Goal: Task Accomplishment & Management: Use online tool/utility

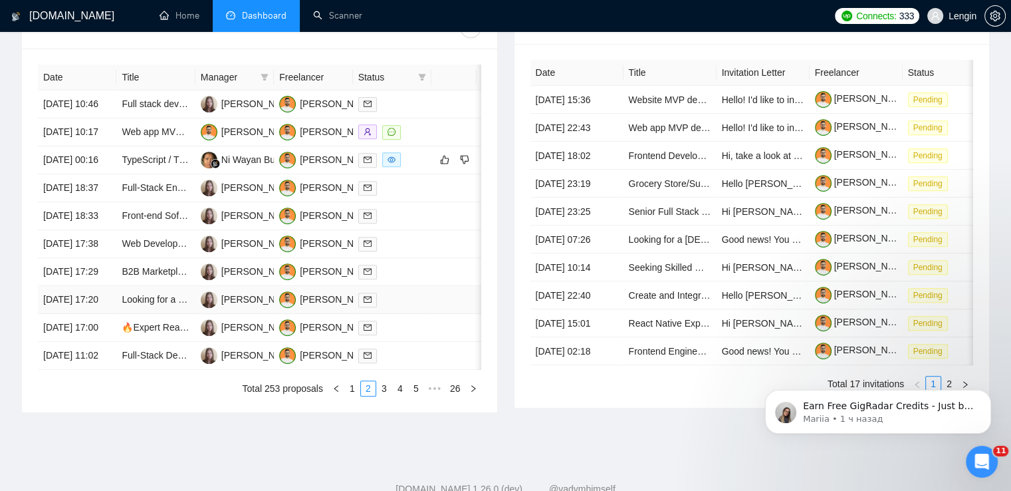
scroll to position [614, 0]
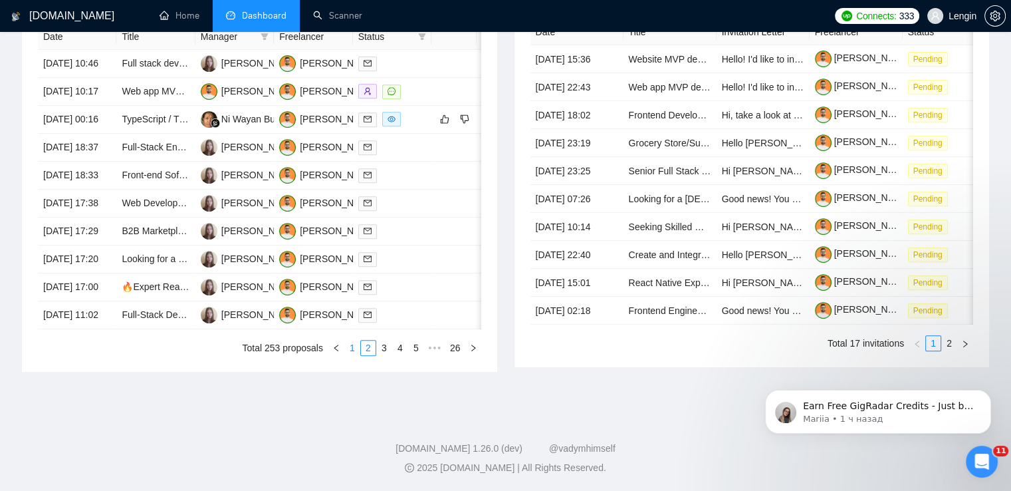
click at [349, 355] on link "1" at bounding box center [352, 347] width 15 height 15
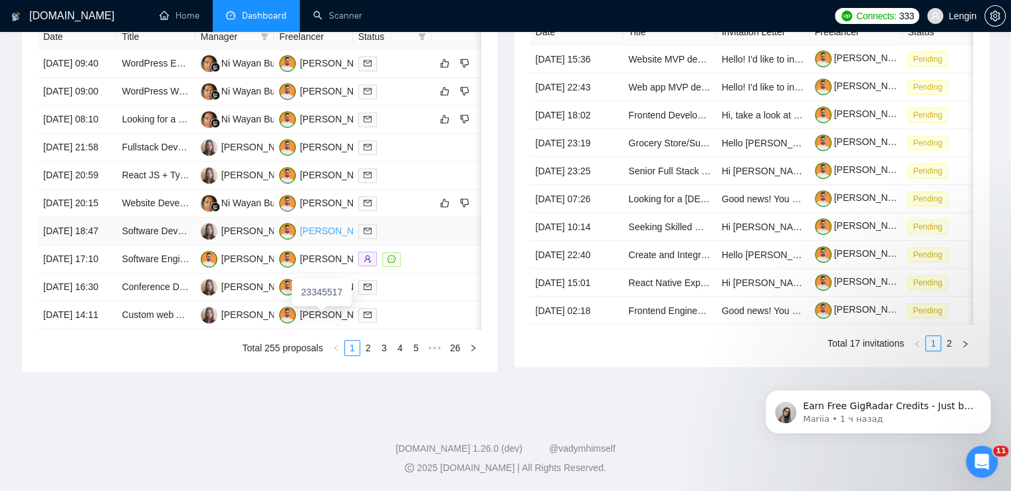
scroll to position [646, 0]
click at [370, 355] on link "2" at bounding box center [368, 347] width 15 height 15
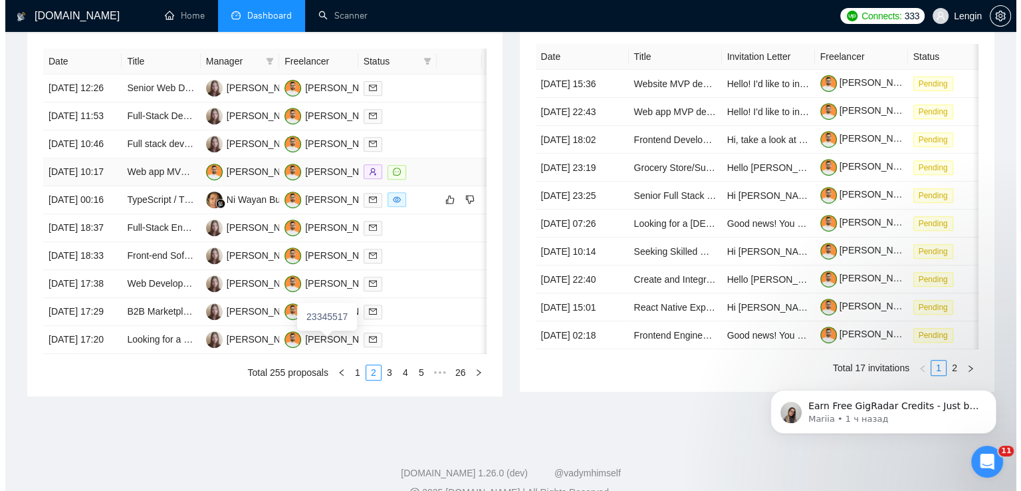
scroll to position [537, 0]
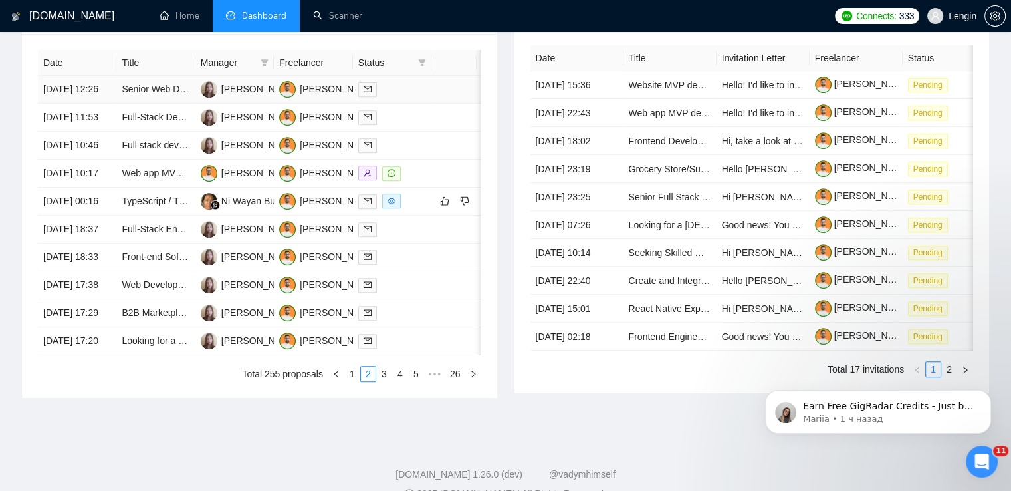
click at [157, 104] on td "Senior Web Developer" at bounding box center [155, 90] width 78 height 28
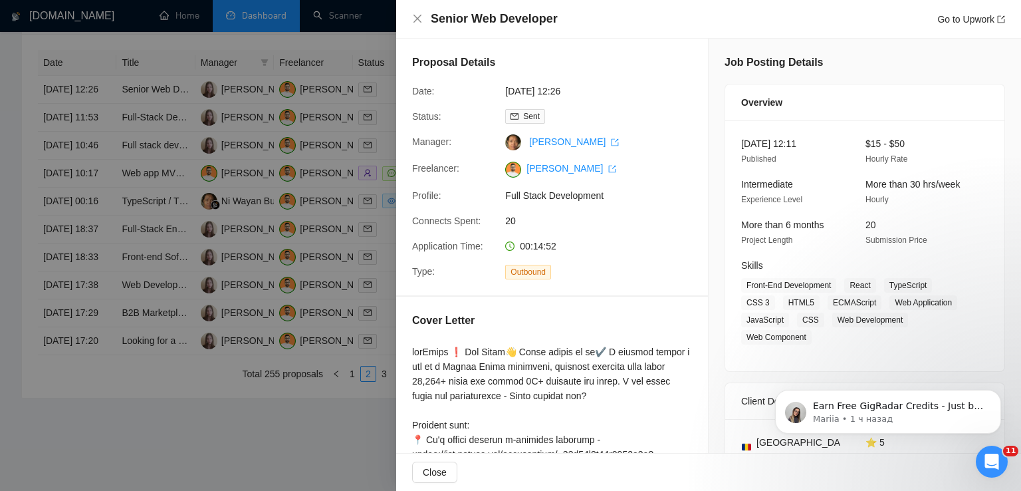
scroll to position [456, 0]
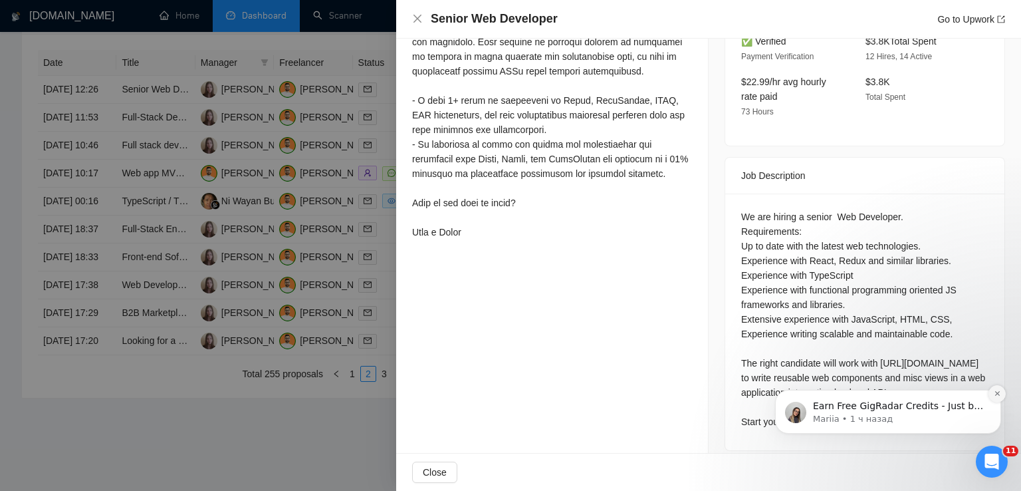
click at [1001, 395] on button "Dismiss notification" at bounding box center [997, 393] width 17 height 17
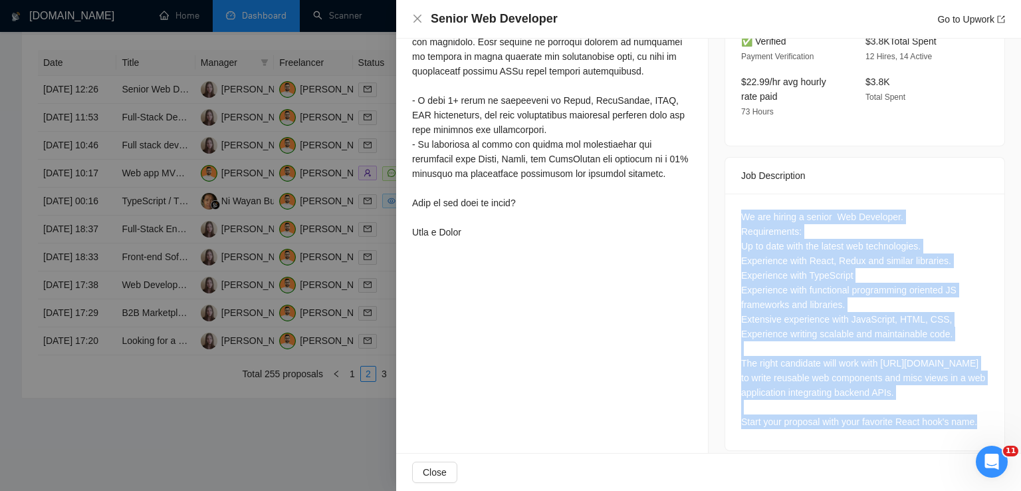
drag, startPoint x: 737, startPoint y: 203, endPoint x: 972, endPoint y: 413, distance: 315.5
click at [972, 413] on div "We are hiring a senior Web Developer. Requirements: Up to date with the latest …" at bounding box center [864, 318] width 247 height 219
copy div "We are hiring a senior Web Developer. Requirements: Up to date with the latest …"
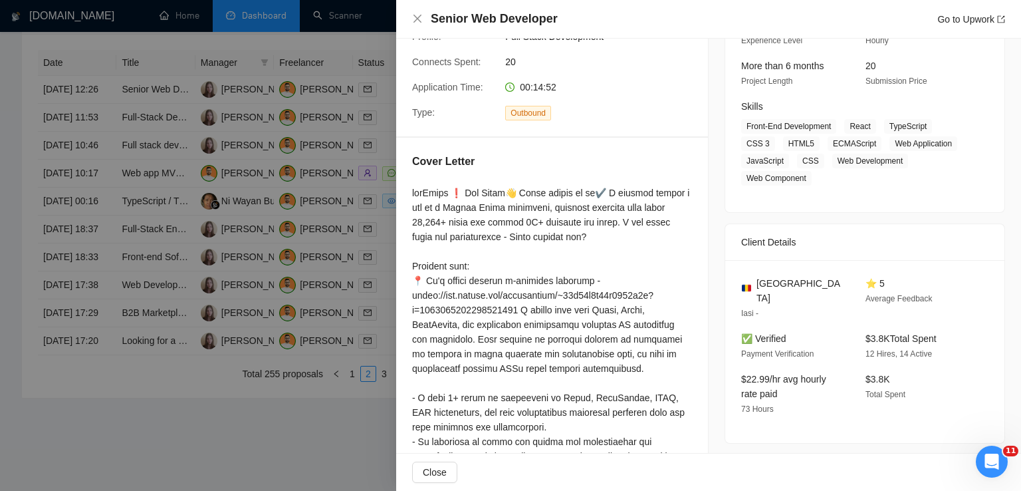
scroll to position [158, 0]
drag, startPoint x: 797, startPoint y: 284, endPoint x: 753, endPoint y: 281, distance: 44.6
click at [753, 281] on div "[GEOGRAPHIC_DATA]" at bounding box center [792, 291] width 103 height 29
copy span "[GEOGRAPHIC_DATA]"
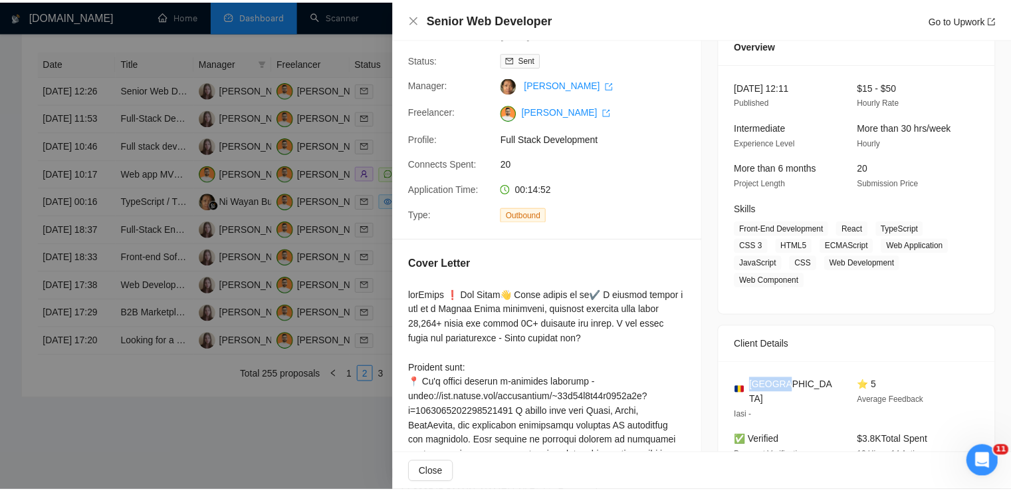
scroll to position [57, 0]
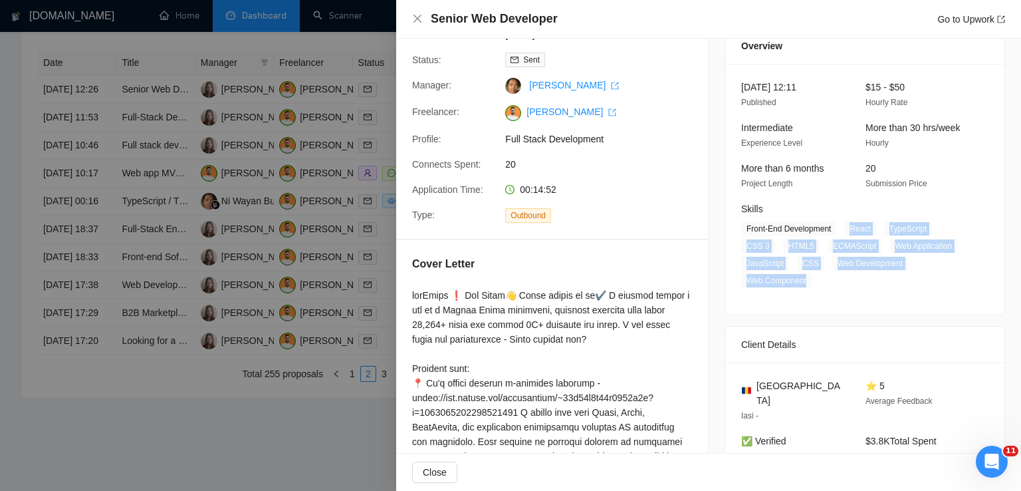
drag, startPoint x: 846, startPoint y: 230, endPoint x: 807, endPoint y: 278, distance: 61.9
click at [807, 278] on span "Front-End Development React TypeScript CSS 3 HTML5 ECMAScript Web Application J…" at bounding box center [854, 254] width 227 height 66
copy span "React TypeScript CSS 3 HTML5 ECMAScript Web Application JavaScript CSS Web Deve…"
click at [420, 22] on icon "close" at bounding box center [418, 19] width 8 height 8
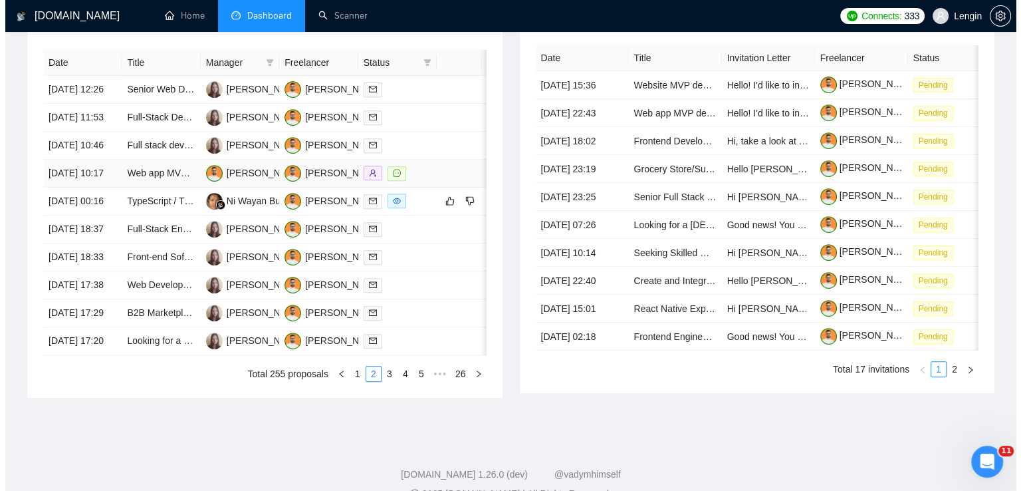
scroll to position [697, 0]
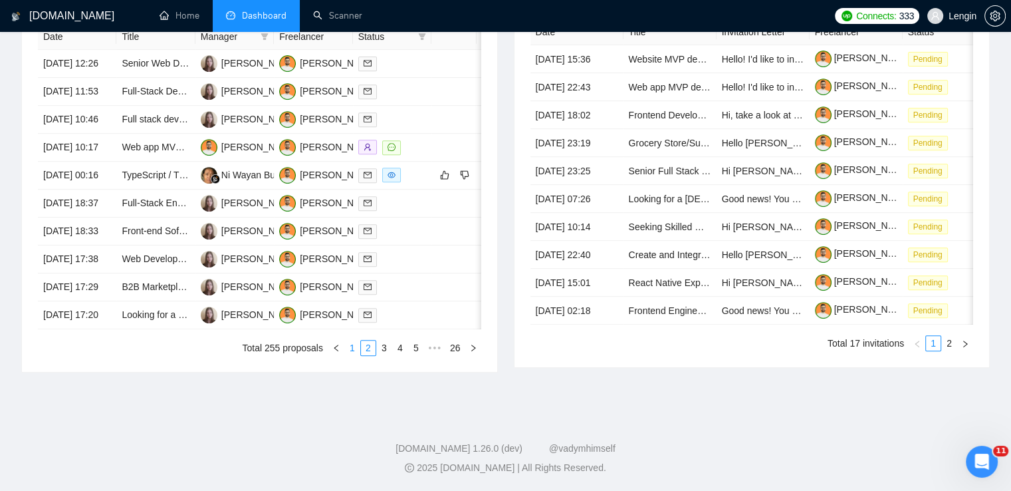
click at [356, 348] on link "1" at bounding box center [352, 347] width 15 height 15
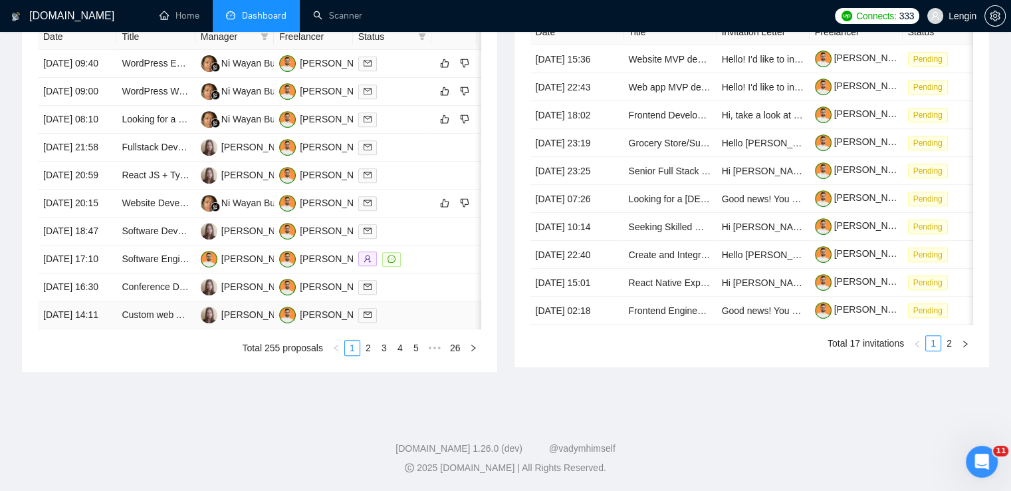
click at [168, 312] on td "Custom web Application for data collection and reporting" at bounding box center [155, 315] width 78 height 28
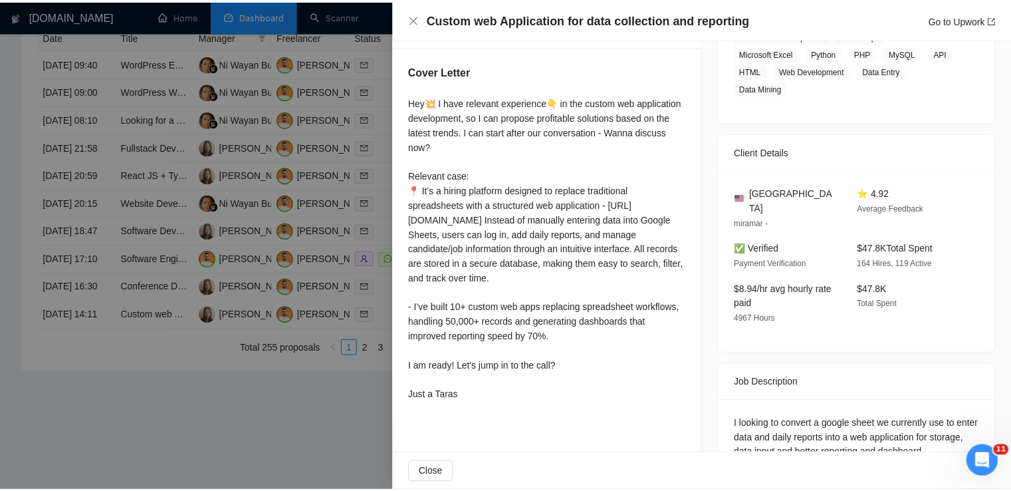
scroll to position [263, 0]
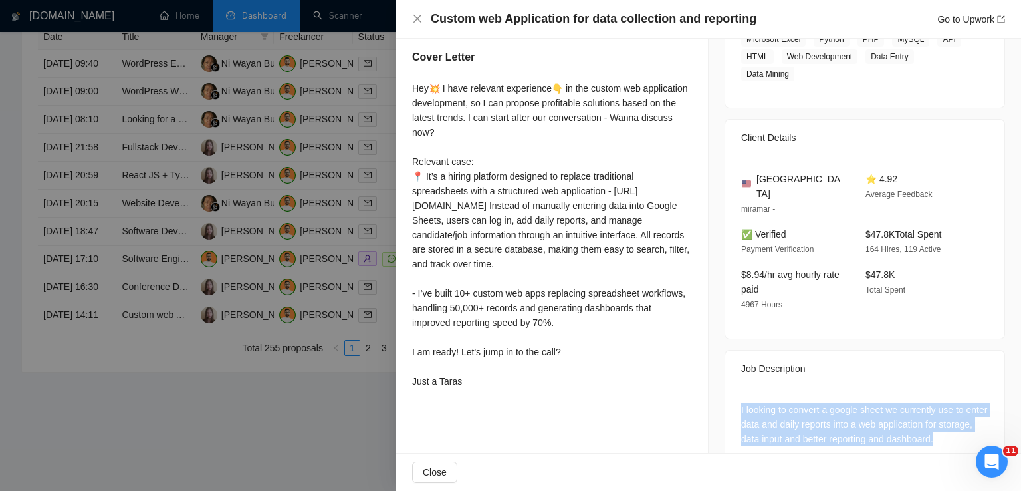
drag, startPoint x: 969, startPoint y: 410, endPoint x: 726, endPoint y: 370, distance: 246.6
click at [726, 386] on div "I looking to convert a google sheet we currently use to enter data and daily re…" at bounding box center [864, 426] width 279 height 81
copy div "I looking to convert a google sheet we currently use to enter data and daily re…"
click at [420, 20] on icon "close" at bounding box center [417, 18] width 11 height 11
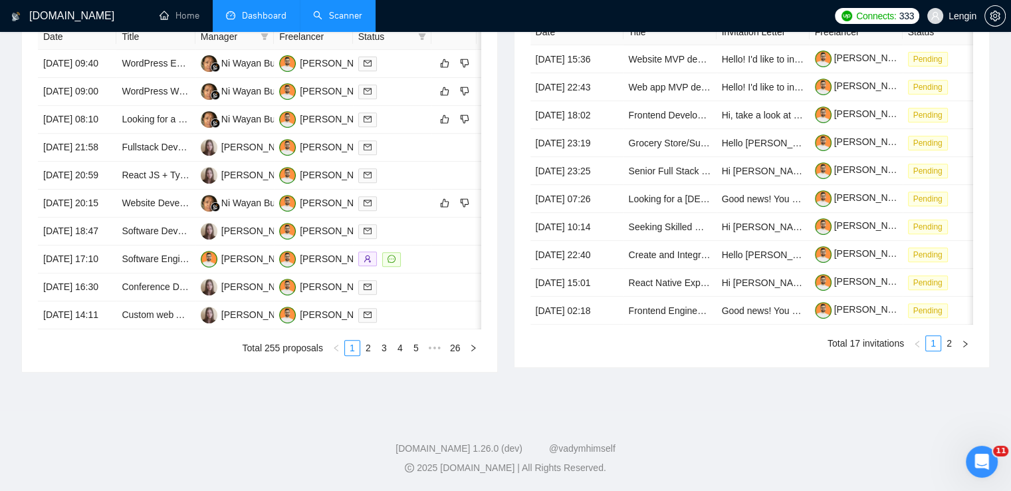
click at [351, 11] on link "Scanner" at bounding box center [337, 15] width 49 height 11
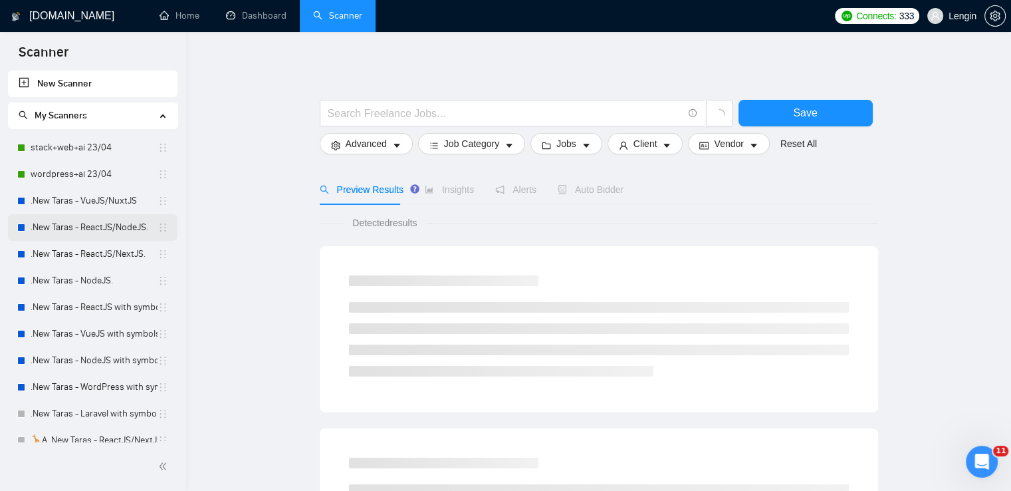
click at [106, 230] on link ".New Taras - ReactJS/NodeJS." at bounding box center [94, 227] width 127 height 27
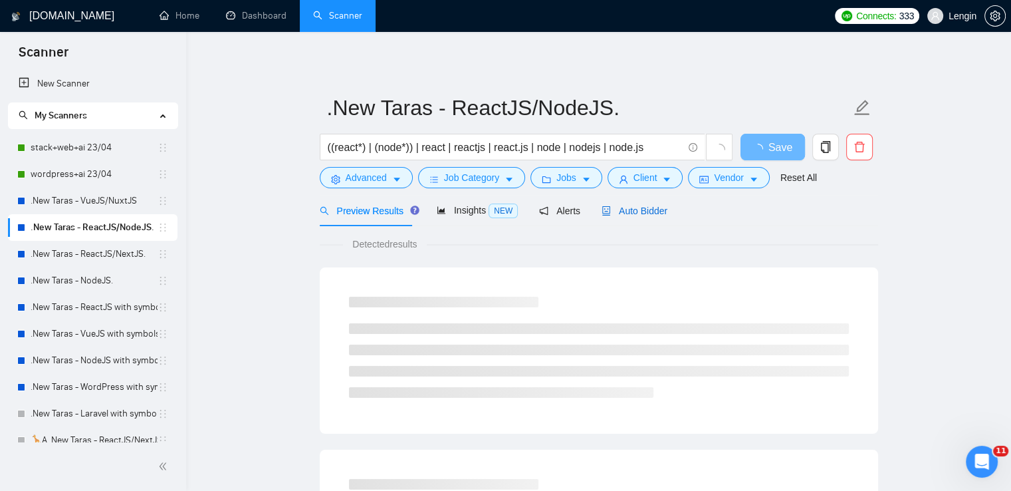
click at [637, 205] on span "Auto Bidder" at bounding box center [635, 210] width 66 height 11
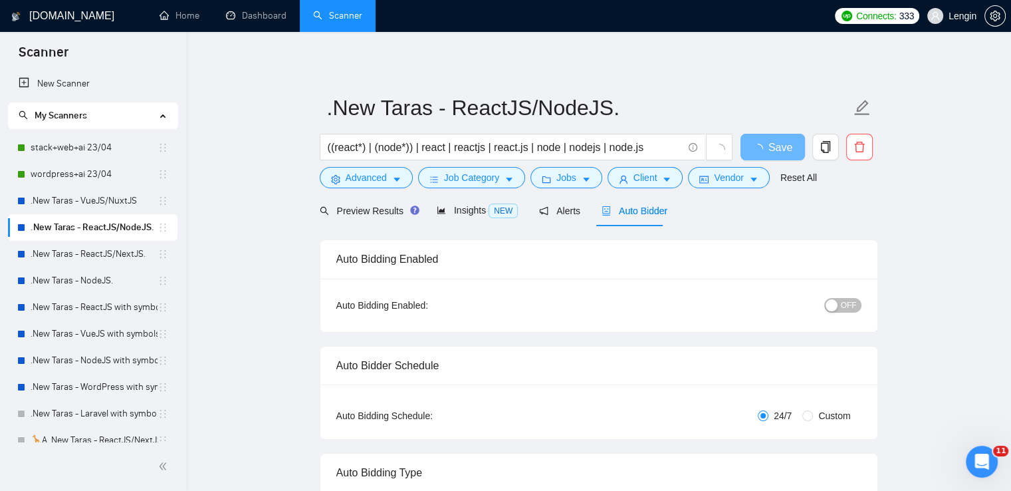
radio input "false"
radio input "true"
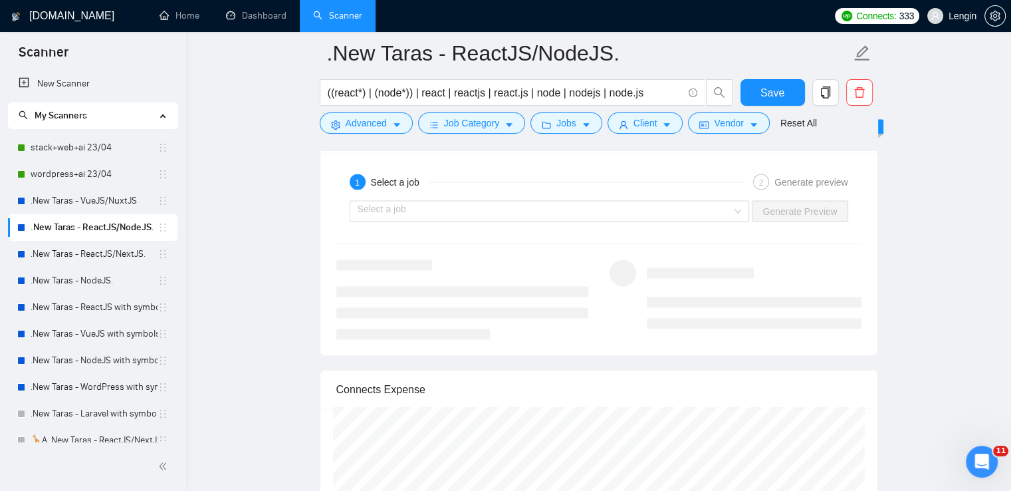
scroll to position [2801, 0]
click at [747, 204] on div "Select a job" at bounding box center [550, 211] width 400 height 21
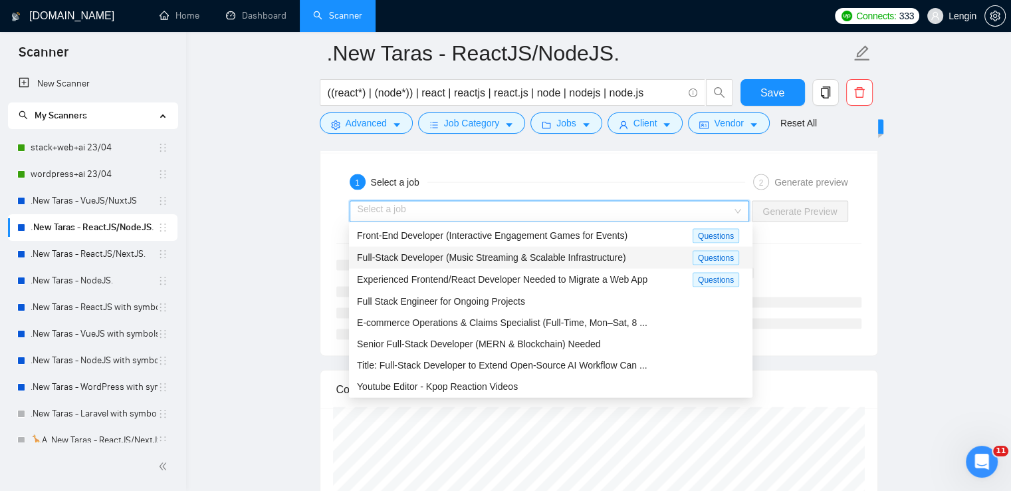
click at [578, 254] on span "Full-Stack Developer (Music Streaming & Scalable Infrastructure)" at bounding box center [491, 257] width 269 height 11
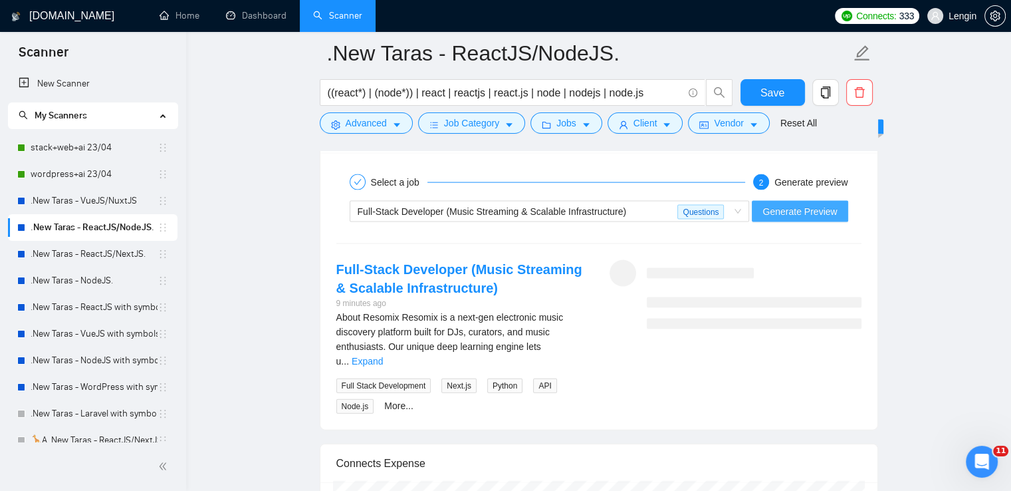
click at [818, 204] on span "Generate Preview" at bounding box center [800, 211] width 74 height 15
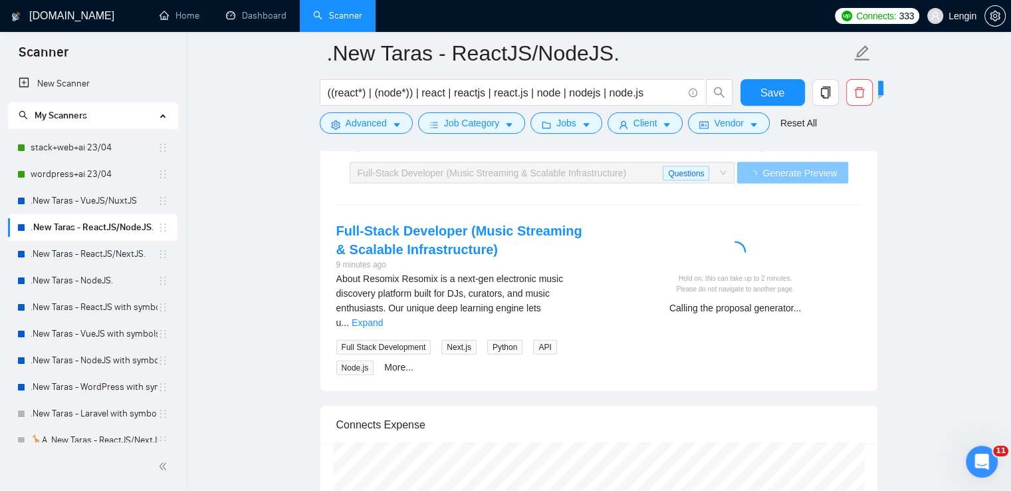
scroll to position [2838, 0]
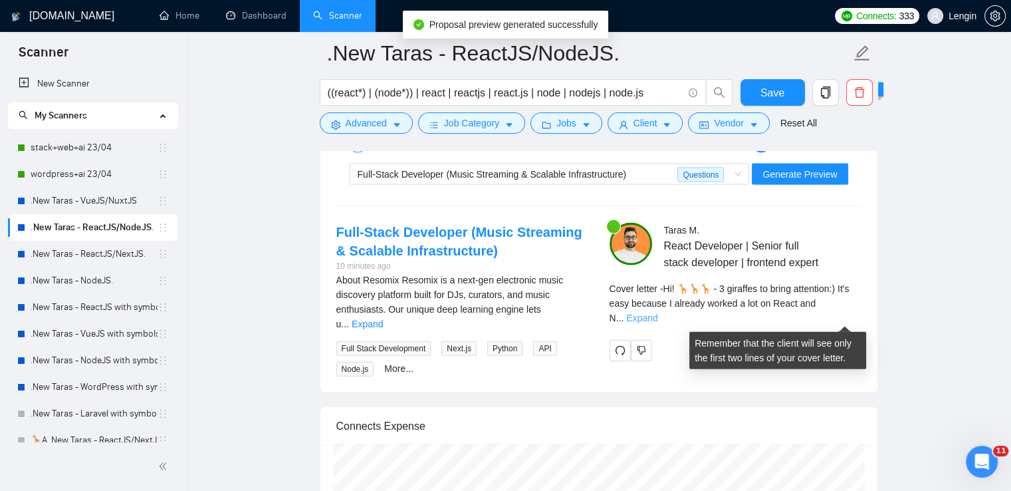
click at [658, 317] on link "Expand" at bounding box center [641, 318] width 31 height 11
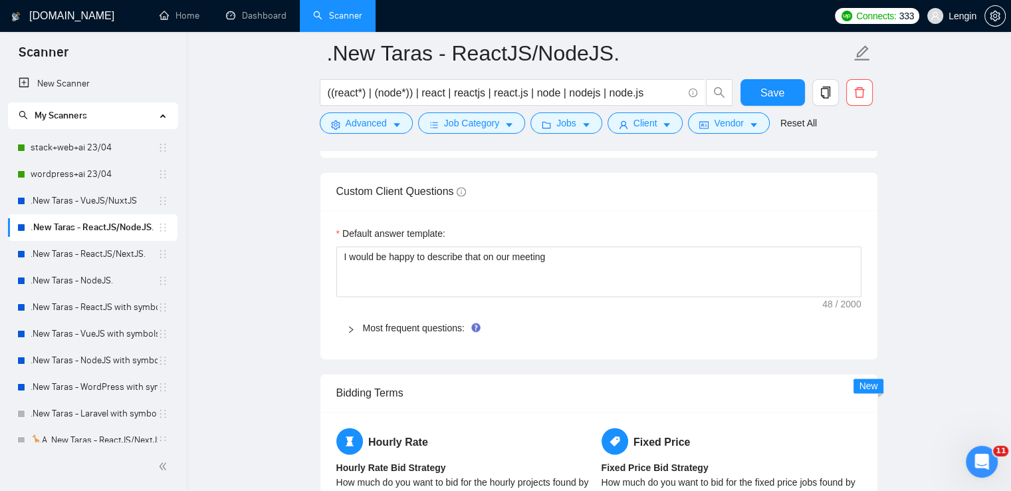
scroll to position [2108, 0]
click at [436, 326] on link "Most frequent questions:" at bounding box center [414, 328] width 102 height 11
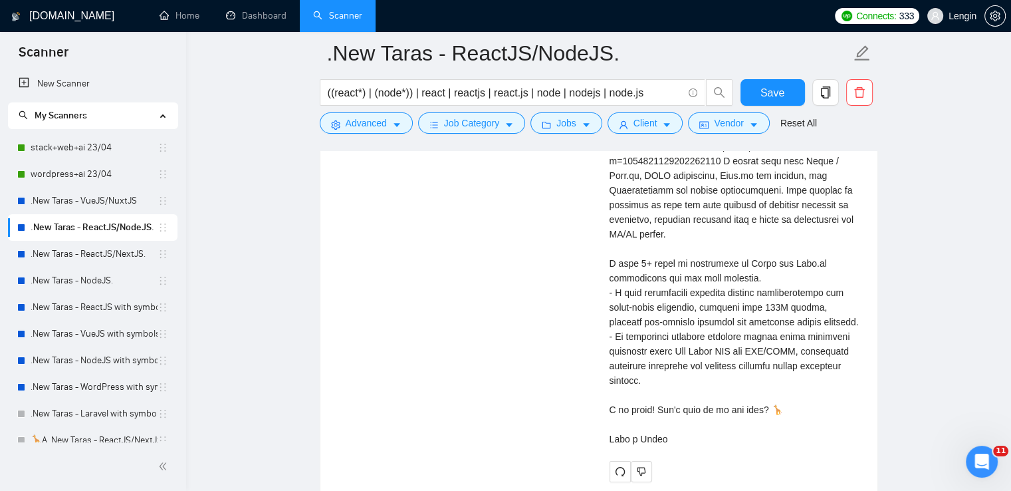
scroll to position [4365, 0]
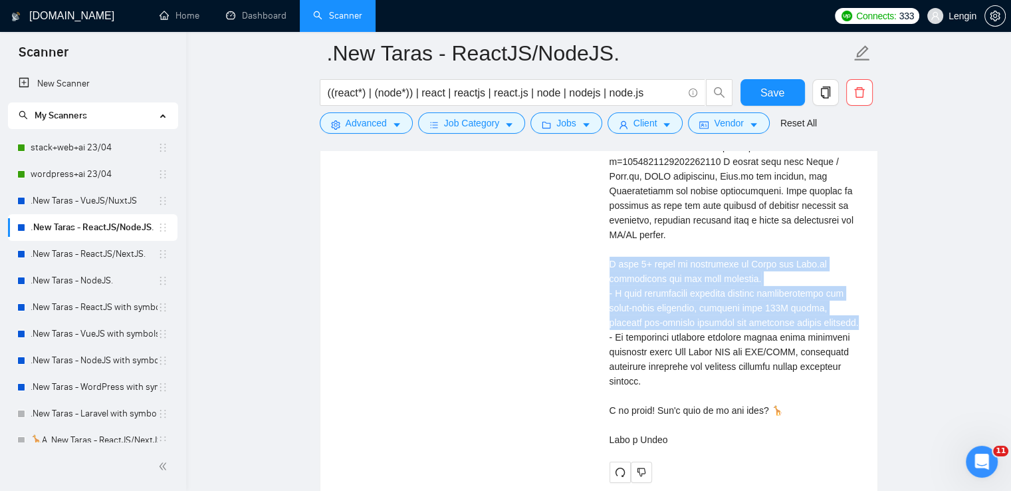
drag, startPoint x: 854, startPoint y: 321, endPoint x: 588, endPoint y: 262, distance: 272.5
click at [588, 262] on div "Full-Stack Developer (Music Streaming & Scalable Infrastructure) 10 minutes ago…" at bounding box center [599, 70] width 547 height 825
copy div "ve 8+ years of experience in React and Node.js development and web apps creatio…"
click at [271, 11] on link "Dashboard" at bounding box center [256, 15] width 61 height 11
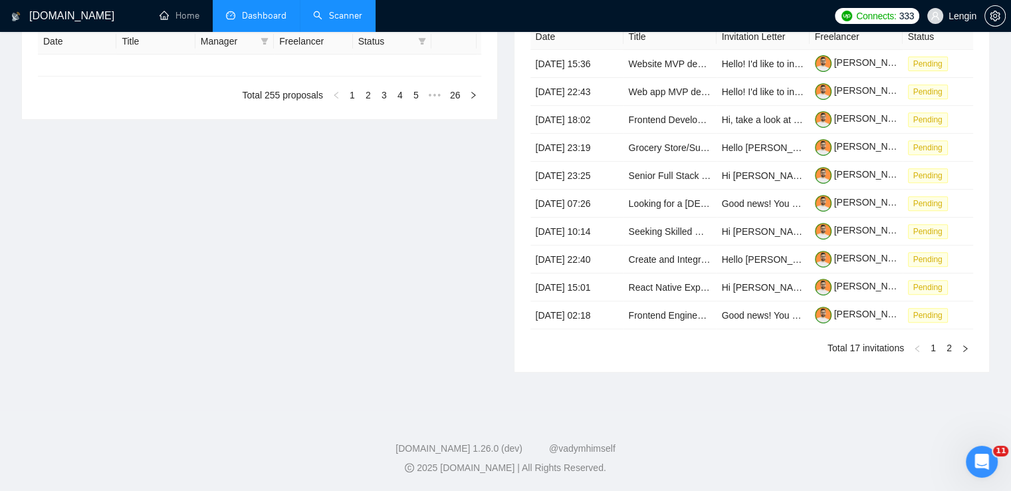
type input "[DATE]"
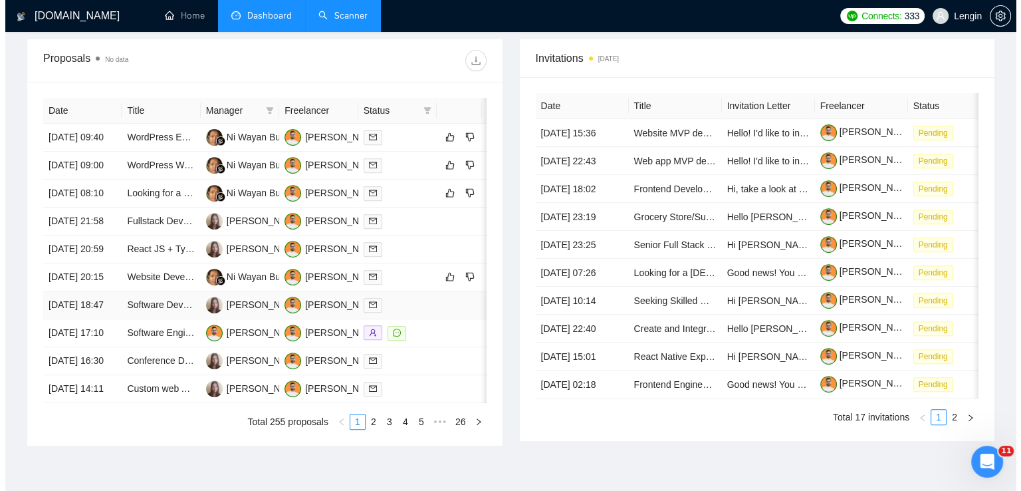
scroll to position [482, 0]
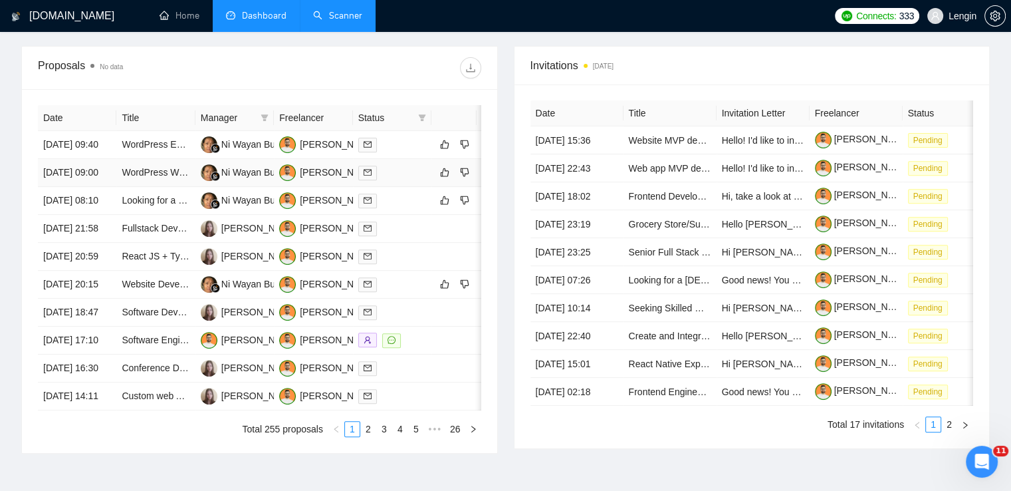
click at [178, 187] on td "WordPress Website Development for Event Booking" at bounding box center [155, 173] width 78 height 28
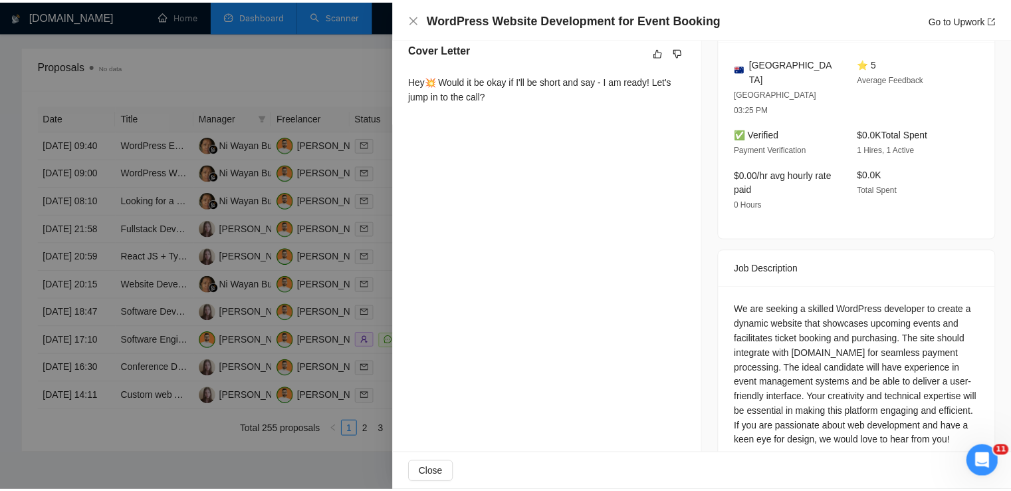
scroll to position [363, 0]
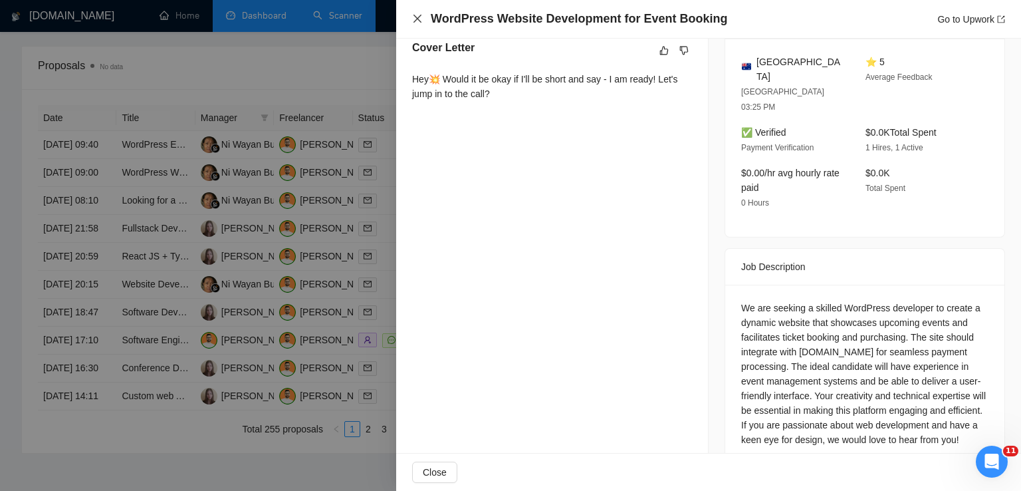
click at [420, 19] on icon "close" at bounding box center [417, 18] width 11 height 11
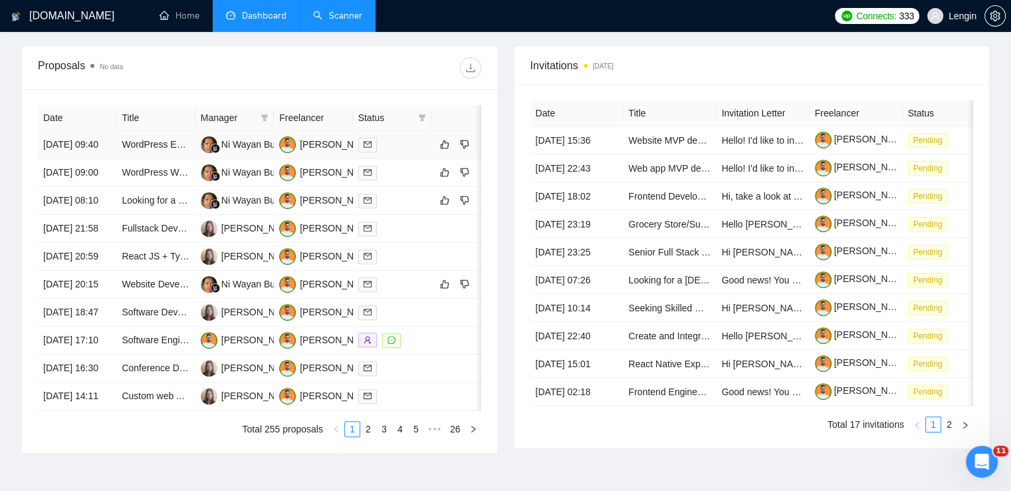
click at [159, 159] on td "WordPress Expert Needed for Exceptional Website Development" at bounding box center [155, 145] width 78 height 28
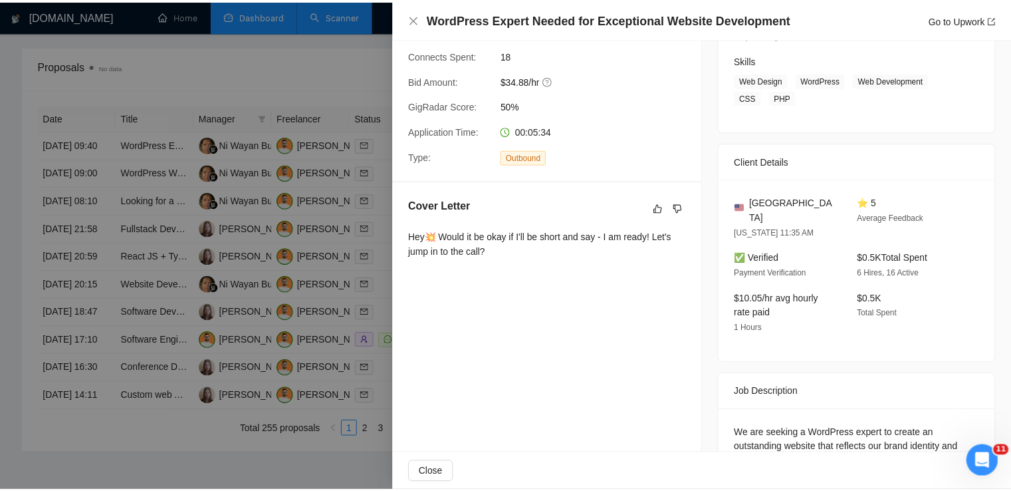
scroll to position [206, 0]
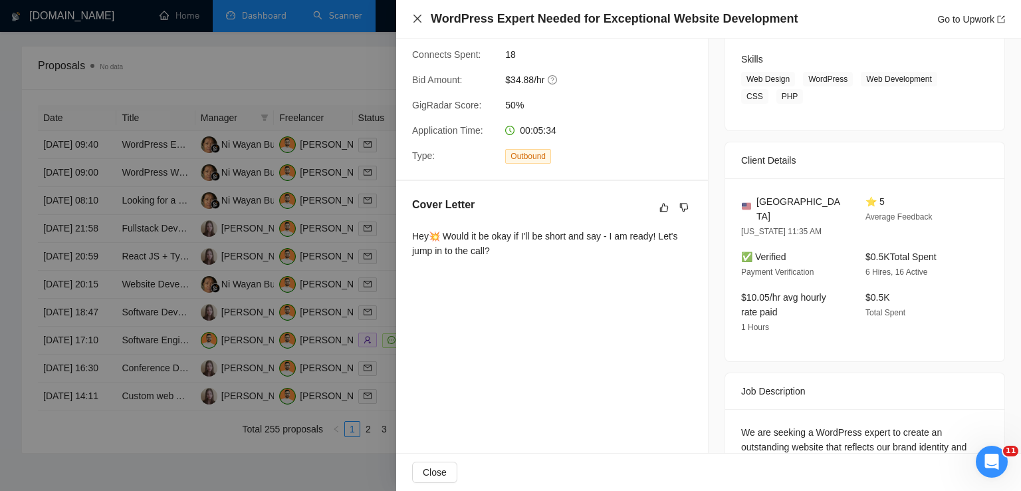
click at [419, 14] on icon "close" at bounding box center [417, 18] width 11 height 11
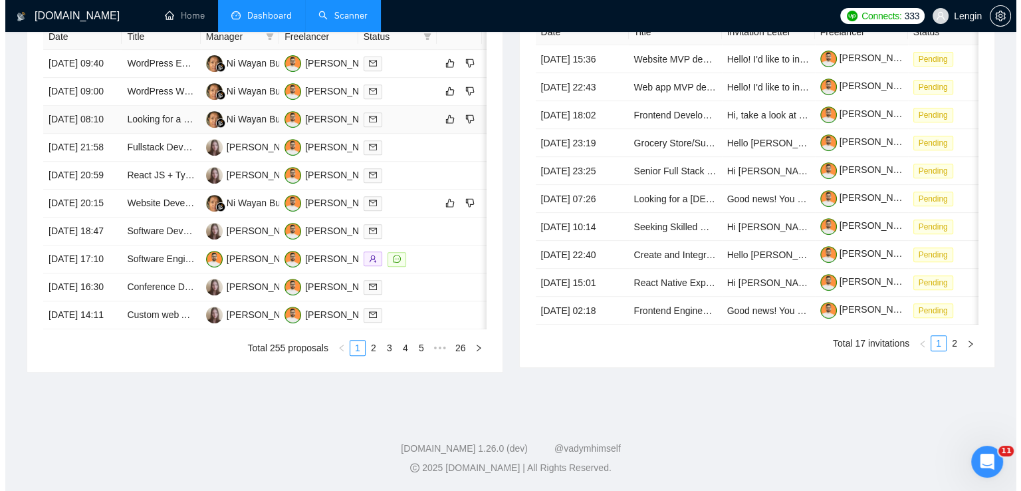
scroll to position [612, 0]
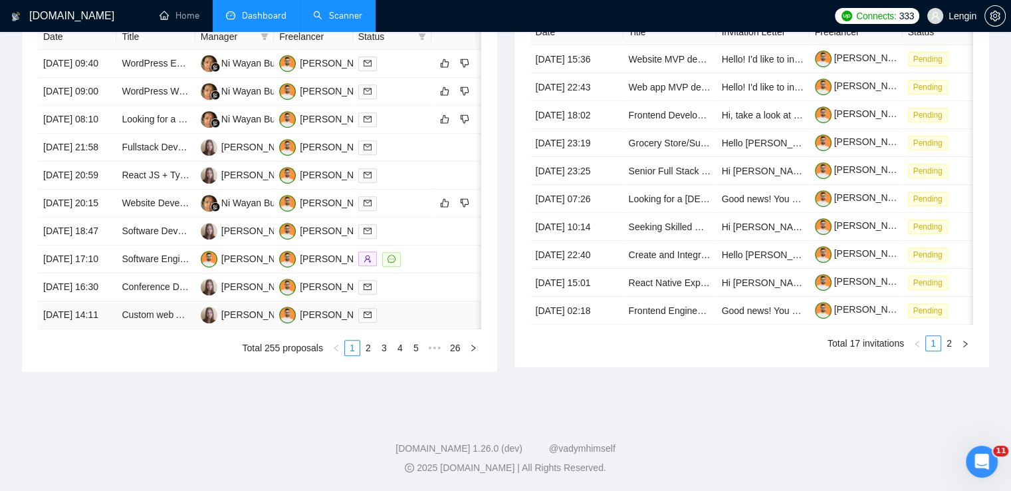
click at [165, 329] on td "Custom web Application for data collection and reporting" at bounding box center [155, 315] width 78 height 28
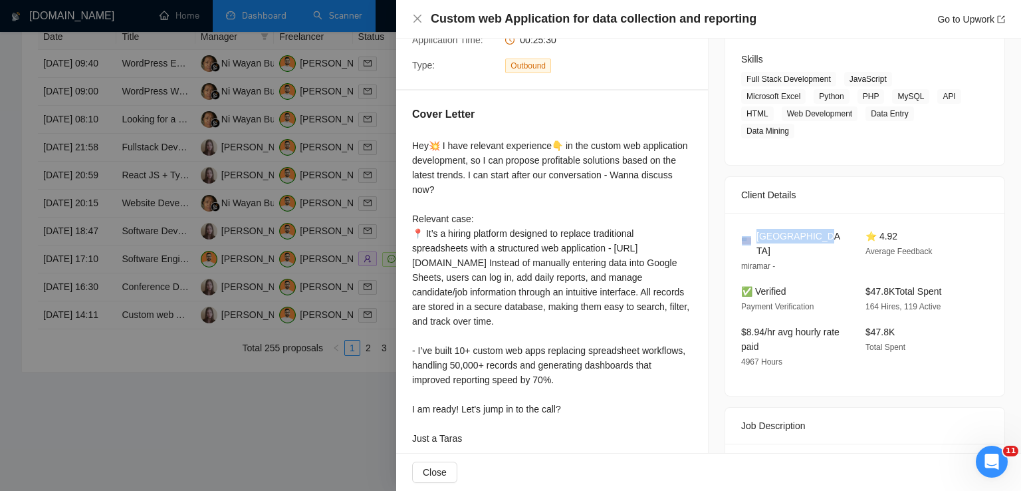
drag, startPoint x: 813, startPoint y: 220, endPoint x: 746, endPoint y: 217, distance: 66.6
click at [746, 229] on div "[GEOGRAPHIC_DATA]" at bounding box center [792, 243] width 103 height 29
copy div "[GEOGRAPHIC_DATA]"
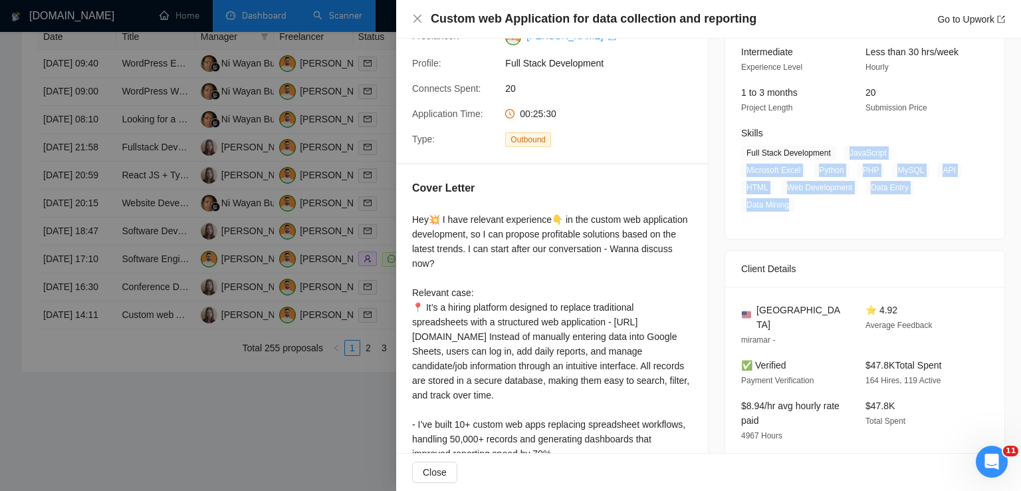
drag, startPoint x: 928, startPoint y: 185, endPoint x: 840, endPoint y: 152, distance: 93.9
click at [840, 152] on span "Full Stack Development JavaScript Microsoft Excel Python PHP MySQL API HTML Web…" at bounding box center [854, 179] width 227 height 66
copy span "JavaScript Microsoft Excel Python PHP MySQL API HTML Web Development Data Entry…"
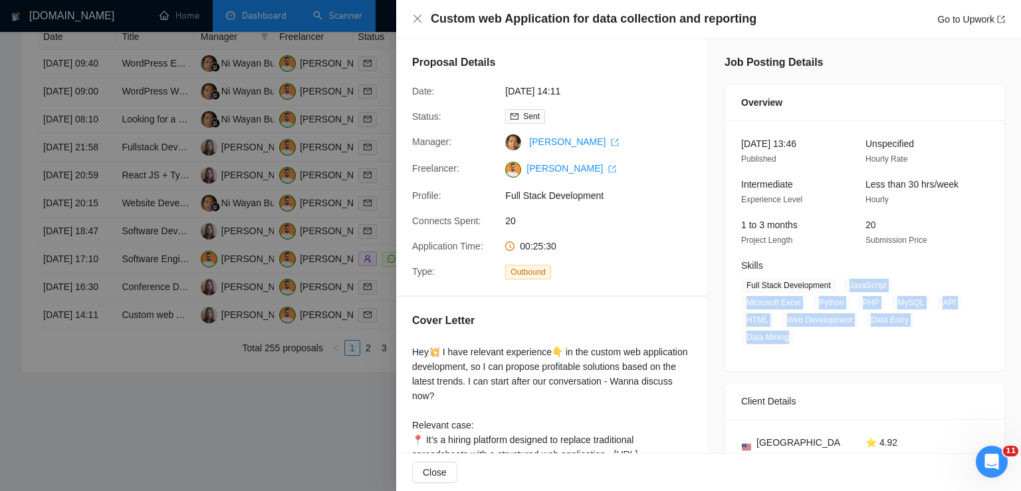
scroll to position [263, 0]
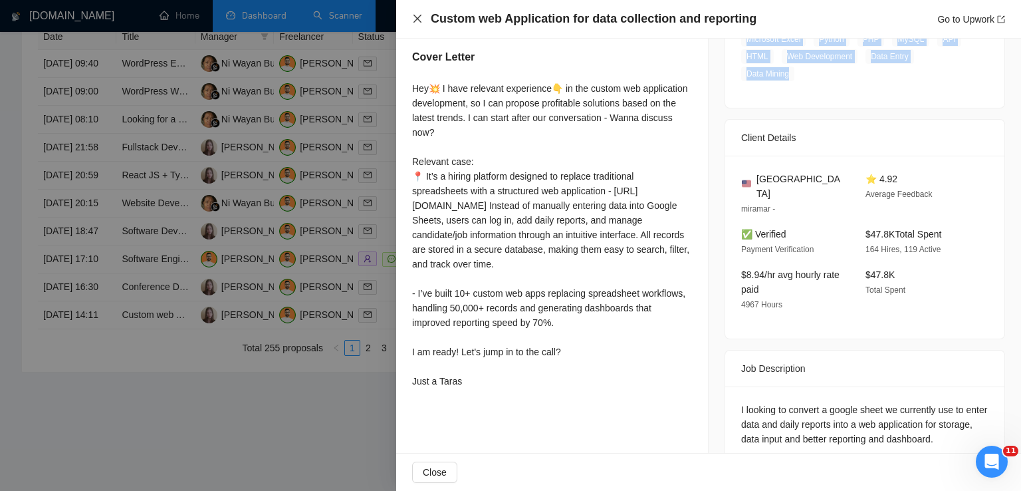
click at [414, 19] on icon "close" at bounding box center [417, 18] width 11 height 11
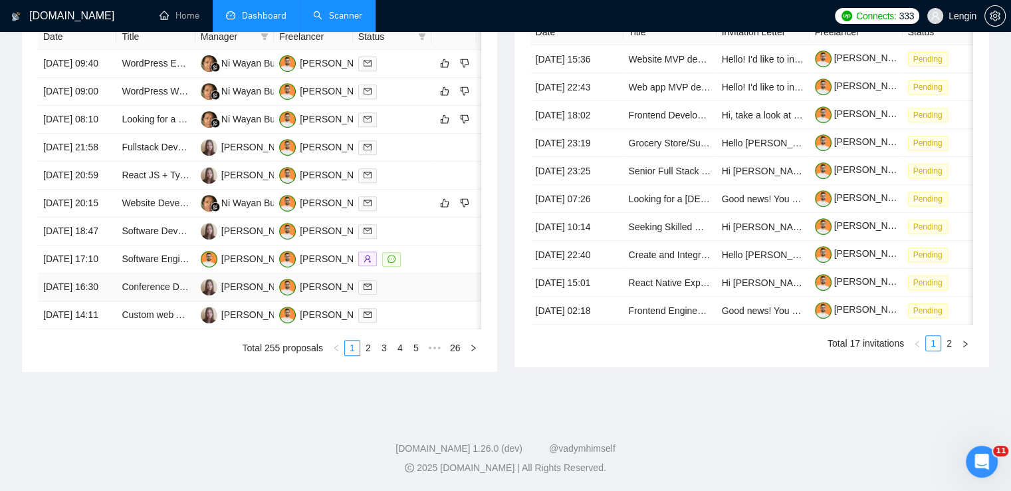
click at [167, 301] on td "Conference Directory Website Development" at bounding box center [155, 287] width 78 height 28
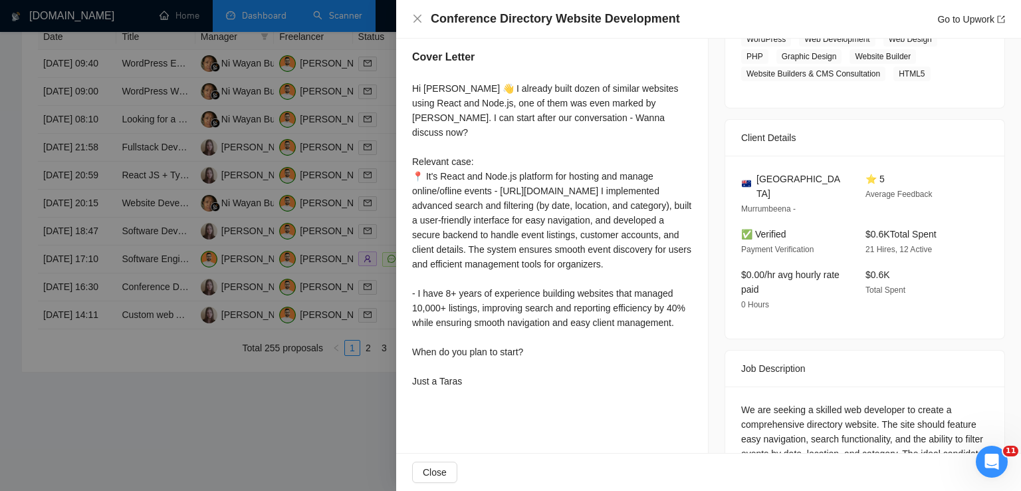
scroll to position [412, 0]
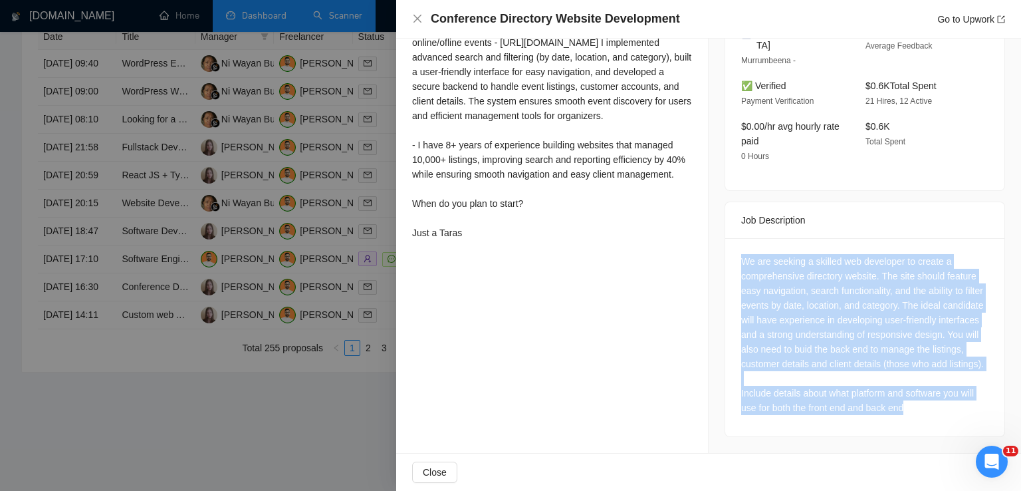
drag, startPoint x: 910, startPoint y: 418, endPoint x: 734, endPoint y: 251, distance: 243.2
click at [734, 251] on div "We are seeking a skilled web developer to create a comprehensive directory webs…" at bounding box center [864, 337] width 279 height 198
copy div "We are seeking a skilled web developer to create a comprehensive directory webs…"
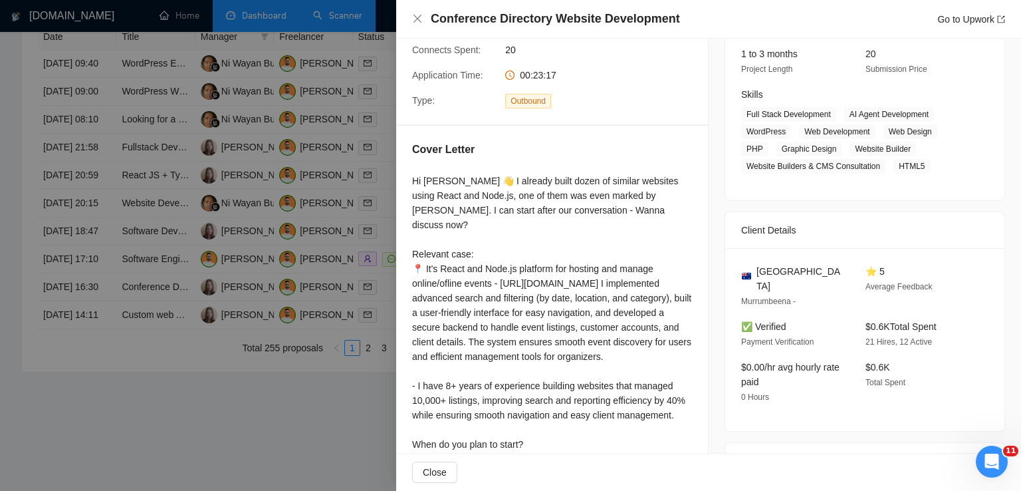
scroll to position [170, 0]
drag, startPoint x: 793, startPoint y: 270, endPoint x: 751, endPoint y: 271, distance: 41.2
click at [751, 271] on div "[GEOGRAPHIC_DATA]" at bounding box center [792, 279] width 103 height 29
copy span "[GEOGRAPHIC_DATA]"
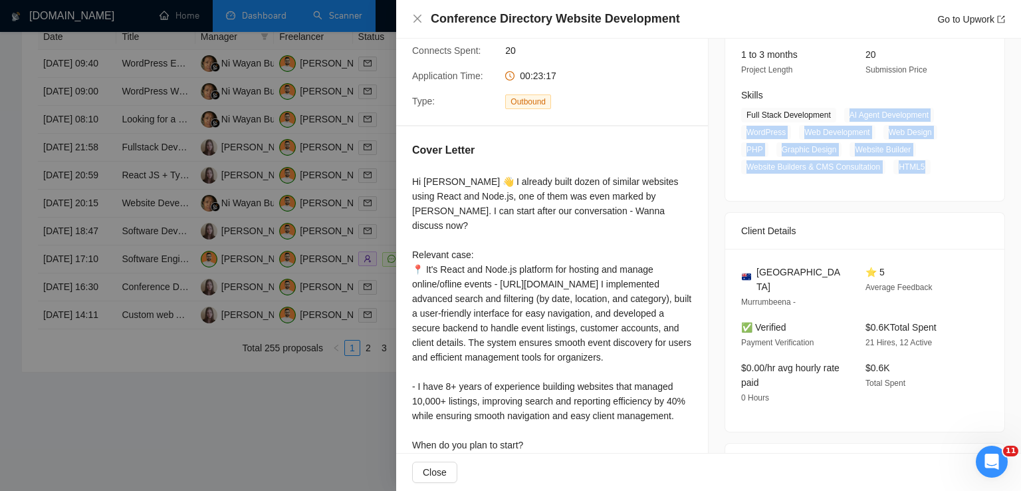
drag, startPoint x: 920, startPoint y: 168, endPoint x: 842, endPoint y: 112, distance: 96.3
click at [842, 112] on span "Full Stack Development AI Agent Development WordPress Web Development Web Desig…" at bounding box center [854, 141] width 227 height 66
copy span "AI Agent Development WordPress Web Development Web Design PHP Graphic Design We…"
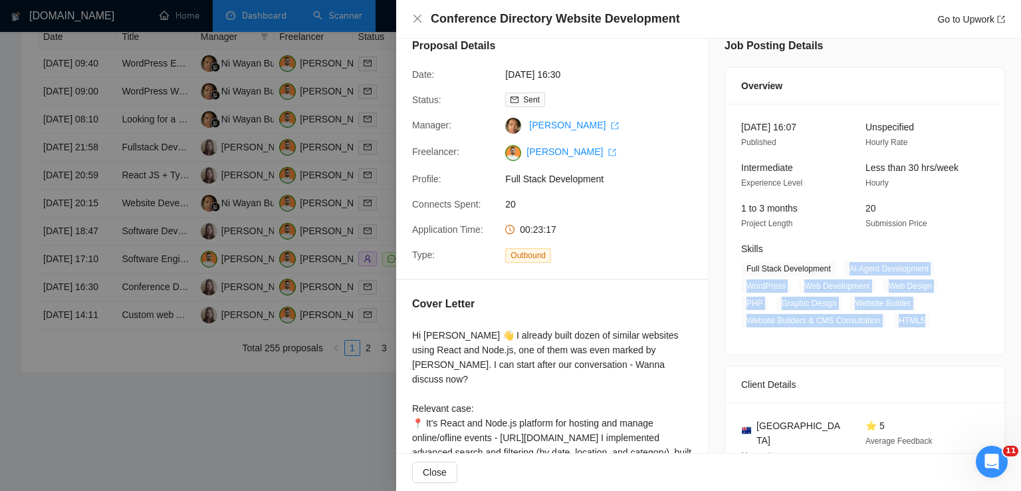
scroll to position [0, 0]
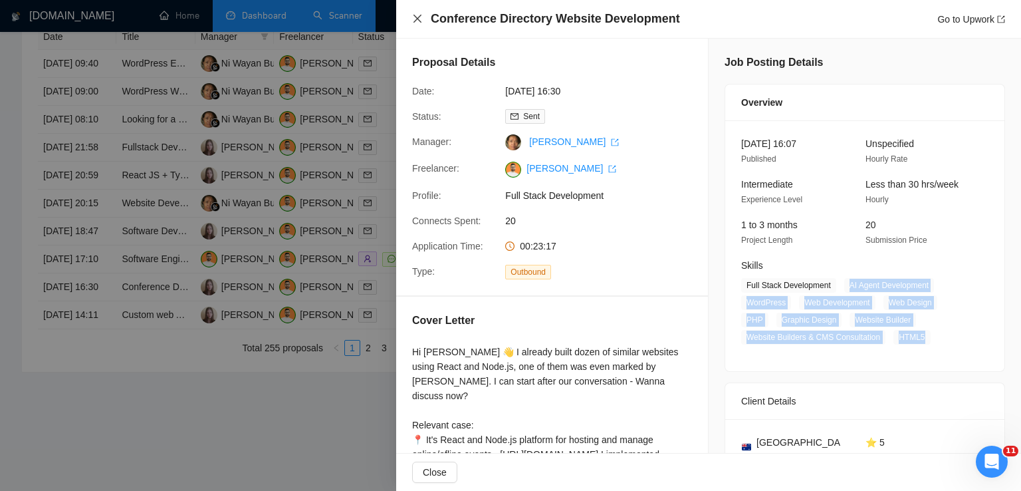
click at [414, 19] on icon "close" at bounding box center [417, 18] width 11 height 11
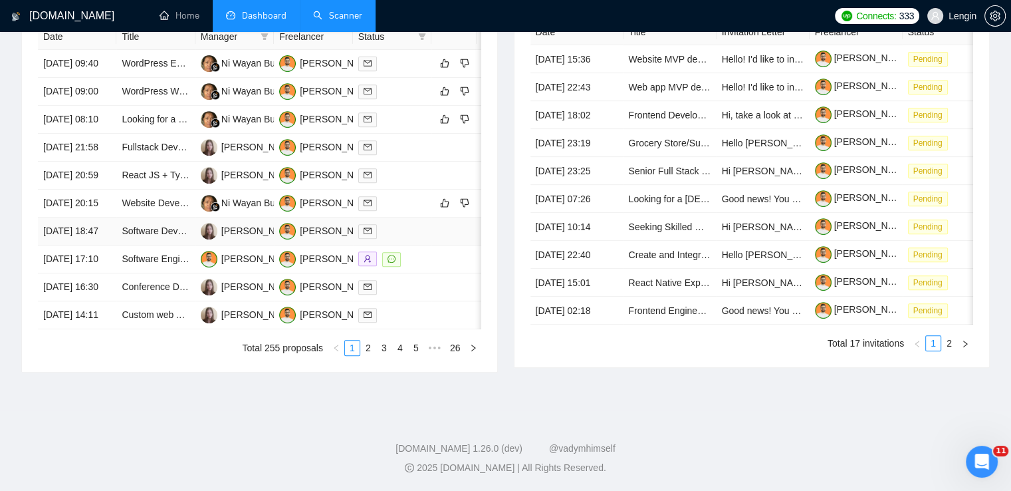
click at [170, 245] on td "Software Development for Construction Estimating" at bounding box center [155, 231] width 78 height 28
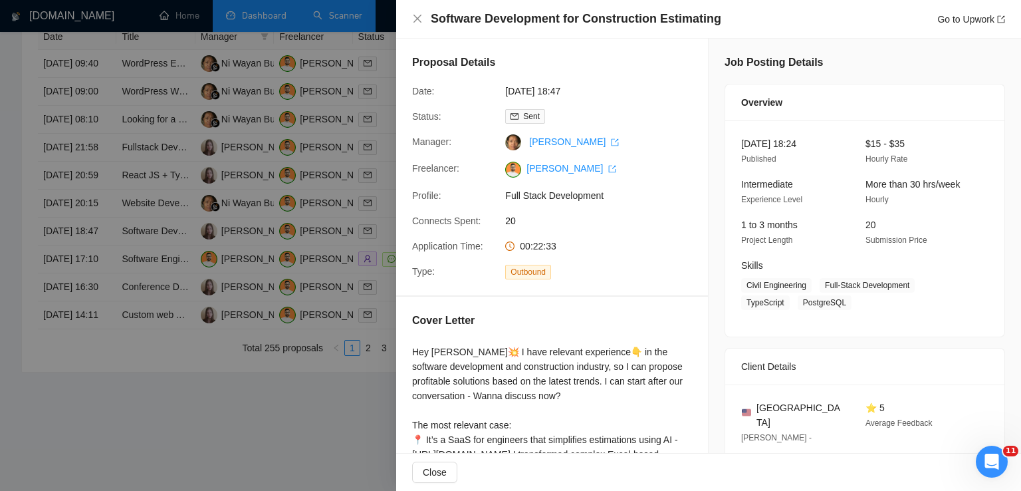
scroll to position [348, 0]
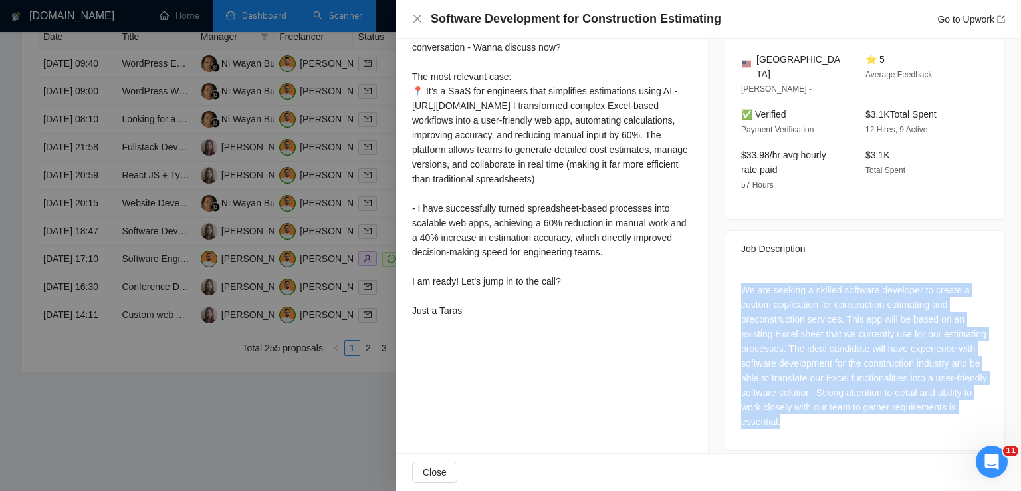
drag, startPoint x: 862, startPoint y: 409, endPoint x: 721, endPoint y: 279, distance: 192.0
click at [725, 279] on div "We are seeking a skilled software developer to create a custom application for …" at bounding box center [864, 359] width 279 height 184
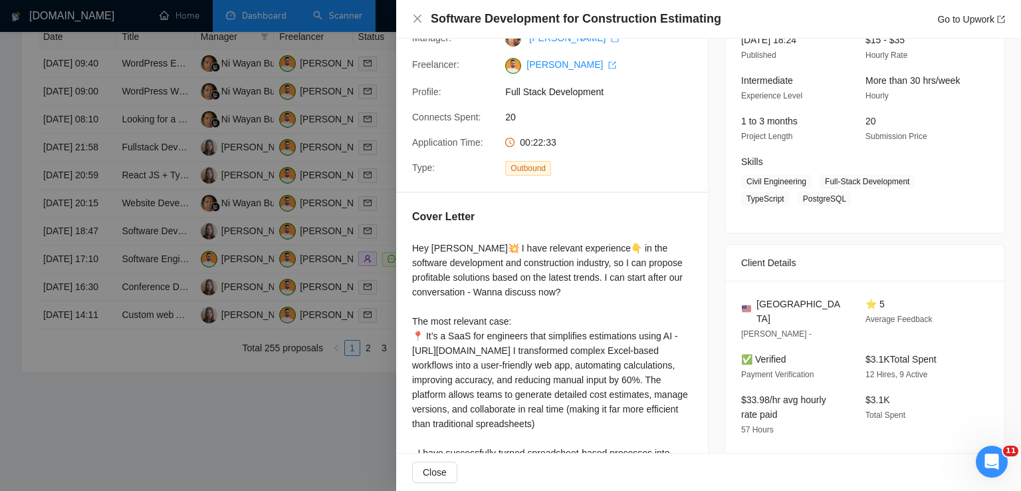
scroll to position [98, 0]
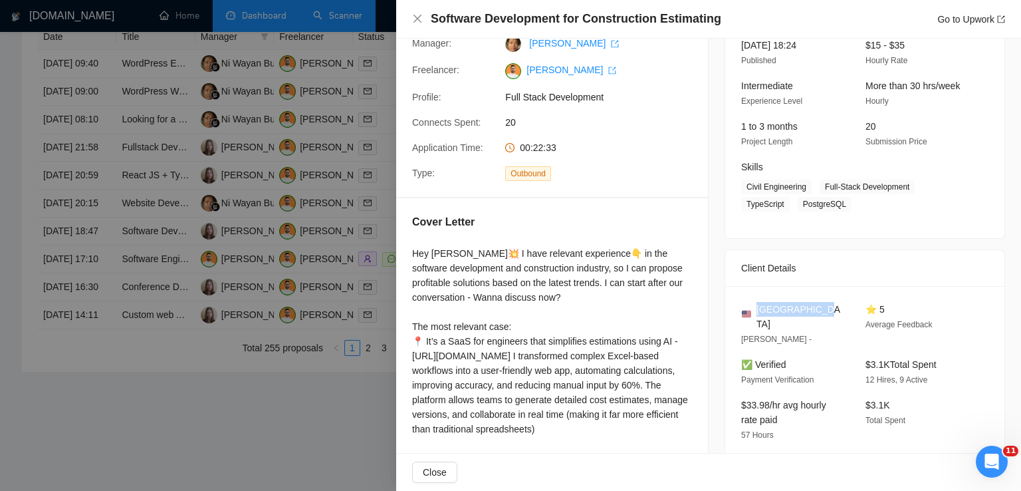
drag, startPoint x: 814, startPoint y: 311, endPoint x: 753, endPoint y: 312, distance: 61.2
click at [753, 312] on div "[GEOGRAPHIC_DATA]" at bounding box center [792, 316] width 103 height 29
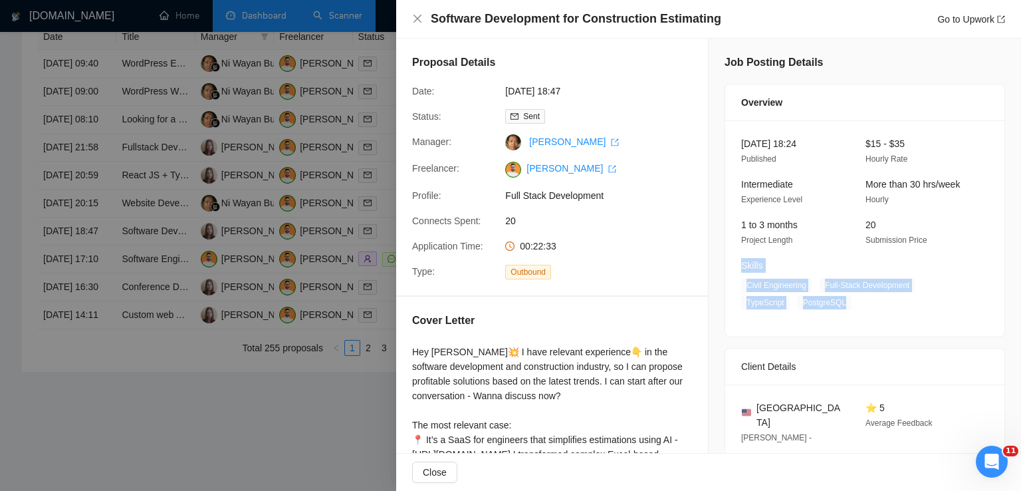
drag, startPoint x: 820, startPoint y: 272, endPoint x: 848, endPoint y: 312, distance: 49.1
click at [848, 312] on div "[DATE] 18:24 Published $15 - $35 Hourly Rate Intermediate Experience Level More…" at bounding box center [864, 228] width 279 height 216
drag, startPoint x: 838, startPoint y: 305, endPoint x: 817, endPoint y: 287, distance: 27.4
click at [817, 287] on span "Civil Engineering Full-Stack Development TypeScript PostgreSQL" at bounding box center [854, 294] width 227 height 32
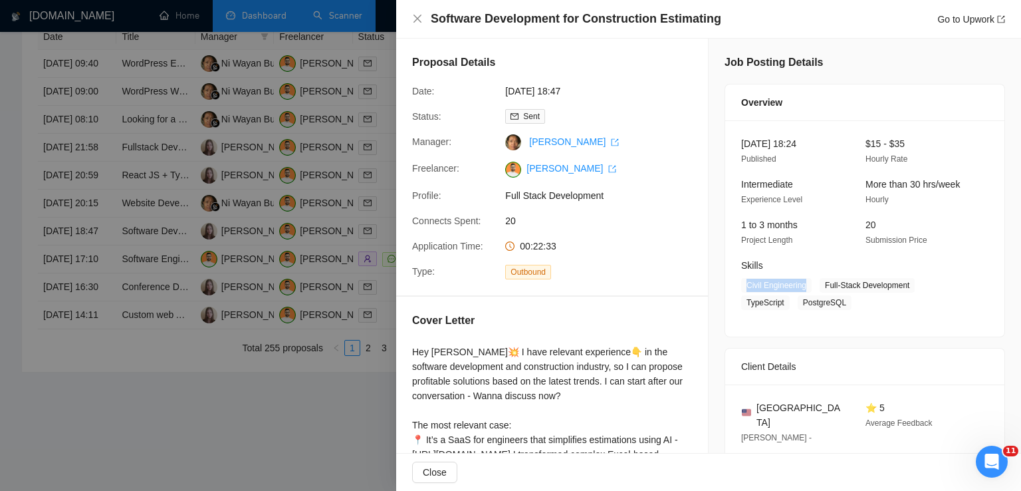
drag, startPoint x: 803, startPoint y: 291, endPoint x: 742, endPoint y: 287, distance: 61.3
click at [742, 287] on span "Civil Engineering" at bounding box center [776, 285] width 70 height 15
click at [412, 18] on icon "close" at bounding box center [417, 18] width 11 height 11
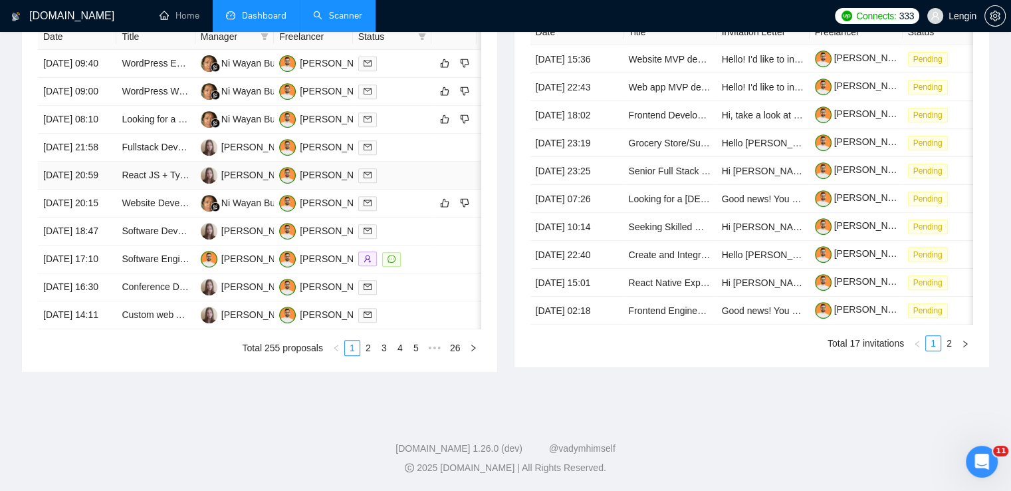
click at [190, 190] on td "React JS + Typescript Developer" at bounding box center [155, 176] width 78 height 28
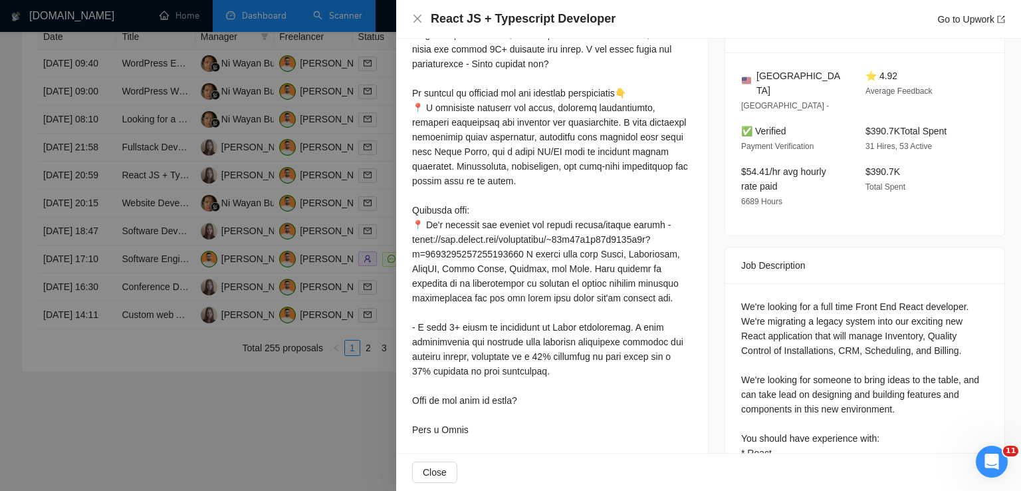
scroll to position [480, 0]
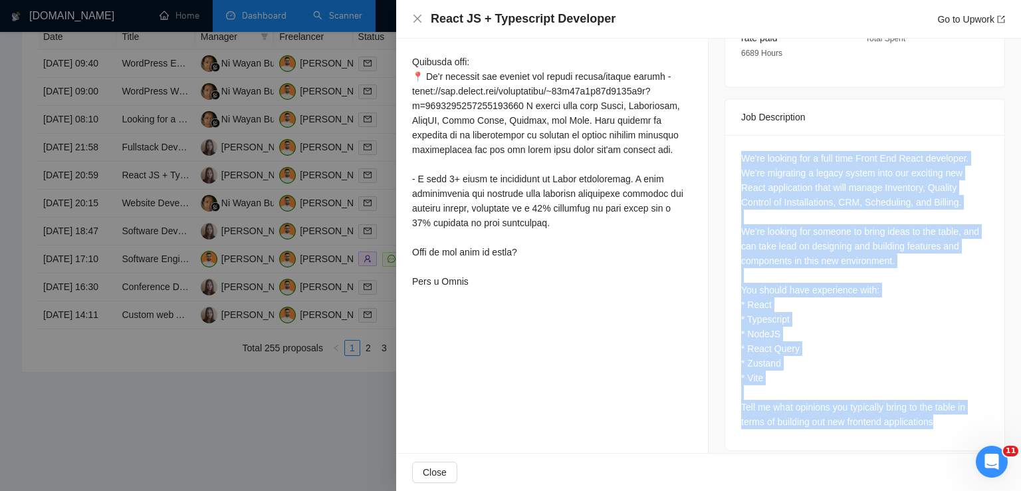
drag, startPoint x: 737, startPoint y: 144, endPoint x: 958, endPoint y: 410, distance: 345.1
click at [958, 410] on div "We're looking for a full time Front End React developer. We're migrating a lega…" at bounding box center [864, 290] width 247 height 278
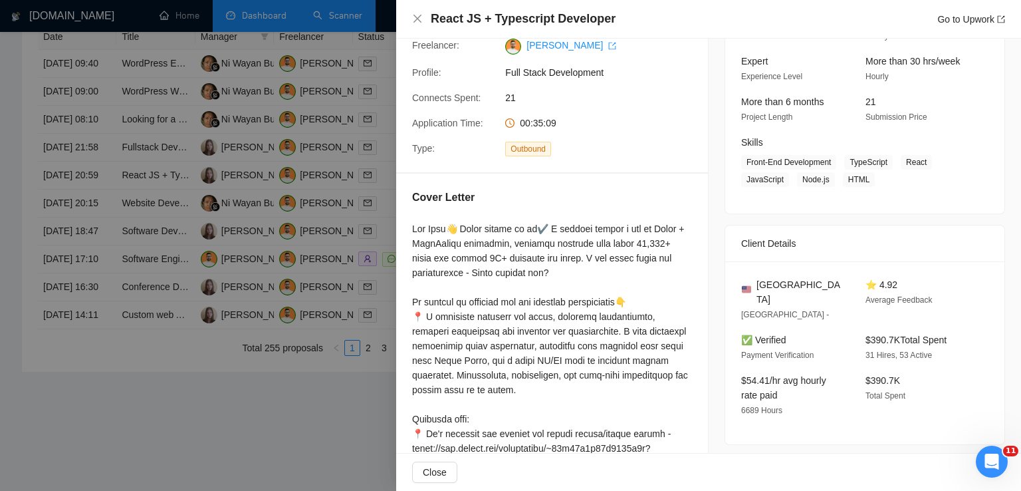
scroll to position [120, 0]
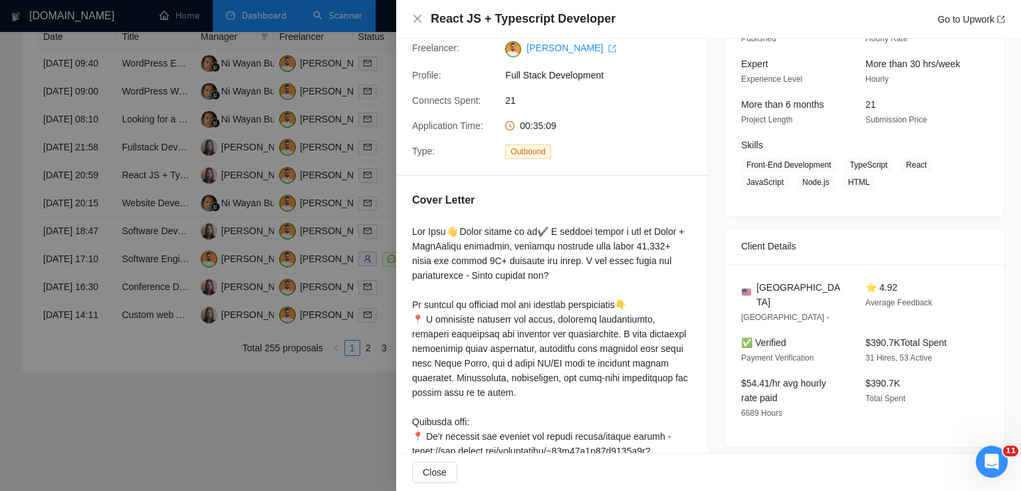
click at [696, 229] on div "Cover Letter" at bounding box center [552, 422] width 312 height 493
drag, startPoint x: 809, startPoint y: 290, endPoint x: 753, endPoint y: 280, distance: 56.7
click at [753, 280] on div "[GEOGRAPHIC_DATA]" at bounding box center [792, 294] width 103 height 29
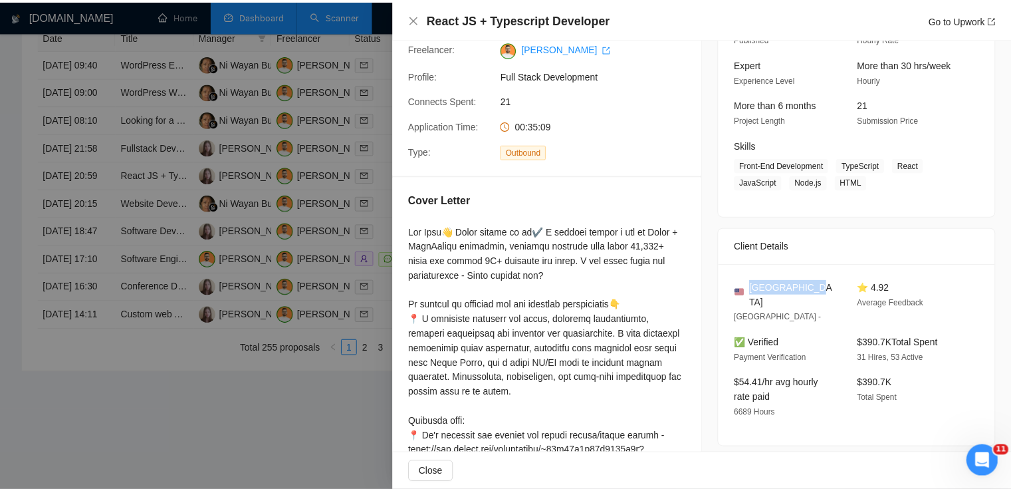
scroll to position [0, 0]
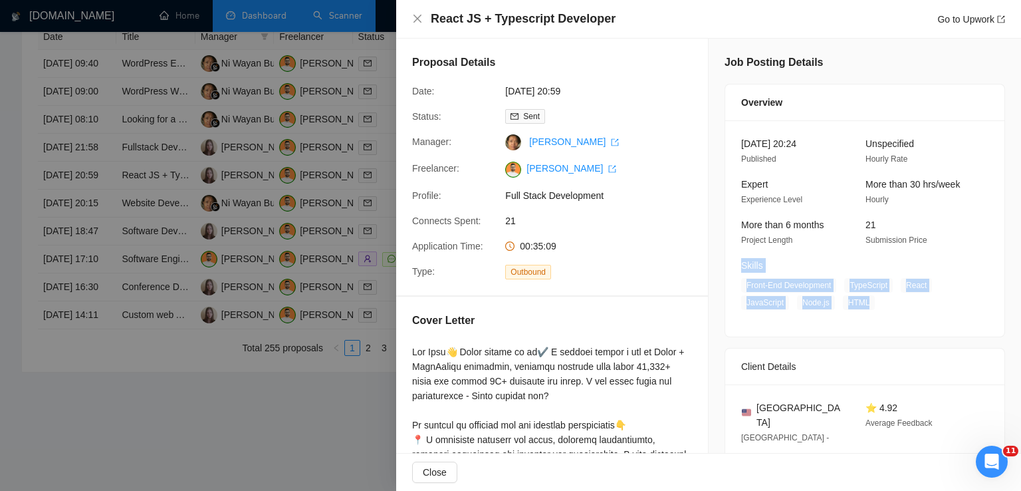
drag, startPoint x: 846, startPoint y: 272, endPoint x: 873, endPoint y: 303, distance: 41.0
click at [873, 303] on div "Skills Front-End Development TypeScript React JavaScript Node.js HTML" at bounding box center [855, 284] width 238 height 52
click at [873, 303] on span "Front-End Development TypeScript React JavaScript Node.js HTML" at bounding box center [854, 294] width 227 height 32
drag, startPoint x: 862, startPoint y: 303, endPoint x: 843, endPoint y: 289, distance: 23.3
click at [843, 289] on span "Front-End Development TypeScript React JavaScript Node.js HTML" at bounding box center [854, 294] width 227 height 32
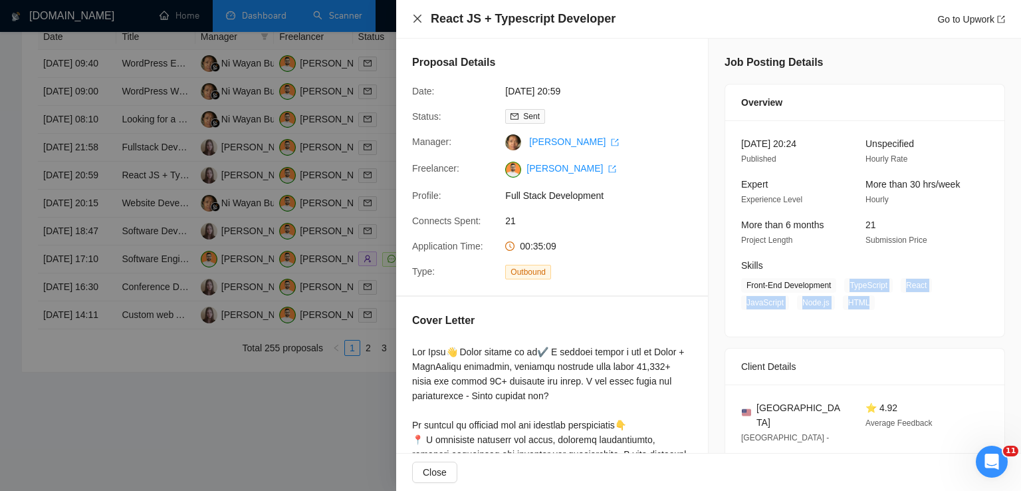
click at [413, 20] on icon "close" at bounding box center [417, 18] width 11 height 11
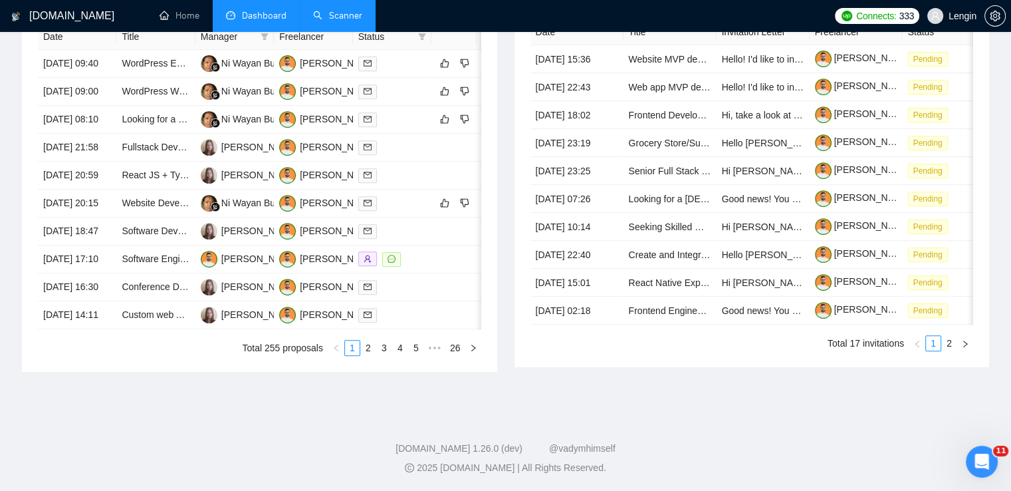
click at [336, 17] on link "Scanner" at bounding box center [337, 15] width 49 height 11
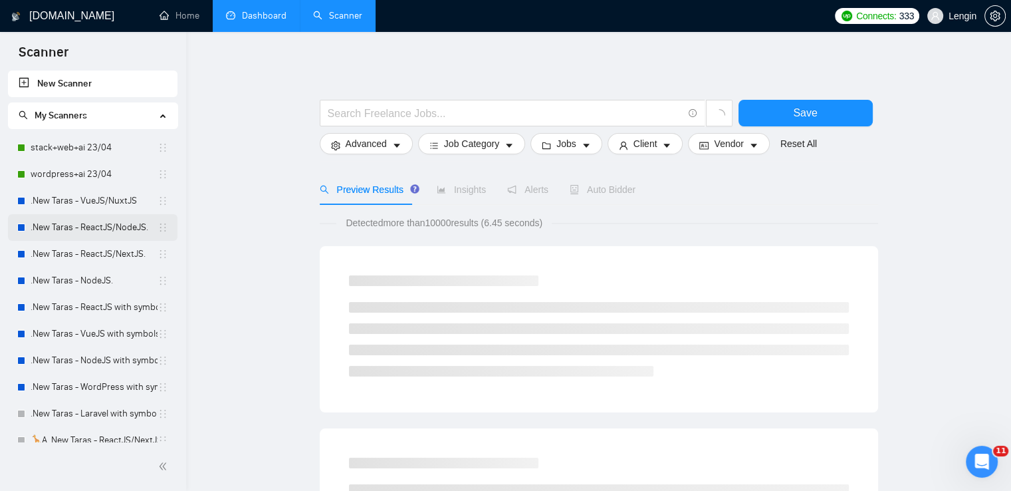
click at [116, 223] on link ".New Taras - ReactJS/NodeJS." at bounding box center [94, 227] width 127 height 27
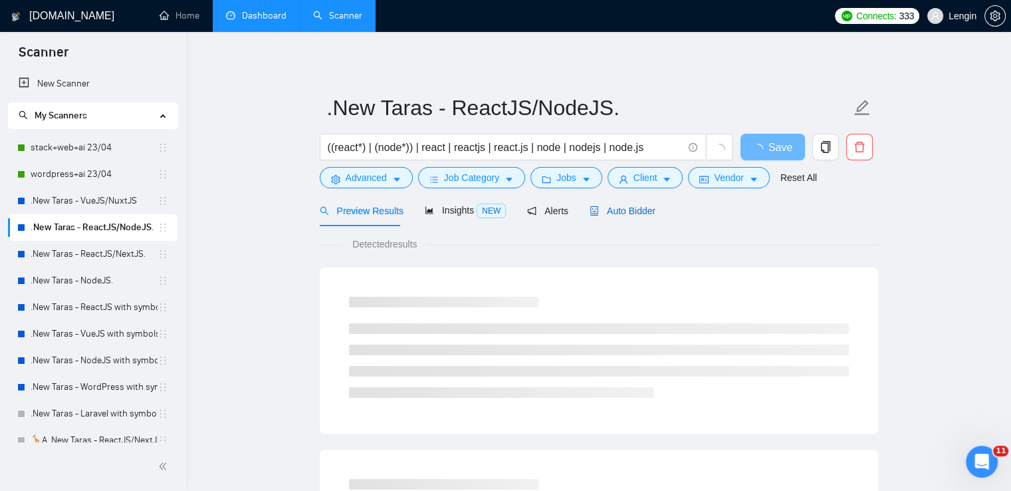
click at [626, 215] on span "Auto Bidder" at bounding box center [623, 210] width 66 height 11
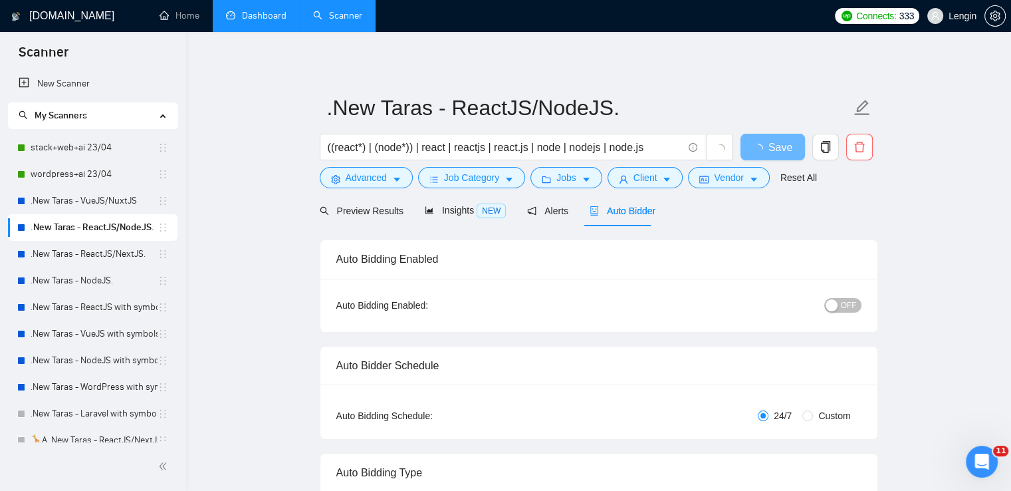
radio input "false"
radio input "true"
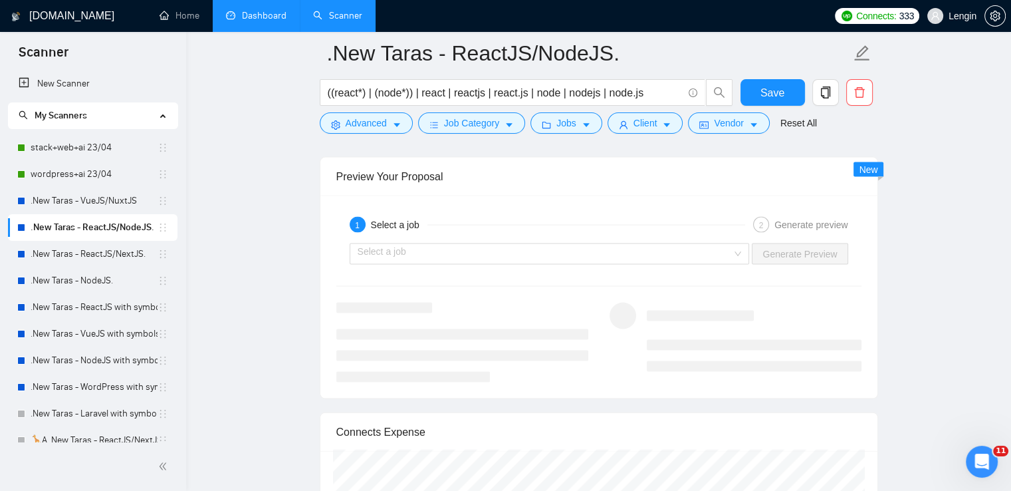
scroll to position [2795, 0]
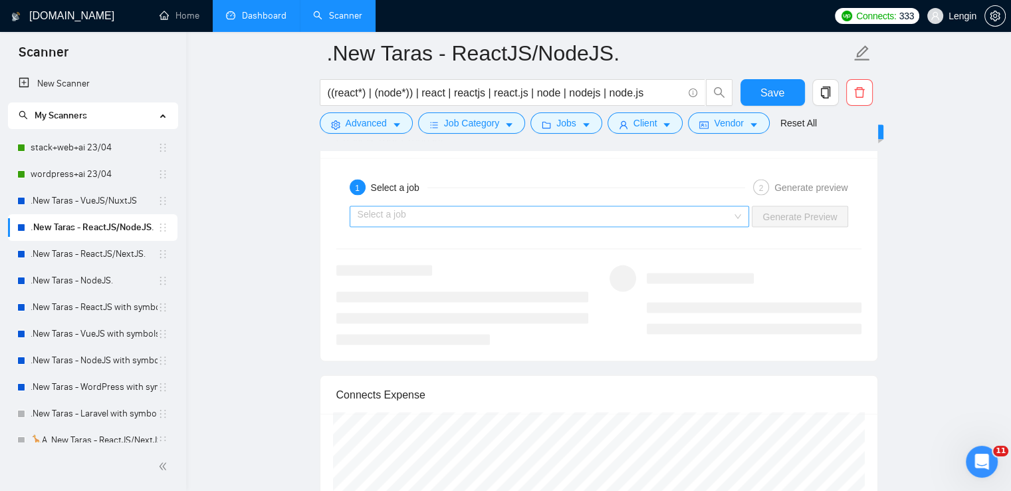
click at [745, 214] on div "Select a job" at bounding box center [550, 216] width 400 height 21
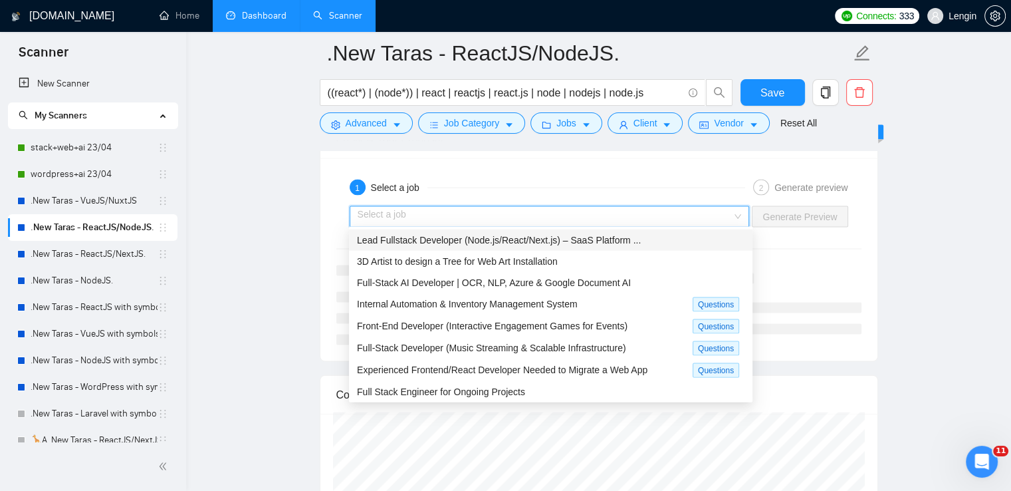
click at [613, 243] on span "Lead Fullstack Developer (Node.js/React/Next.js) – SaaS Platform ..." at bounding box center [499, 240] width 284 height 11
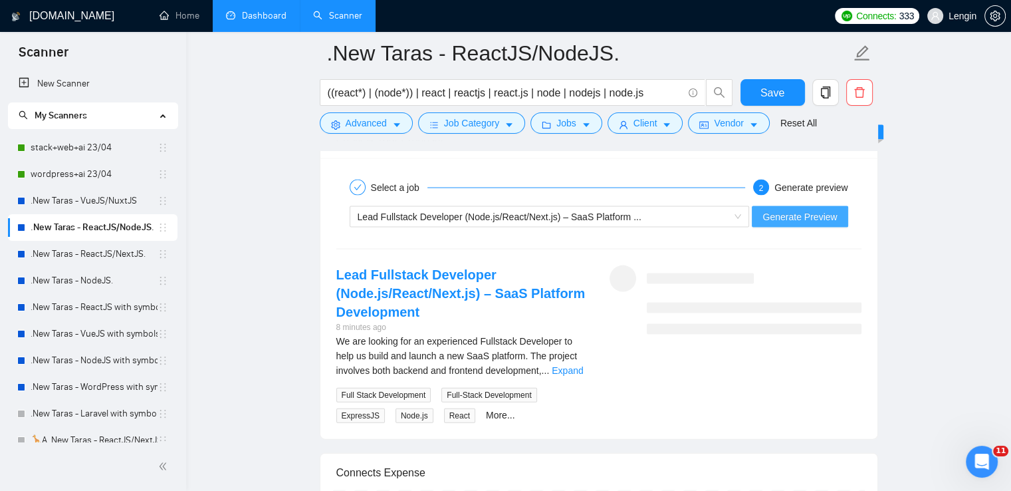
click at [793, 219] on span "Generate Preview" at bounding box center [800, 216] width 74 height 15
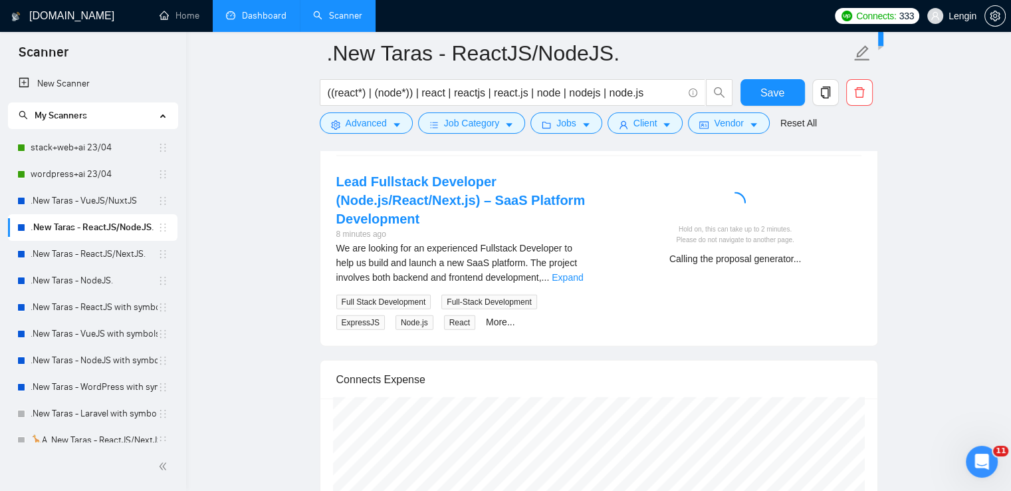
scroll to position [2890, 0]
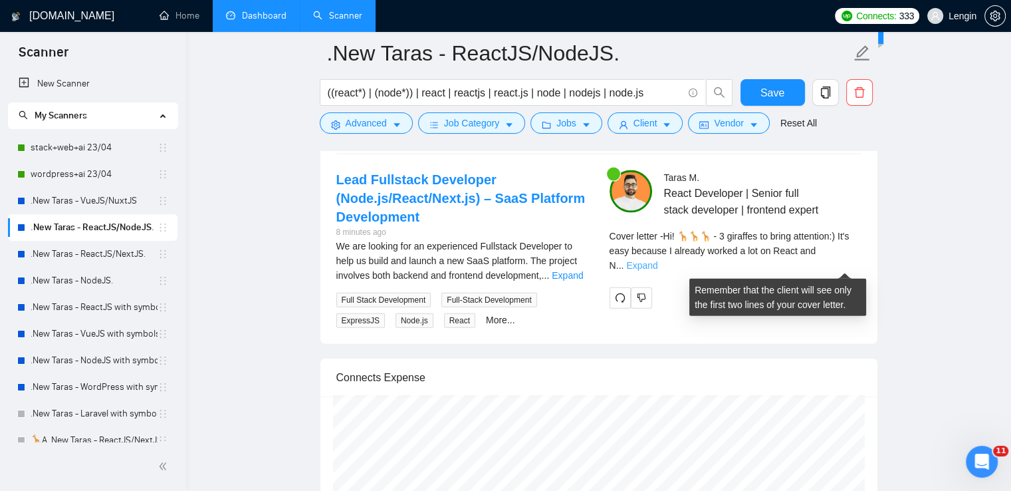
click at [658, 264] on link "Expand" at bounding box center [641, 265] width 31 height 11
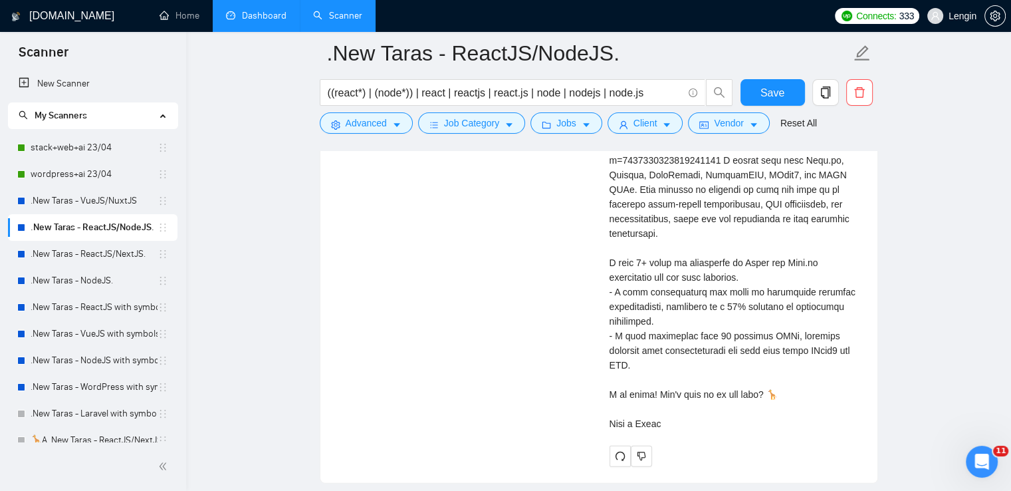
scroll to position [3141, 0]
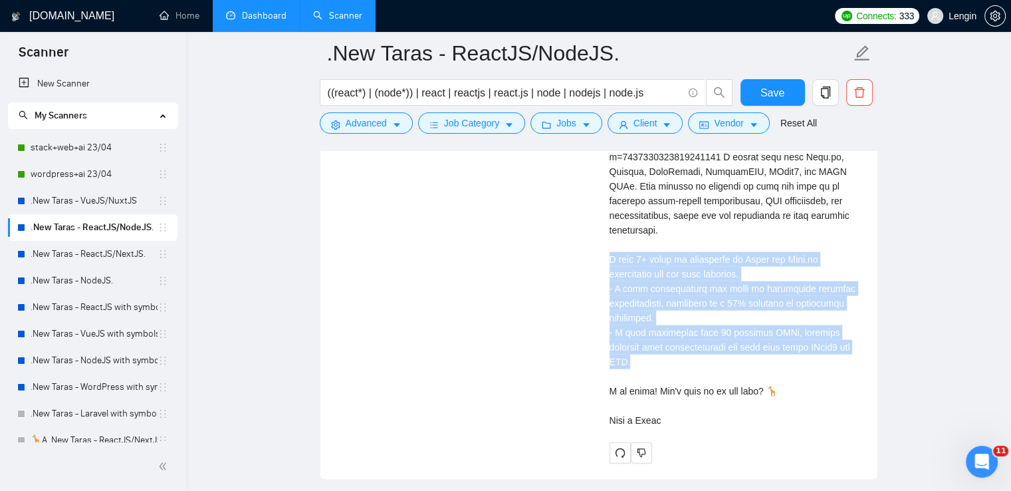
drag, startPoint x: 846, startPoint y: 332, endPoint x: 606, endPoint y: 237, distance: 257.9
click at [606, 237] on div "[PERSON_NAME] React Developer | Senior full stack developer | frontend expert C…" at bounding box center [735, 192] width 273 height 544
click at [713, 274] on div "Cover letter" at bounding box center [736, 208] width 252 height 439
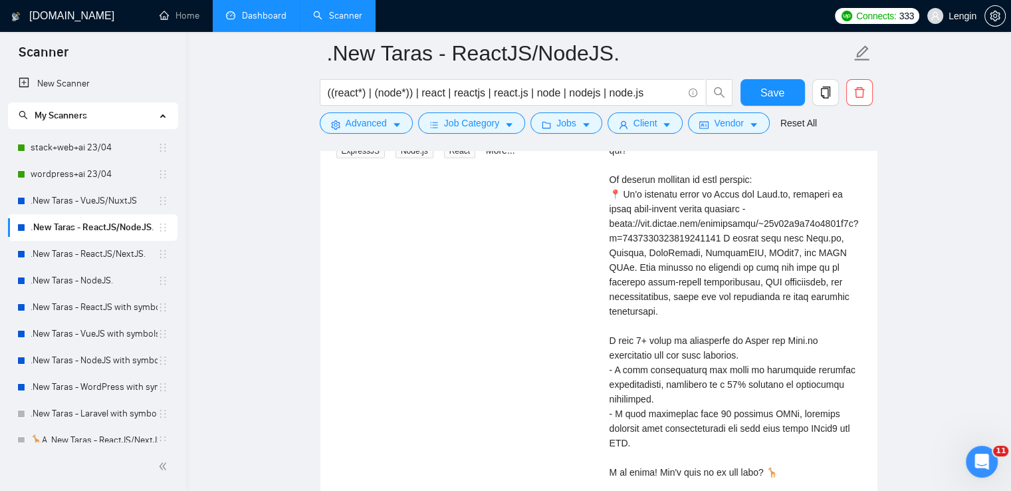
scroll to position [3059, 0]
click at [105, 248] on link ".New Taras - ReactJS/NextJS." at bounding box center [94, 254] width 127 height 27
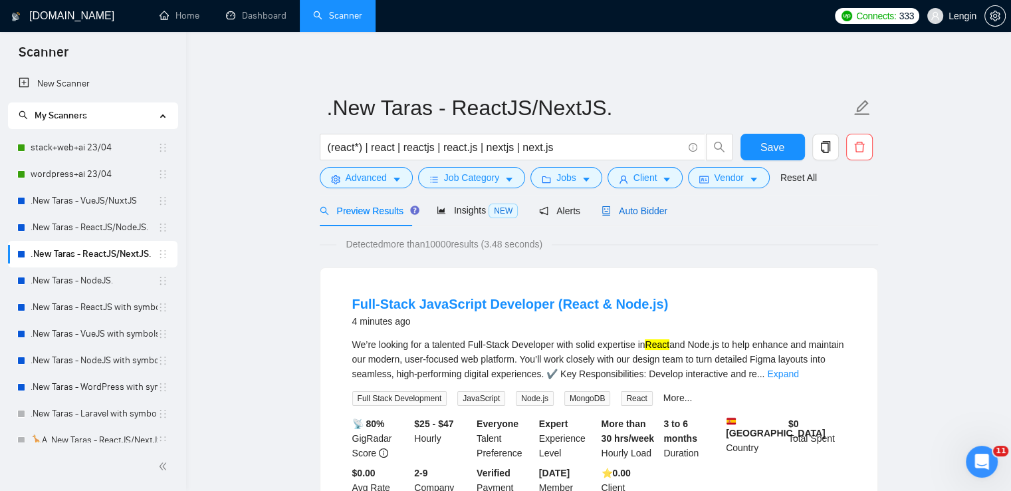
click at [654, 212] on span "Auto Bidder" at bounding box center [635, 210] width 66 height 11
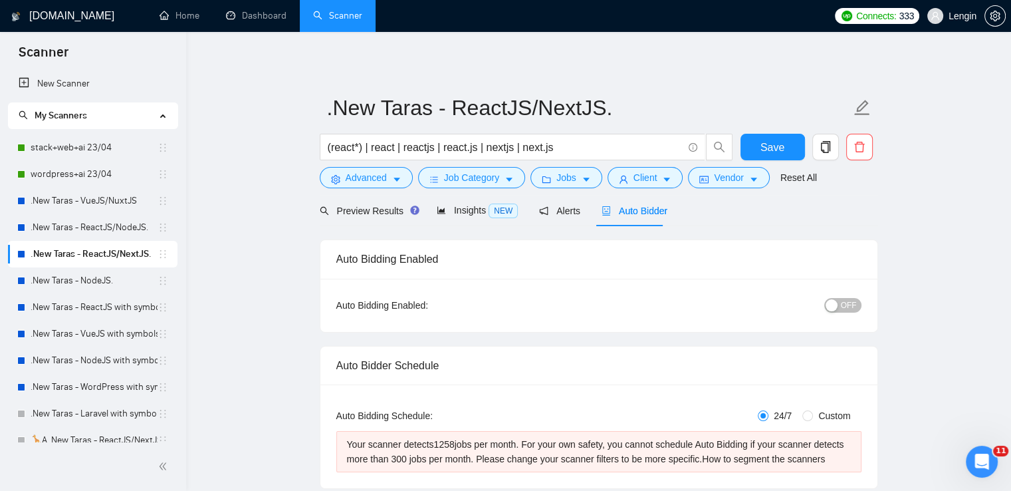
radio input "false"
radio input "true"
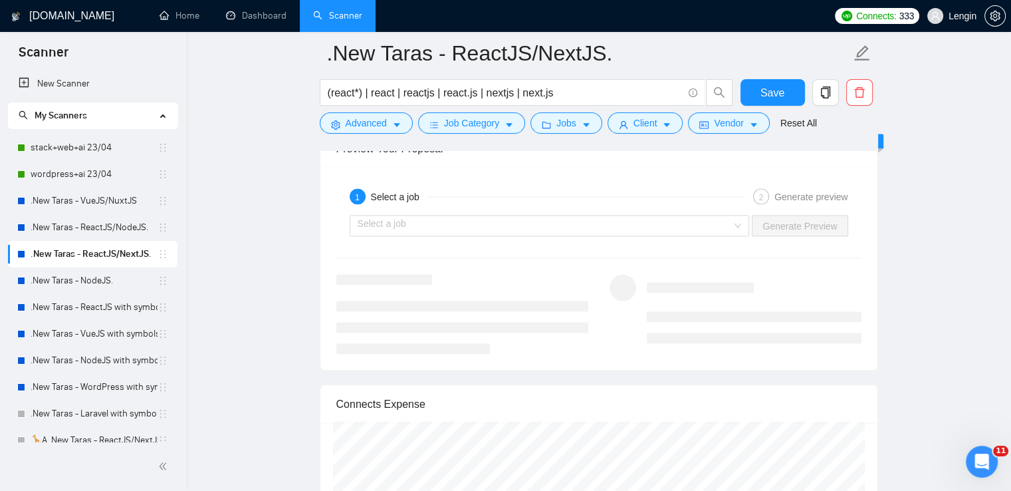
scroll to position [2789, 0]
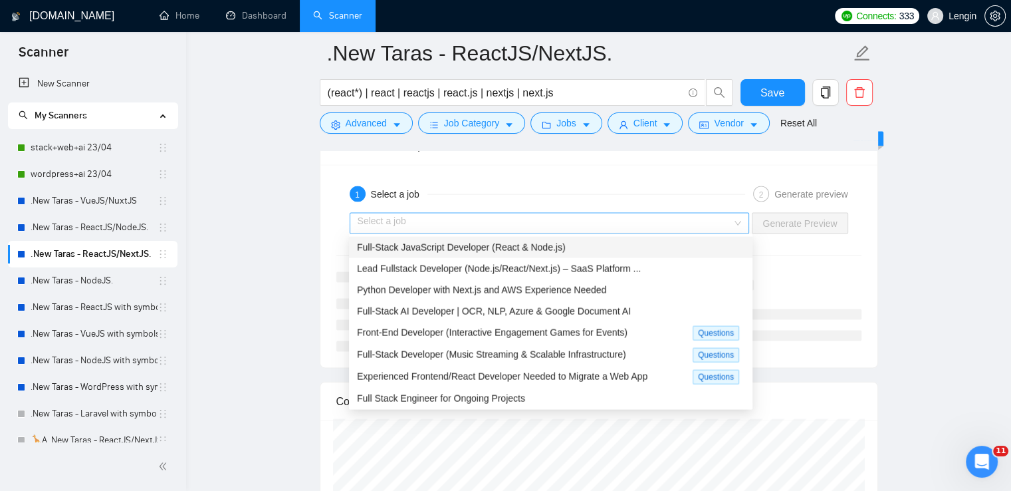
click at [741, 227] on div "Select a job" at bounding box center [550, 223] width 400 height 21
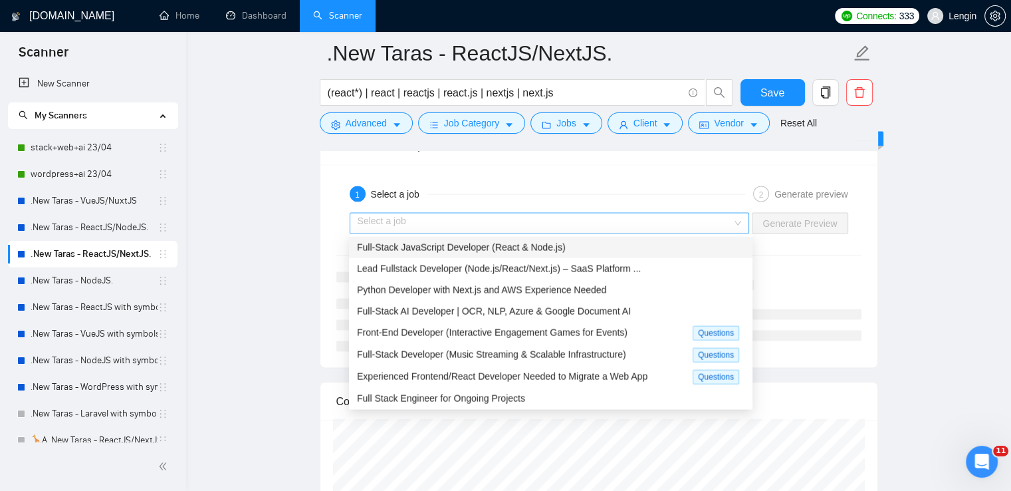
click at [747, 219] on div "Select a job" at bounding box center [550, 223] width 400 height 21
click at [636, 250] on div "Full-Stack JavaScript Developer (React & Node.js)" at bounding box center [551, 247] width 388 height 15
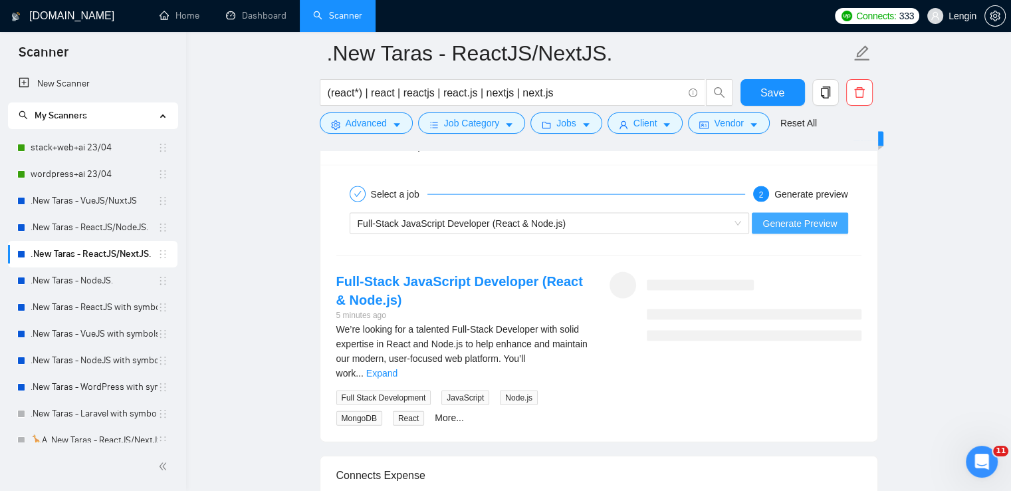
click at [798, 227] on button "Generate Preview" at bounding box center [800, 223] width 96 height 21
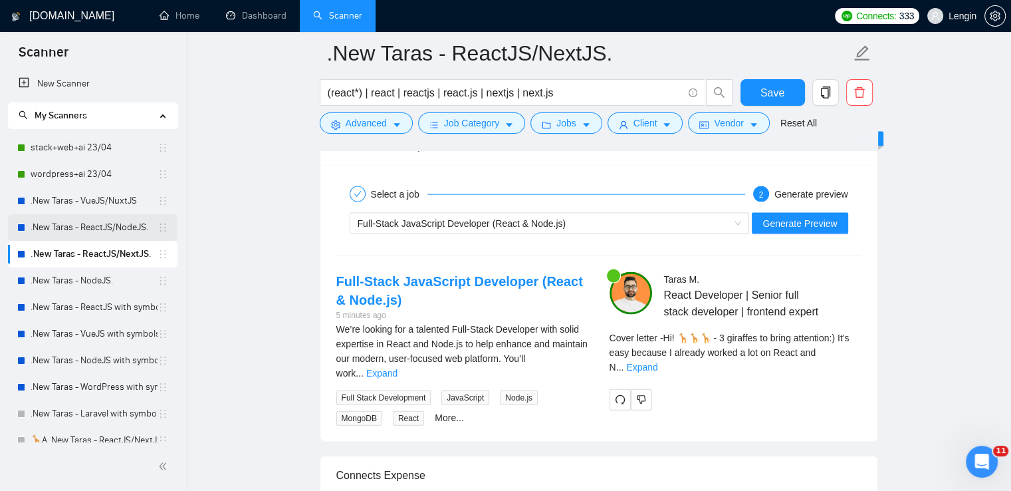
click at [128, 229] on link ".New Taras - ReactJS/NodeJS." at bounding box center [94, 227] width 127 height 27
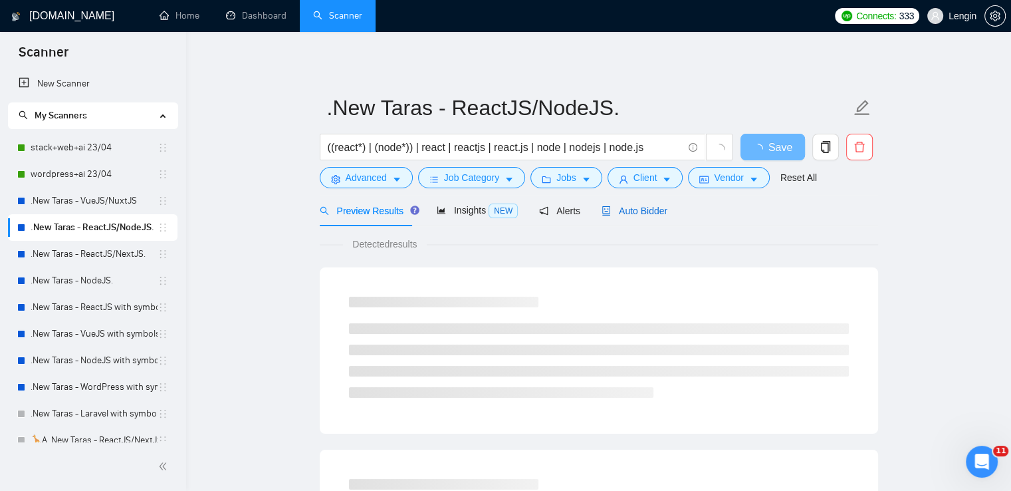
click at [641, 208] on span "Auto Bidder" at bounding box center [635, 210] width 66 height 11
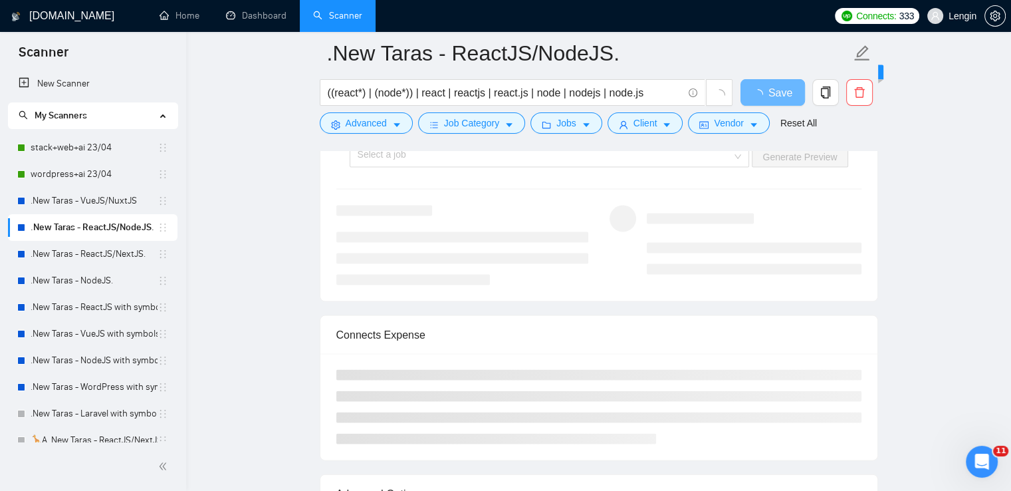
scroll to position [2758, 0]
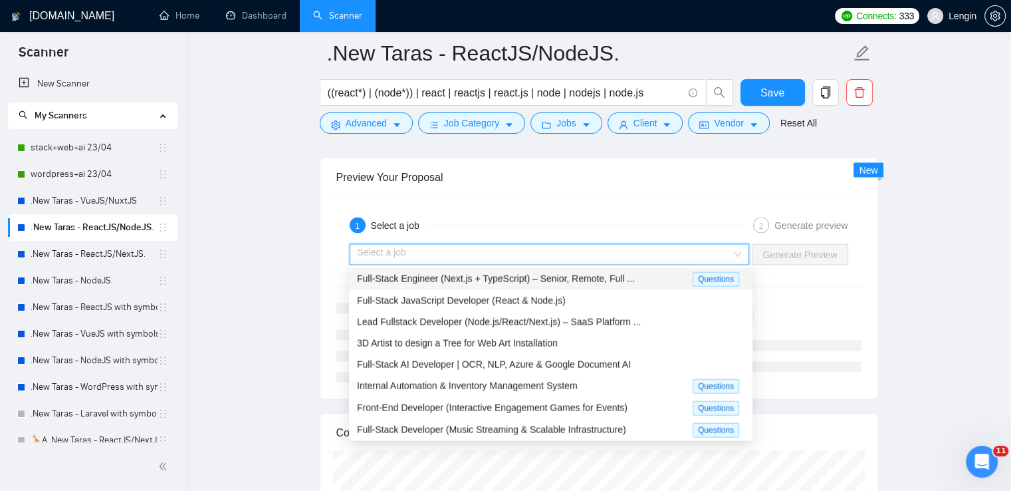
click at [733, 245] on input "search" at bounding box center [545, 255] width 375 height 20
click at [591, 271] on div "Full-Stack Engineer (Next.js + TypeScript) – Senior, Remote, Full ..." at bounding box center [525, 278] width 336 height 15
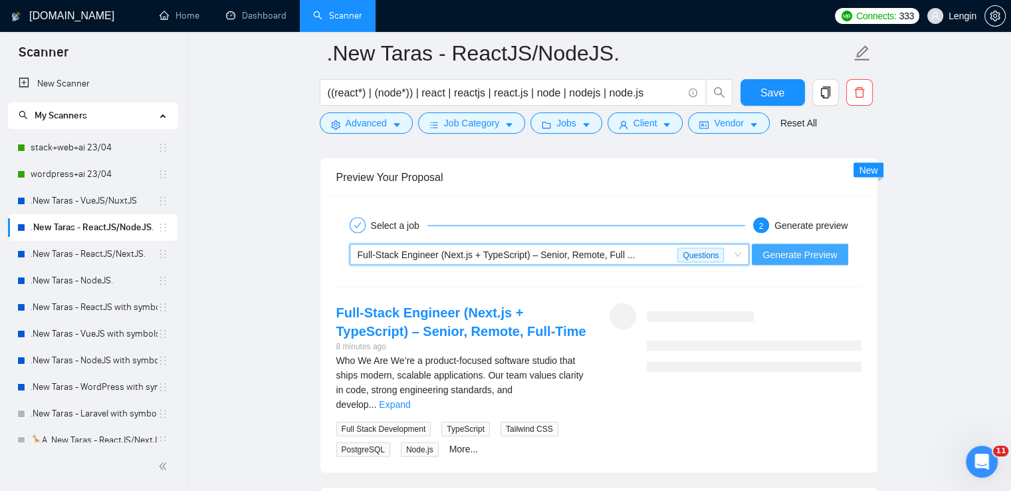
click at [822, 249] on span "Generate Preview" at bounding box center [800, 254] width 74 height 15
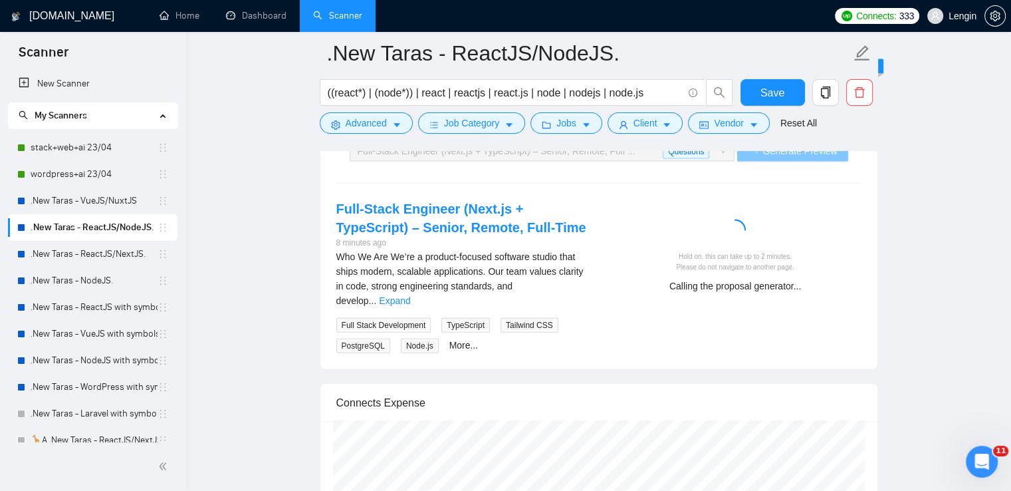
scroll to position [2856, 0]
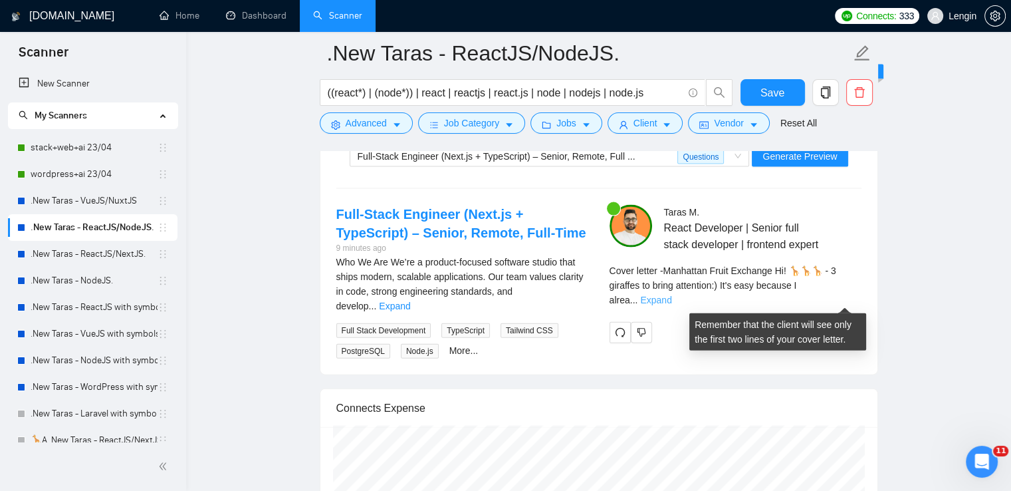
click at [672, 302] on link "Expand" at bounding box center [655, 300] width 31 height 11
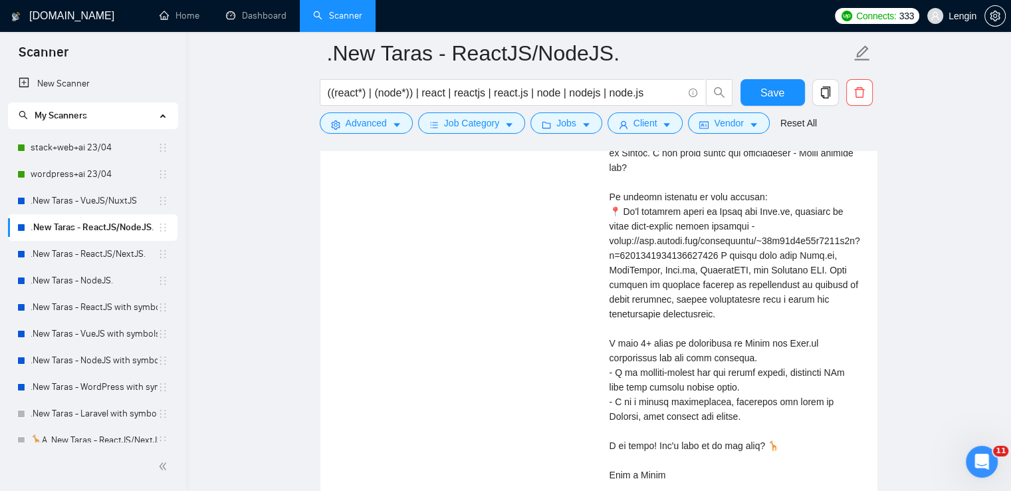
scroll to position [3394, 0]
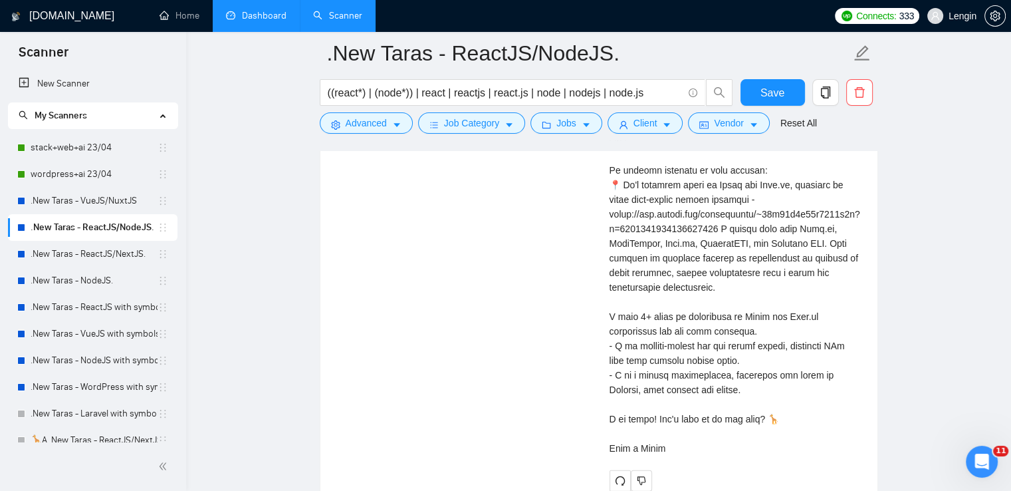
click at [268, 21] on link "Dashboard" at bounding box center [256, 15] width 61 height 11
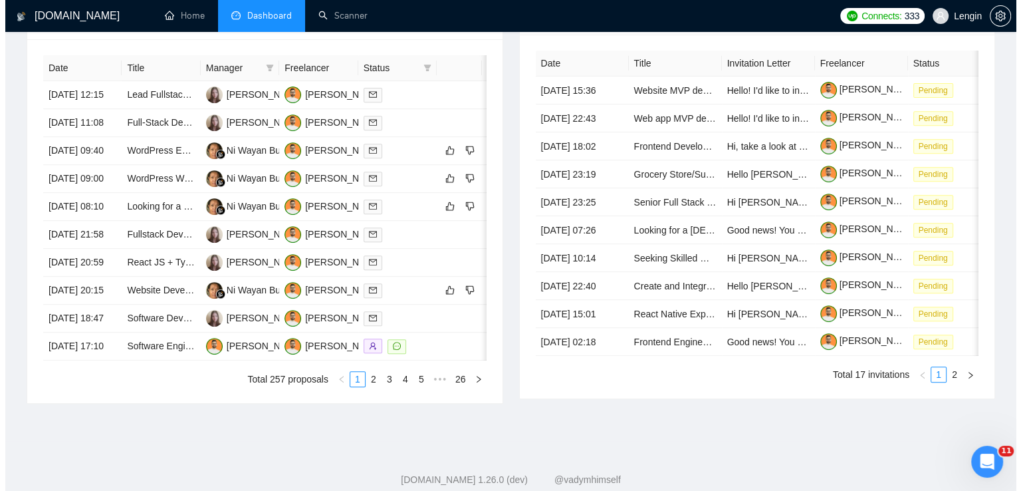
scroll to position [571, 0]
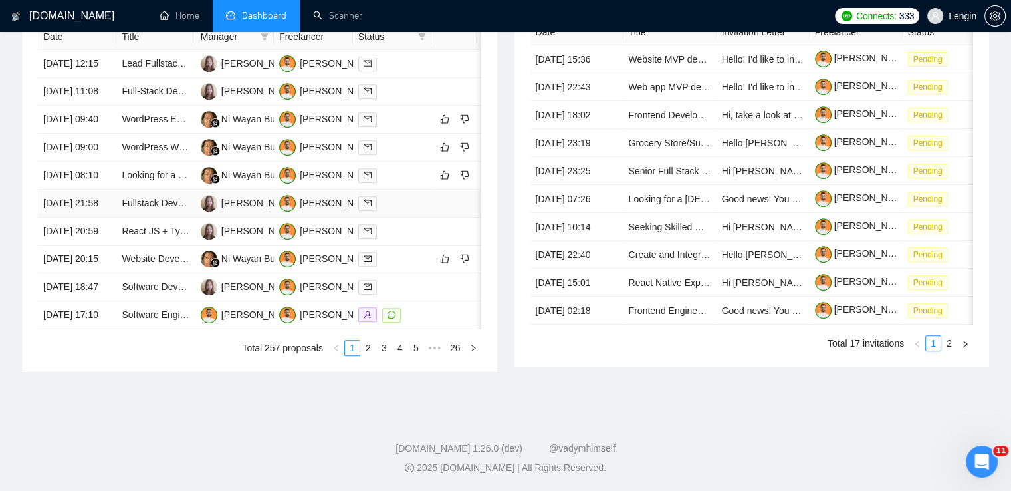
click at [164, 217] on td "Fullstack Developer Needed for Ongoing Projects" at bounding box center [155, 204] width 78 height 28
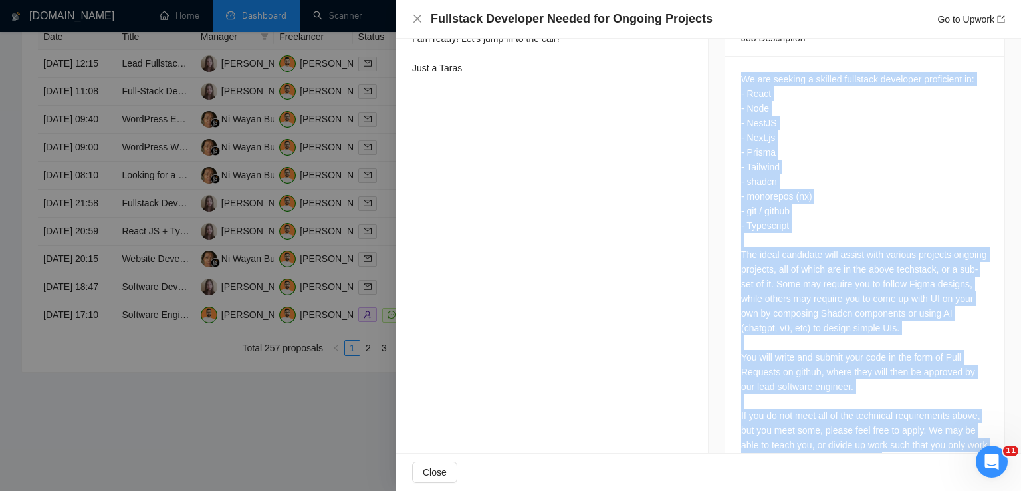
scroll to position [614, 0]
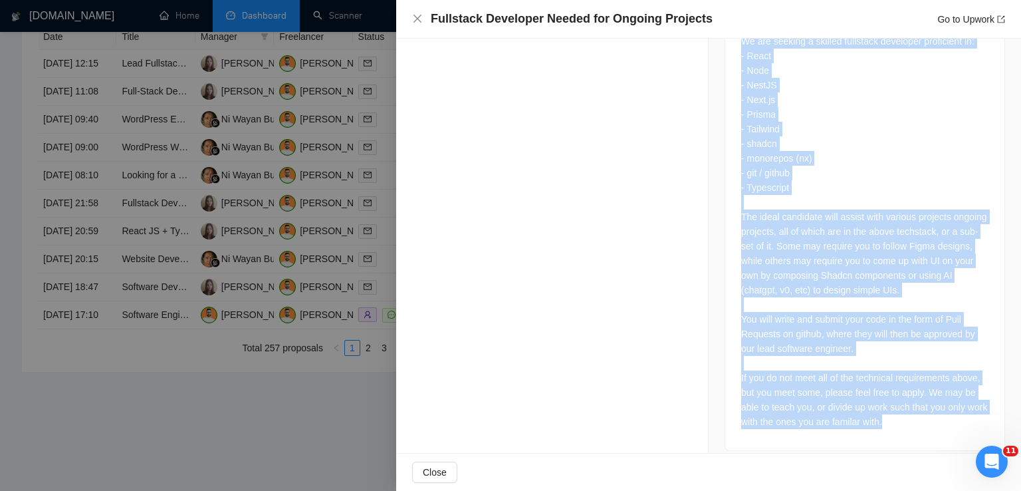
drag, startPoint x: 737, startPoint y: 65, endPoint x: 919, endPoint y: 421, distance: 399.7
click at [919, 421] on div "We are seeking a skilled fullstack developer proficient in: - React - Node - Ne…" at bounding box center [864, 234] width 279 height 432
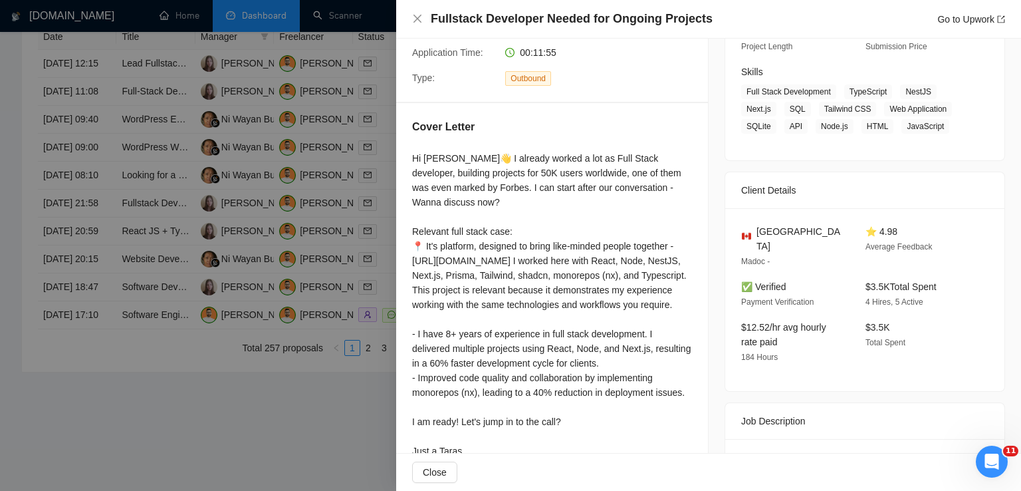
scroll to position [194, 0]
drag, startPoint x: 786, startPoint y: 229, endPoint x: 749, endPoint y: 231, distance: 37.3
click at [749, 231] on div "[GEOGRAPHIC_DATA]" at bounding box center [792, 237] width 103 height 29
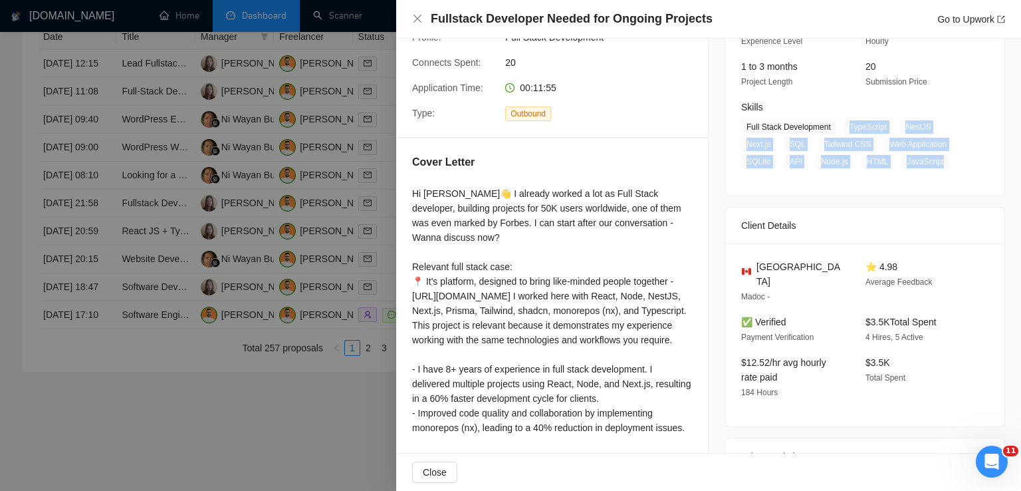
drag, startPoint x: 844, startPoint y: 127, endPoint x: 936, endPoint y: 166, distance: 100.4
click at [936, 166] on span "Full Stack Development TypeScript NestJS Next.js SQL Tailwind CSS Web Applicati…" at bounding box center [854, 144] width 227 height 49
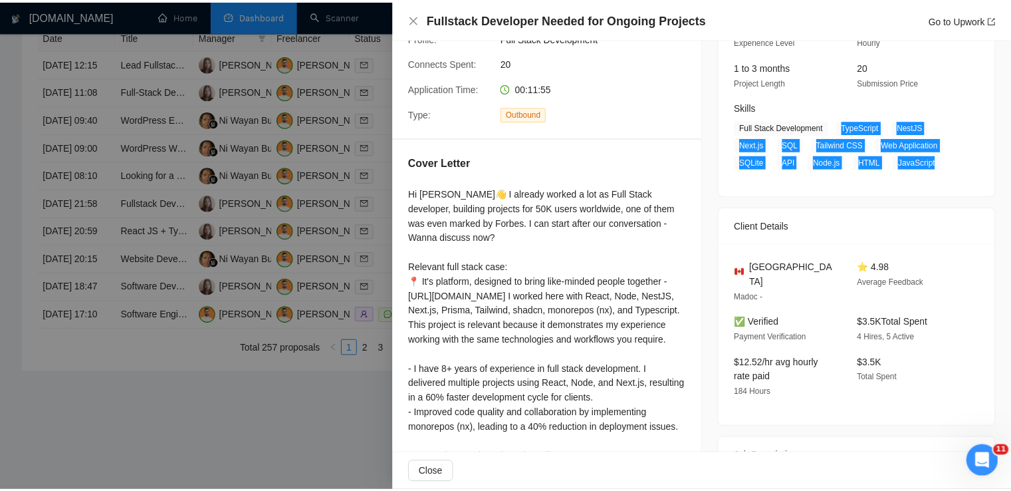
scroll to position [0, 0]
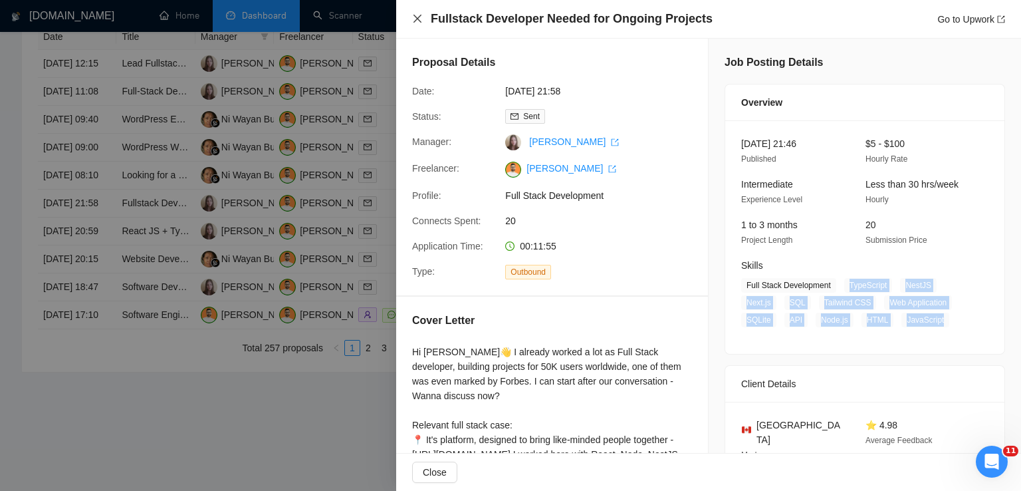
click at [420, 21] on icon "close" at bounding box center [417, 18] width 11 height 11
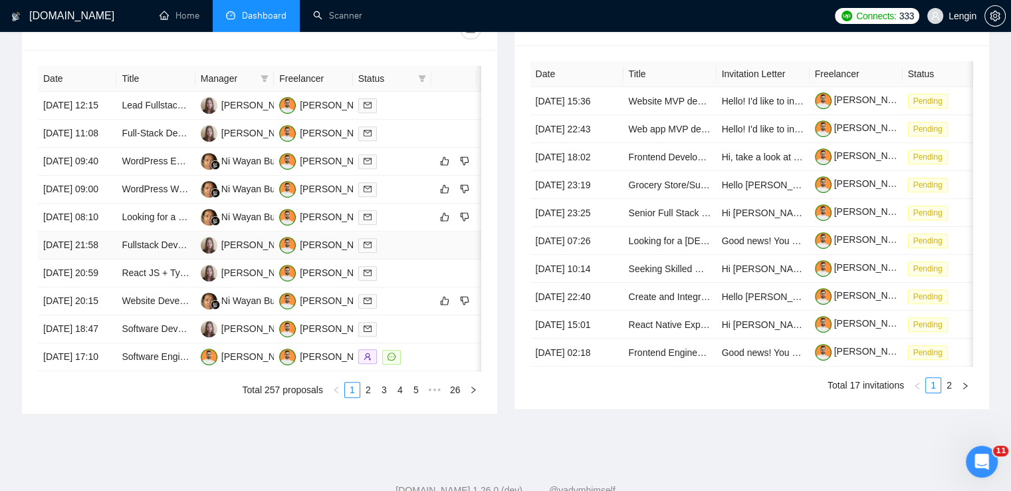
scroll to position [658, 0]
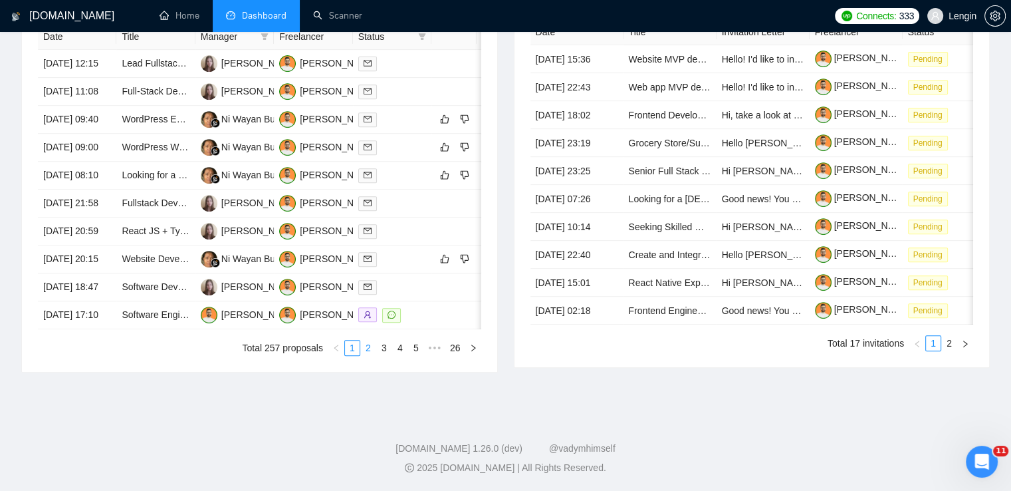
click at [364, 355] on link "2" at bounding box center [368, 347] width 15 height 15
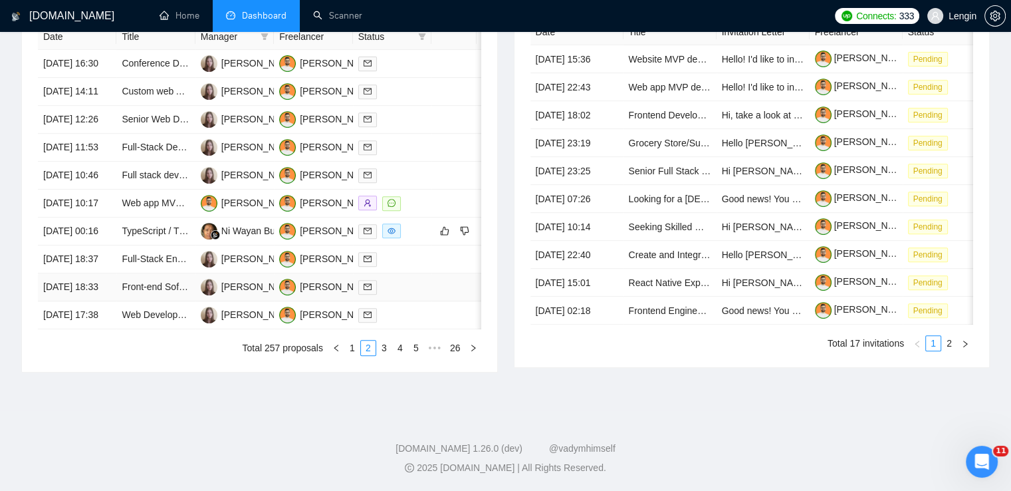
scroll to position [600, 0]
click at [384, 355] on link "3" at bounding box center [384, 347] width 15 height 15
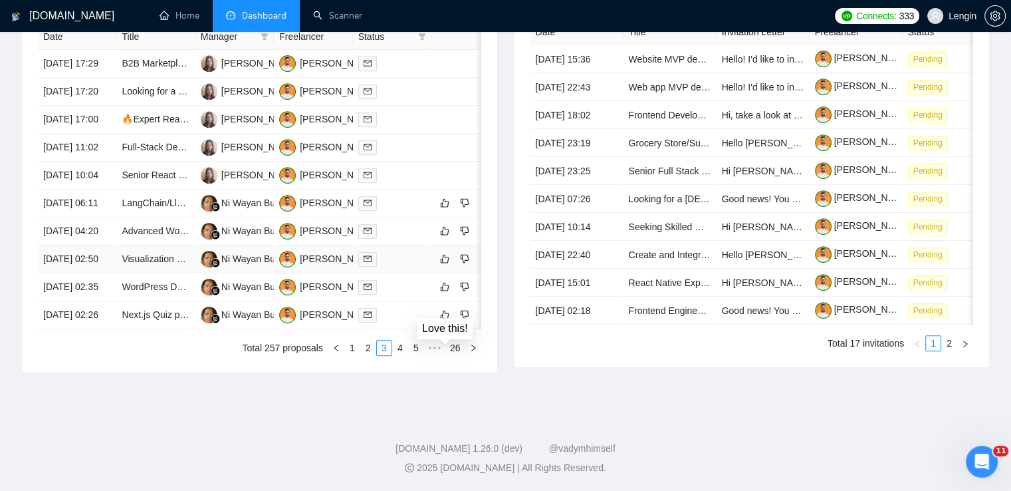
scroll to position [573, 0]
click at [406, 355] on link "4" at bounding box center [400, 347] width 15 height 15
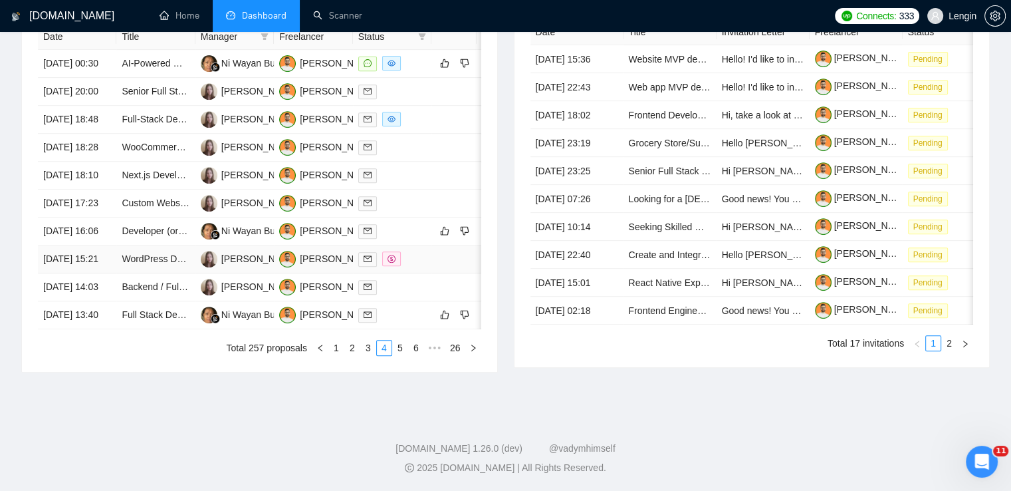
scroll to position [628, 0]
click at [406, 355] on link "5" at bounding box center [400, 347] width 15 height 15
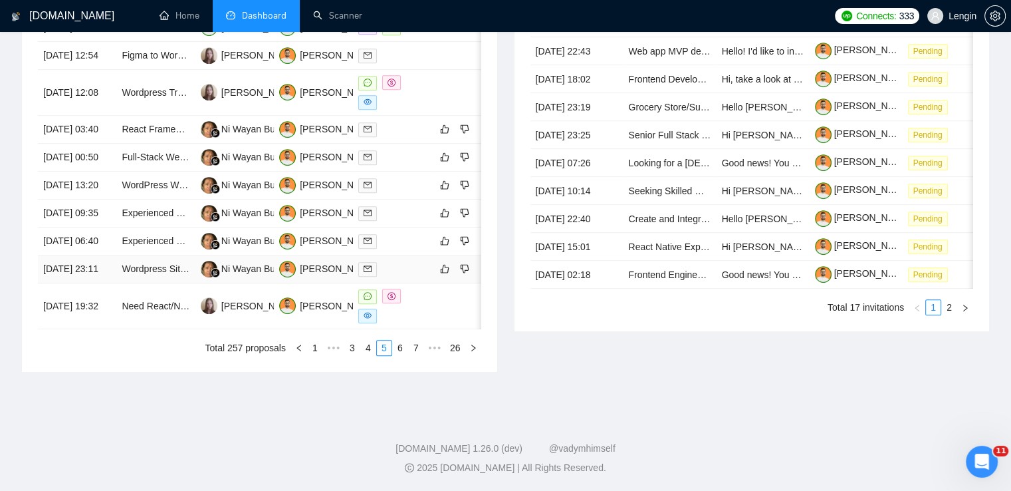
scroll to position [613, 0]
click at [400, 372] on div "Date Title Manager Freelancer Status [DATE] 13:22 Frontend Developer (React/Nex…" at bounding box center [259, 172] width 475 height 400
click at [400, 355] on link "6" at bounding box center [400, 347] width 15 height 15
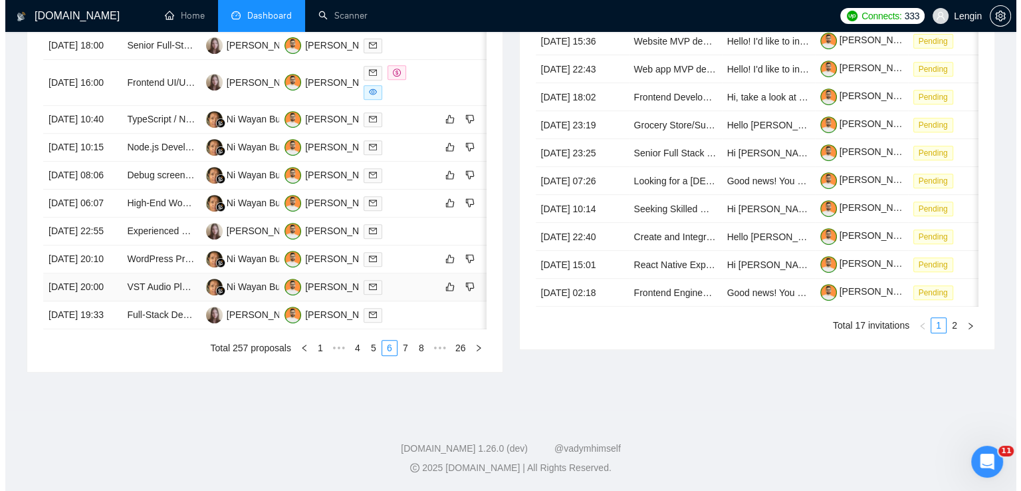
scroll to position [620, 0]
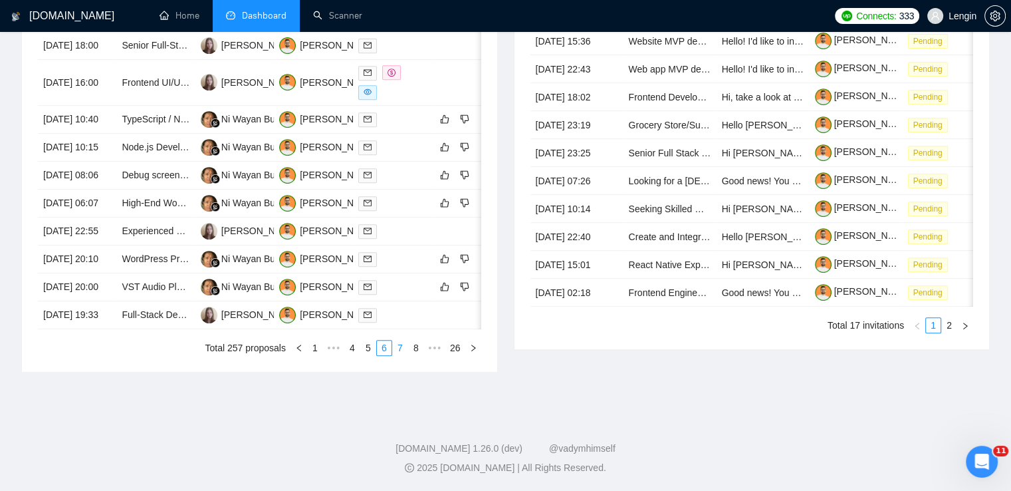
click at [402, 355] on link "7" at bounding box center [400, 347] width 15 height 15
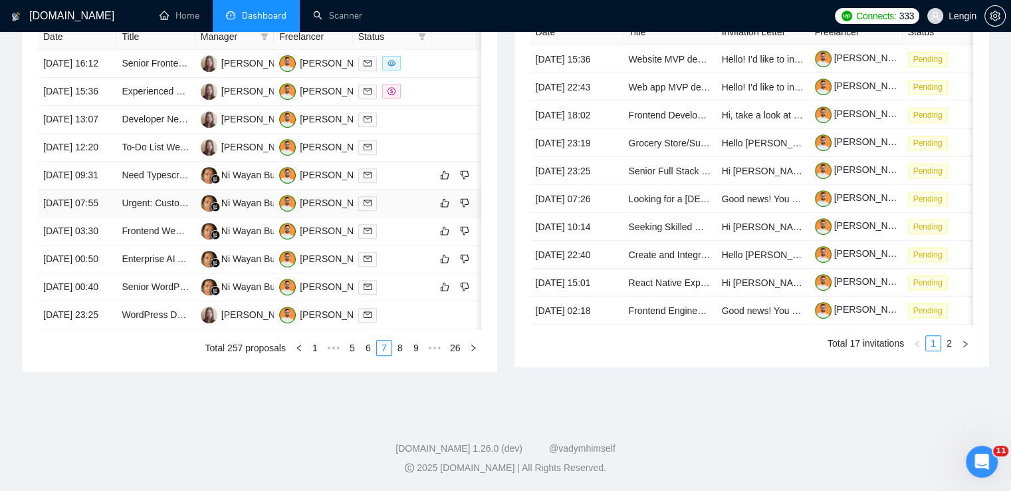
click at [172, 217] on td "Urgent: Custom WordPress Hotel & Spa Website Development" at bounding box center [155, 204] width 78 height 28
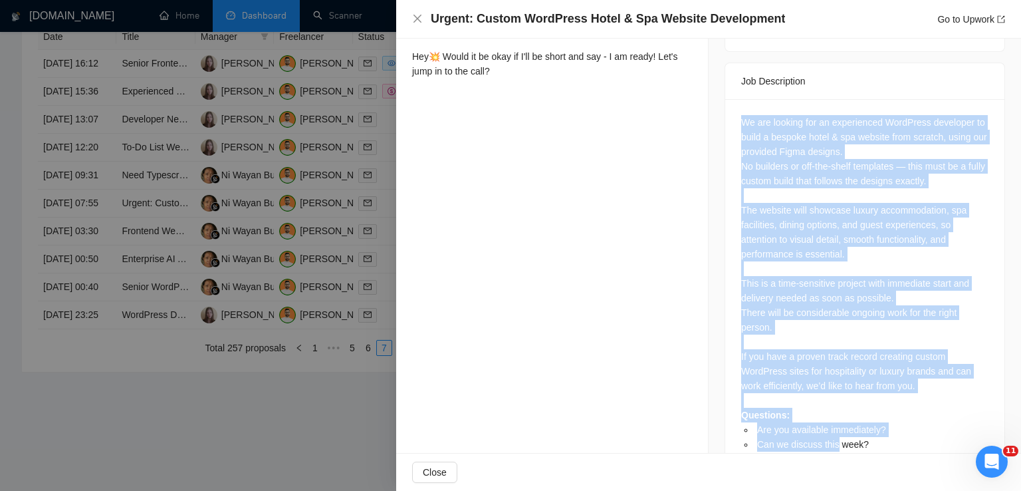
scroll to position [543, 0]
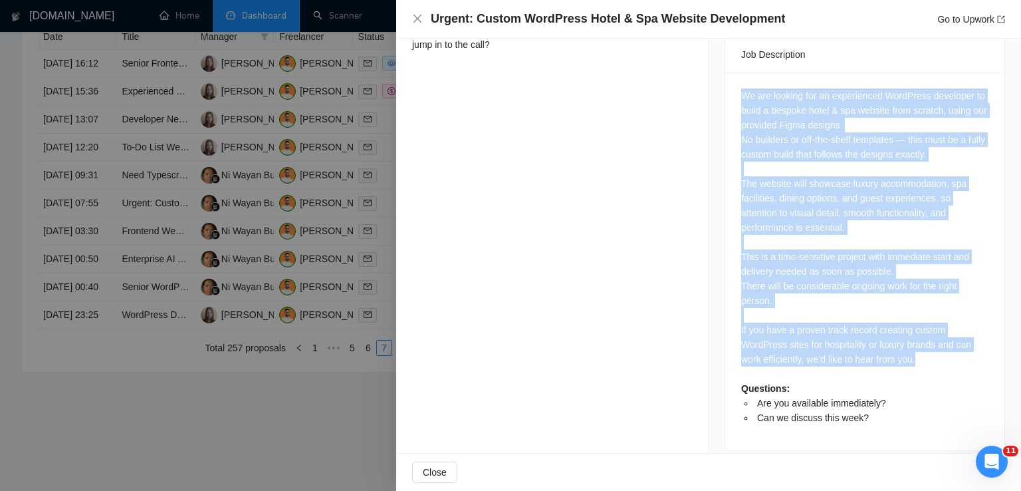
drag, startPoint x: 733, startPoint y: 160, endPoint x: 954, endPoint y: 348, distance: 290.0
click at [954, 348] on div "We are looking for an experienced WordPress developer to build a bespoke hotel …" at bounding box center [864, 261] width 279 height 378
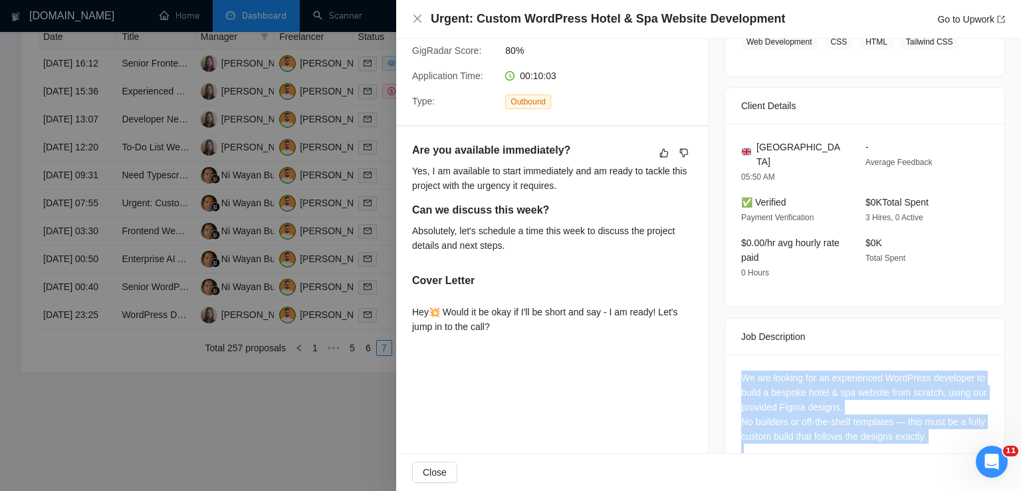
scroll to position [146, 0]
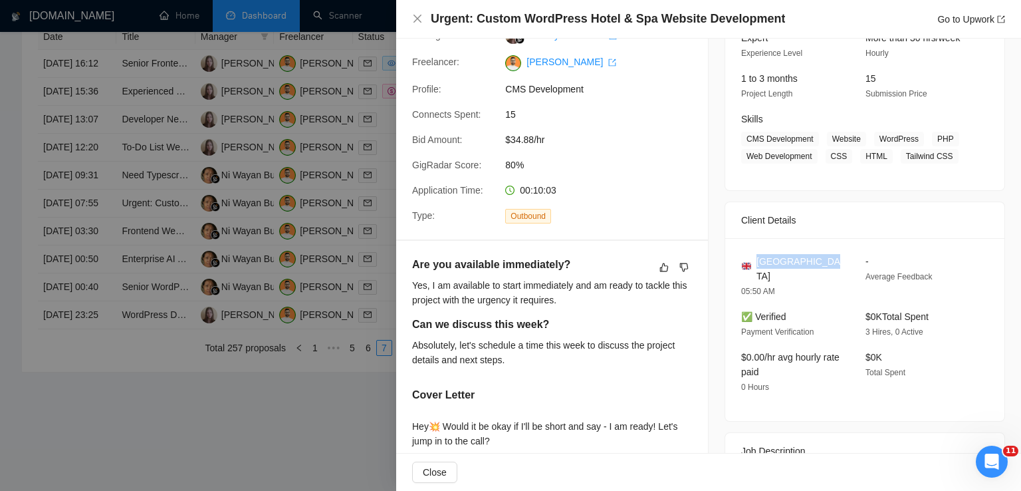
drag, startPoint x: 830, startPoint y: 263, endPoint x: 753, endPoint y: 259, distance: 77.2
click at [753, 259] on div "[GEOGRAPHIC_DATA]" at bounding box center [792, 268] width 103 height 29
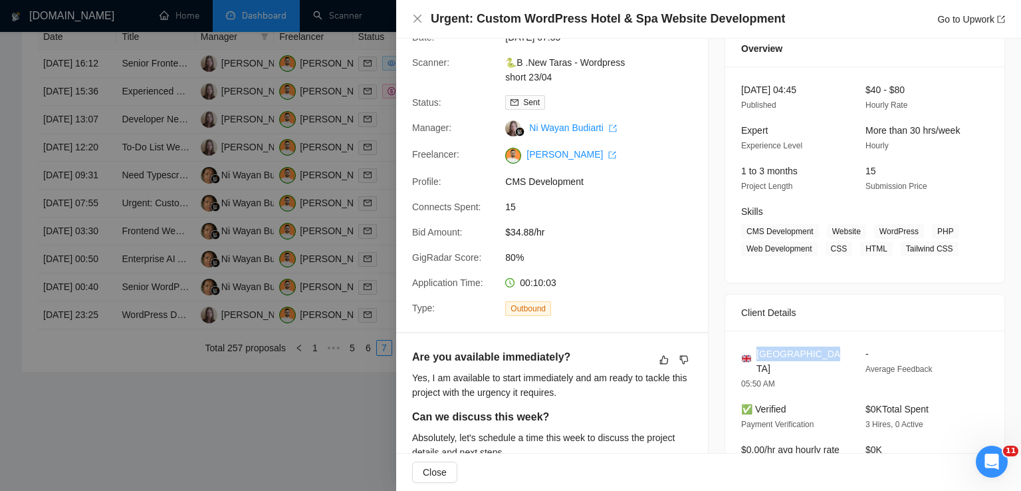
scroll to position [53, 0]
drag, startPoint x: 946, startPoint y: 251, endPoint x: 828, endPoint y: 233, distance: 119.1
click at [828, 233] on span "CMS Development Website WordPress PHP Web Development CSS HTML Tailwind CSS" at bounding box center [854, 241] width 227 height 32
click at [421, 21] on icon "close" at bounding box center [417, 18] width 11 height 11
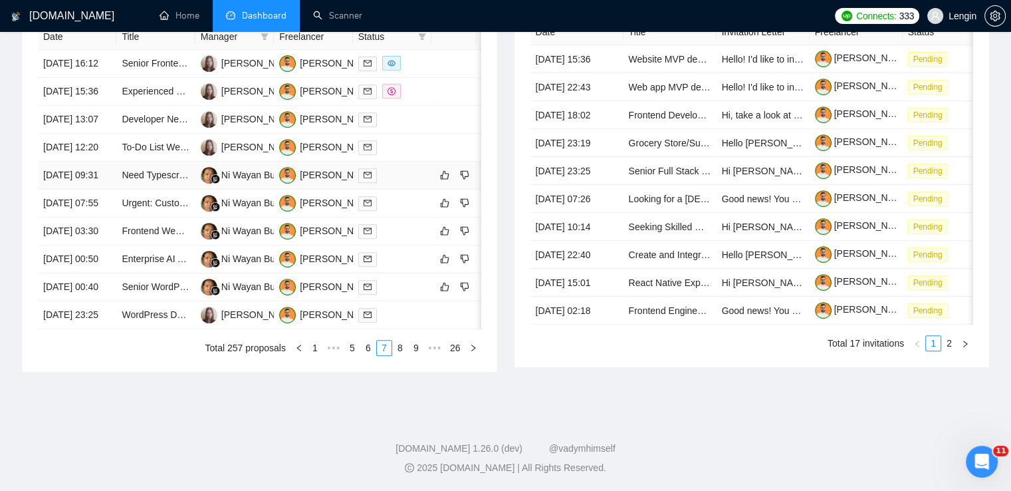
click at [180, 188] on td "Need Typescript and Nextjs developer" at bounding box center [155, 176] width 78 height 28
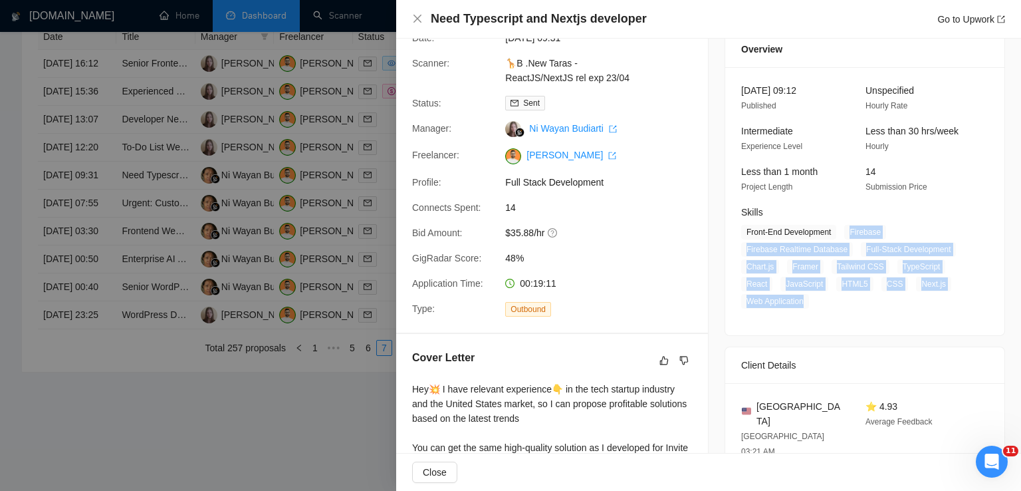
drag, startPoint x: 844, startPoint y: 234, endPoint x: 809, endPoint y: 298, distance: 72.6
click at [809, 298] on span "Front-End Development Firebase Firebase Realtime Database Full-Stack Developmen…" at bounding box center [854, 267] width 227 height 84
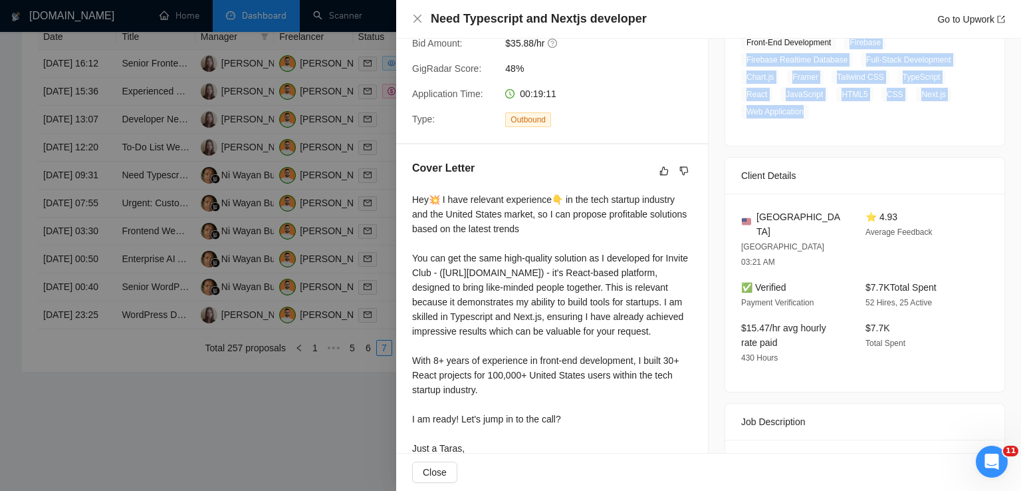
scroll to position [247, 0]
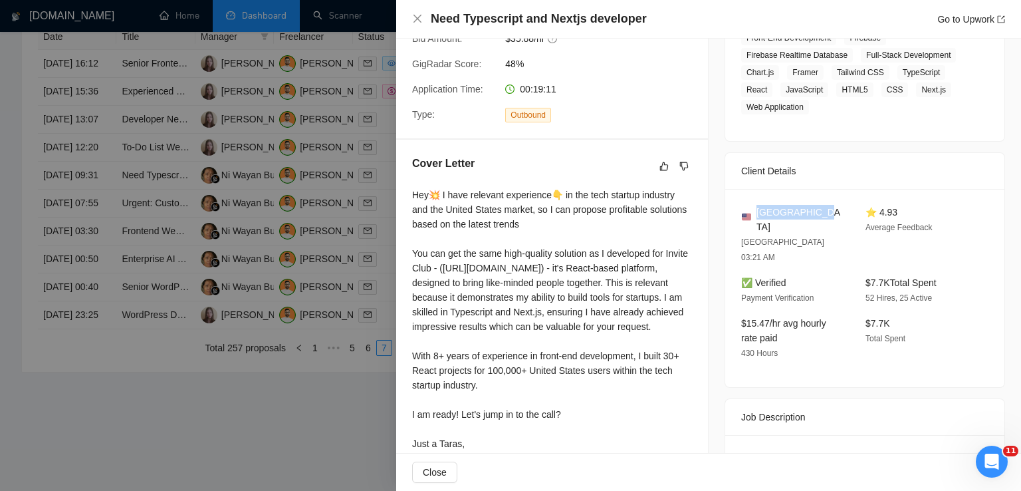
drag, startPoint x: 811, startPoint y: 209, endPoint x: 755, endPoint y: 212, distance: 56.6
click at [755, 212] on div "[GEOGRAPHIC_DATA]" at bounding box center [792, 219] width 103 height 29
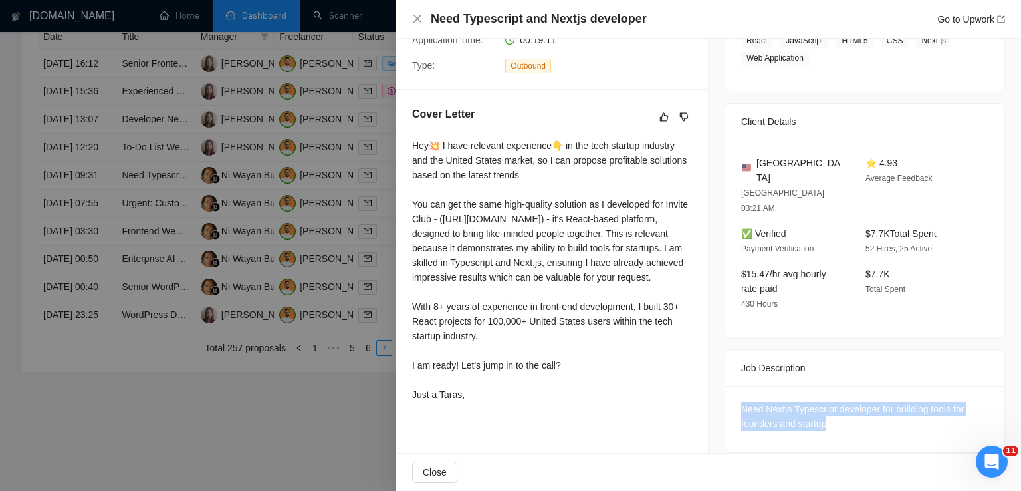
drag, startPoint x: 834, startPoint y: 400, endPoint x: 722, endPoint y: 376, distance: 114.4
click at [725, 386] on div "Need Nextjs Typescript developer for building tools for founders and startup" at bounding box center [864, 419] width 279 height 66
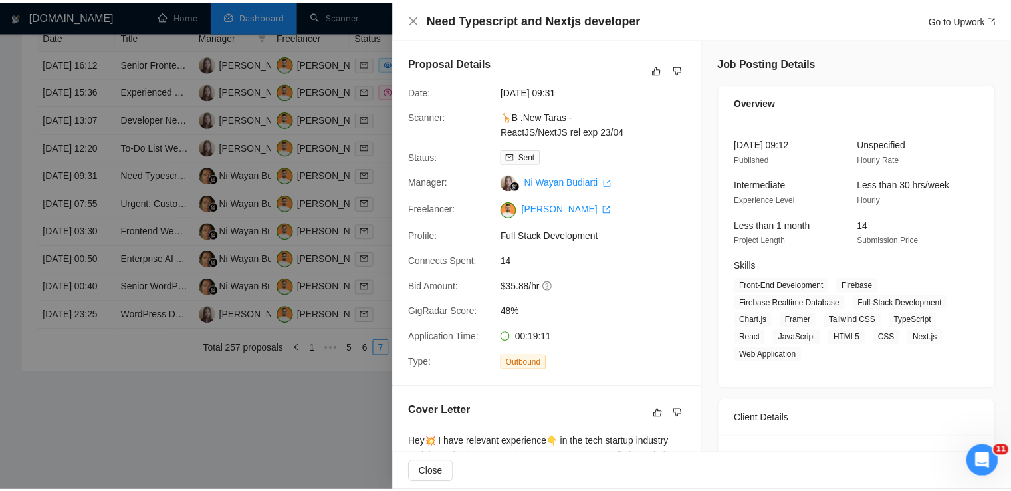
scroll to position [0, 0]
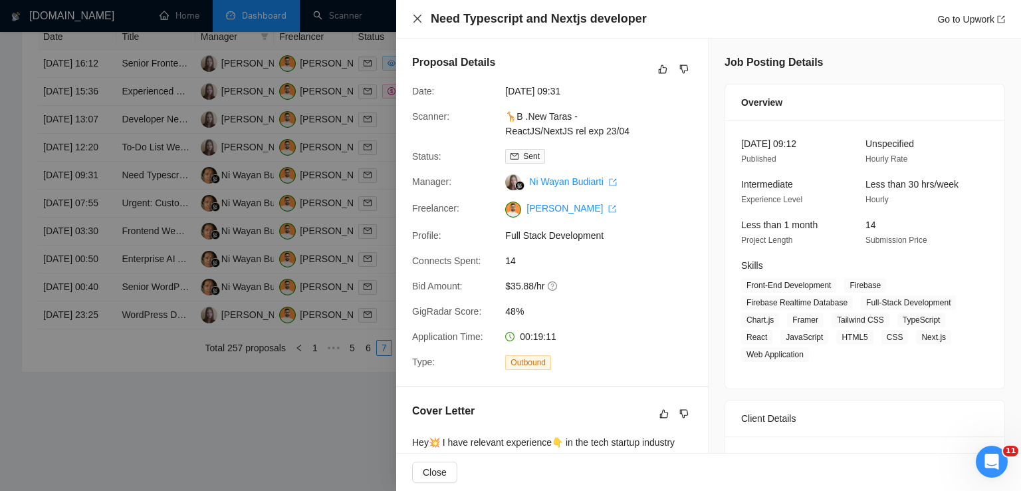
click at [420, 19] on icon "close" at bounding box center [417, 18] width 11 height 11
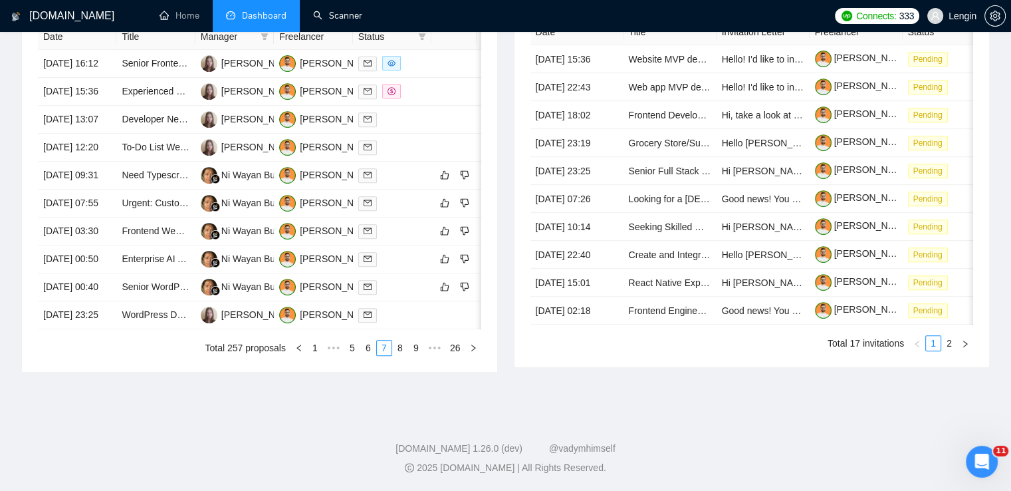
click at [349, 21] on link "Scanner" at bounding box center [337, 15] width 49 height 11
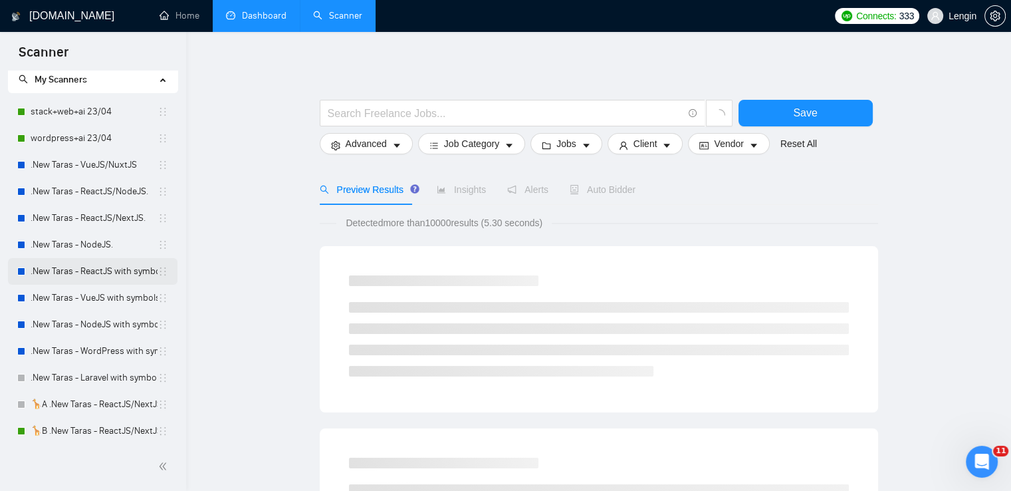
scroll to position [24, 0]
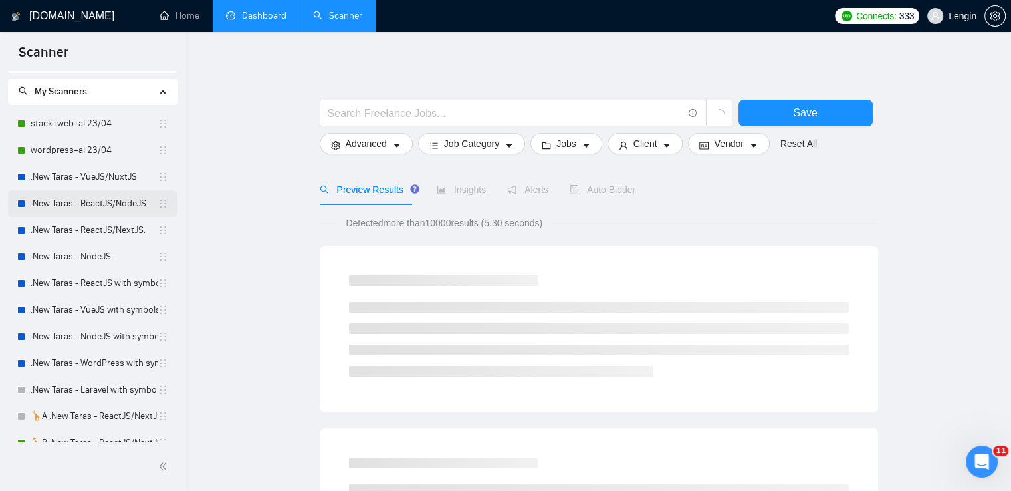
click at [128, 199] on link ".New Taras - ReactJS/NodeJS." at bounding box center [94, 203] width 127 height 27
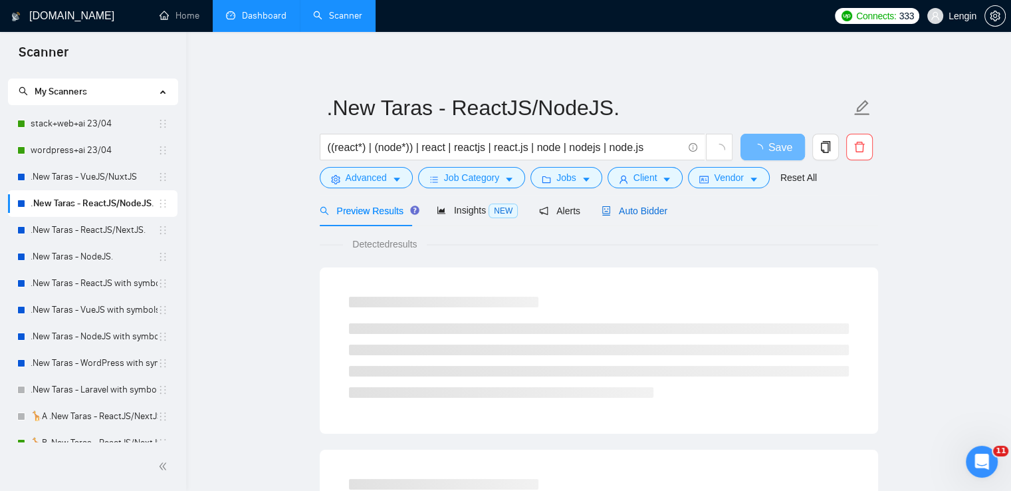
click at [622, 214] on span "Auto Bidder" at bounding box center [635, 210] width 66 height 11
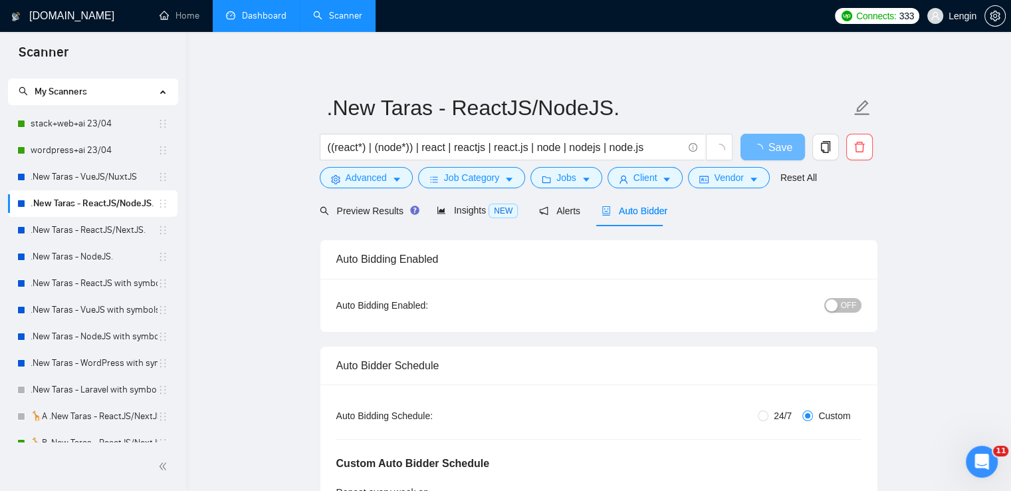
radio input "false"
radio input "true"
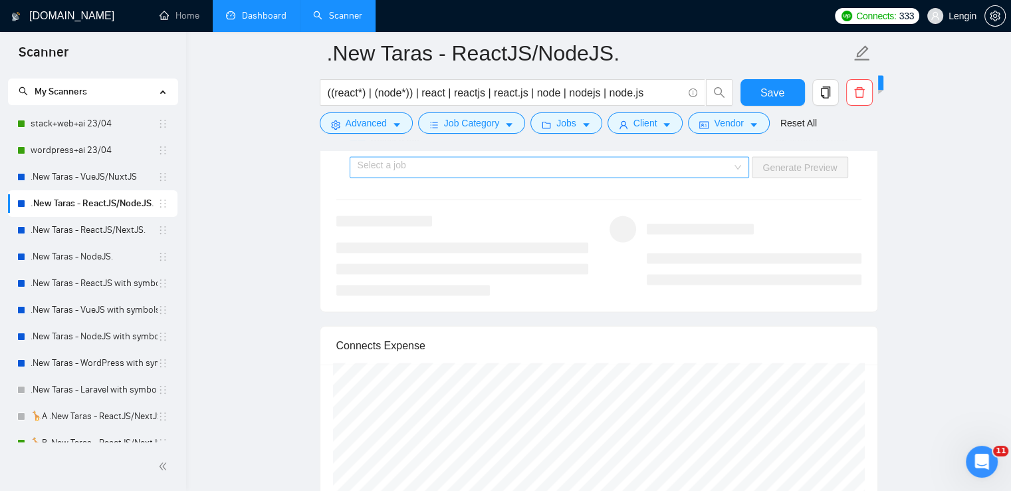
scroll to position [2819, 0]
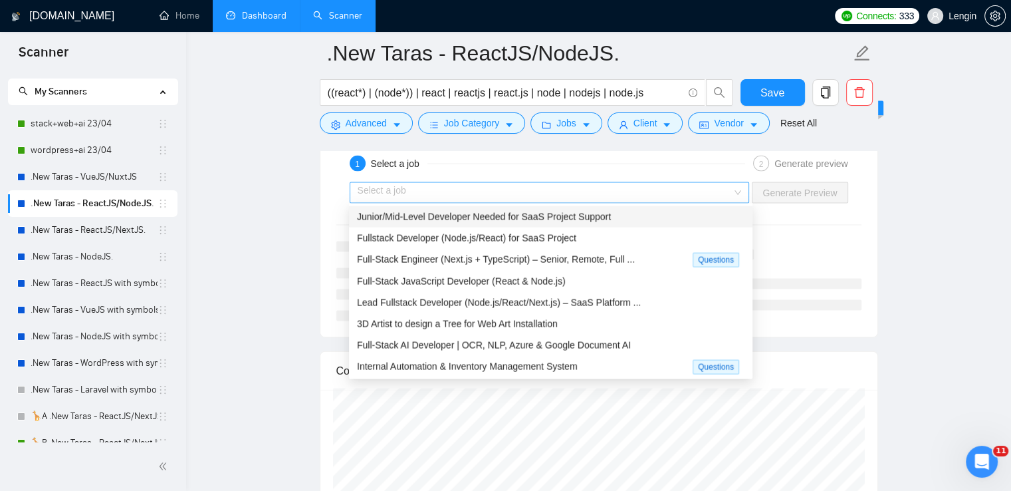
click at [745, 187] on div "Select a job" at bounding box center [550, 192] width 400 height 21
click at [664, 213] on div "Junior/Mid-Level Developer Needed for SaaS Project Support" at bounding box center [551, 216] width 388 height 15
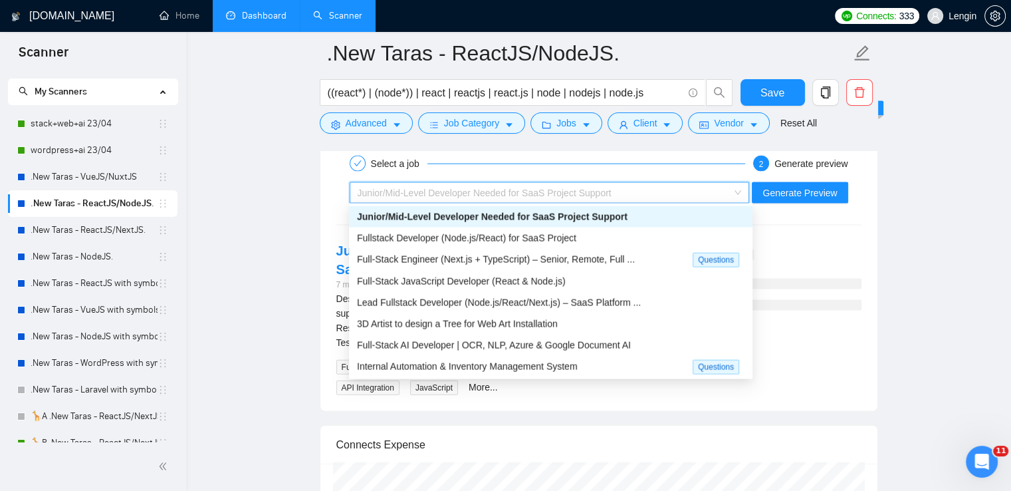
click at [742, 197] on span "Junior/Mid-Level Developer Needed for SaaS Project Support" at bounding box center [550, 193] width 384 height 20
click at [644, 233] on div "Fullstack Developer (Node.js/React) for SaaS Project" at bounding box center [551, 238] width 388 height 15
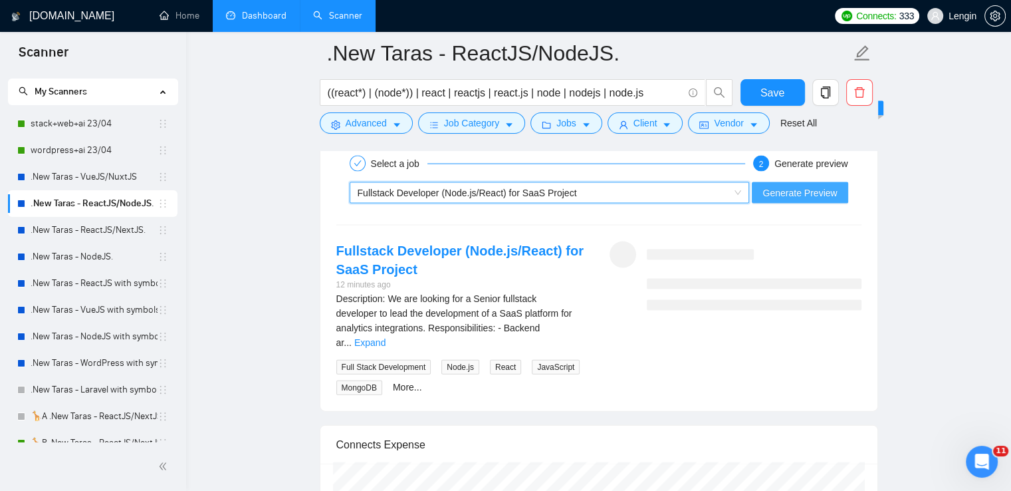
click at [811, 192] on span "Generate Preview" at bounding box center [800, 193] width 74 height 15
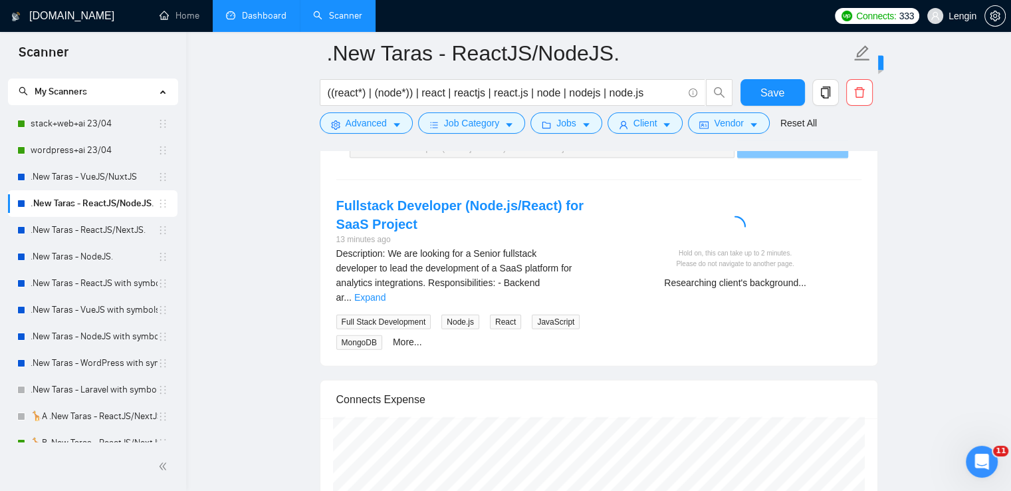
scroll to position [2857, 0]
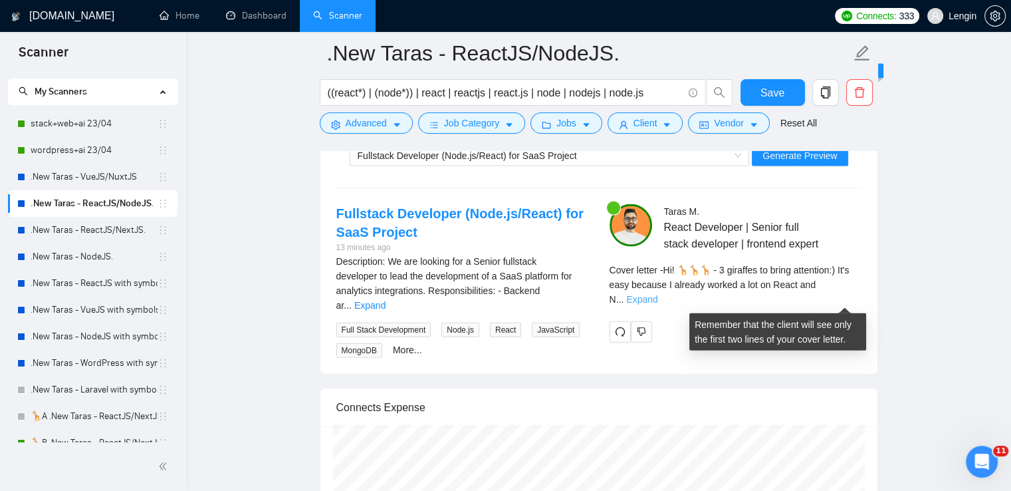
click at [658, 302] on link "Expand" at bounding box center [641, 299] width 31 height 11
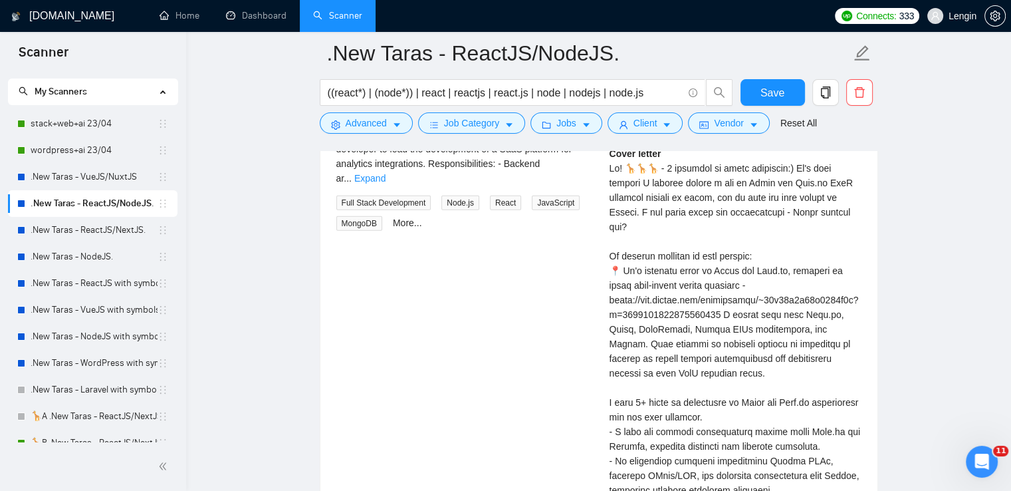
scroll to position [3040, 0]
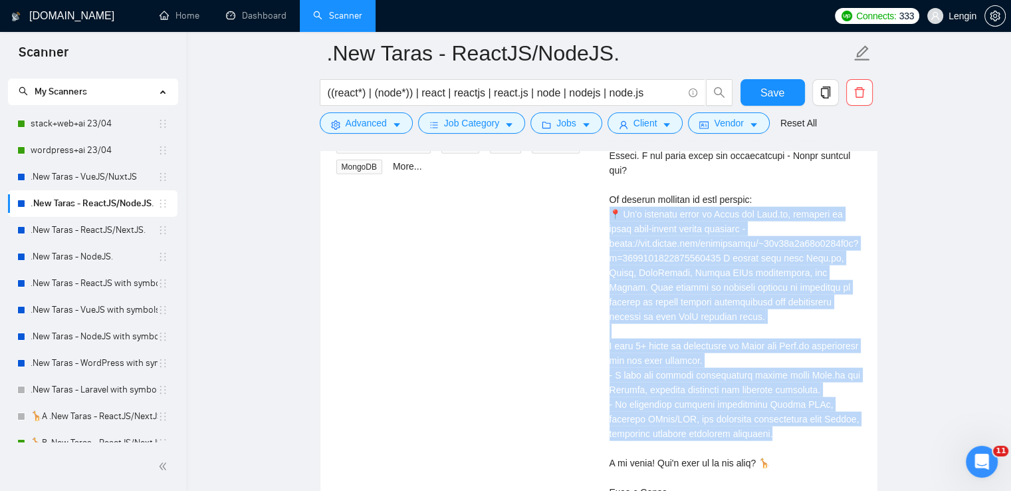
drag, startPoint x: 606, startPoint y: 213, endPoint x: 798, endPoint y: 429, distance: 289.2
click at [798, 429] on div "[PERSON_NAME] React Developer | Senior full stack developer | frontend expert C…" at bounding box center [735, 278] width 273 height 515
click at [122, 235] on link ".New Taras - ReactJS/NextJS." at bounding box center [94, 230] width 127 height 27
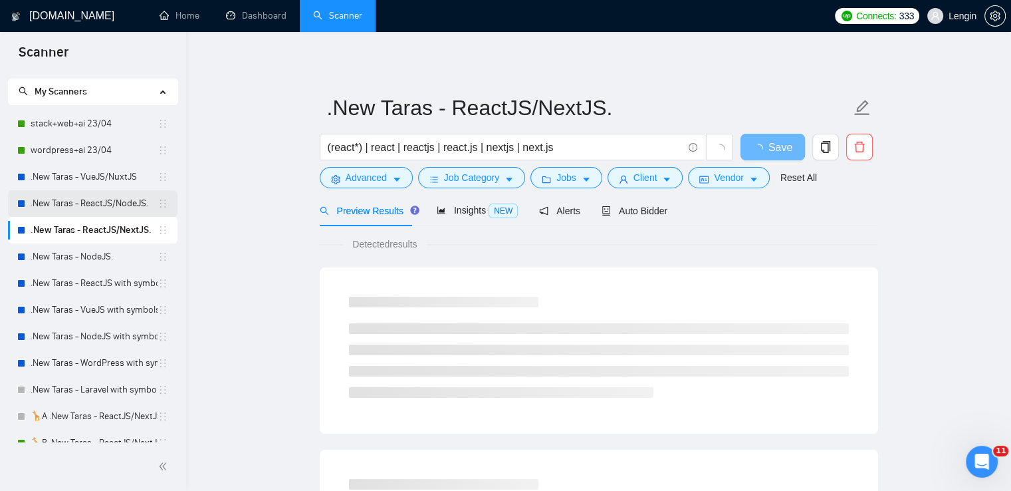
click at [96, 209] on link ".New Taras - ReactJS/NodeJS." at bounding box center [94, 203] width 127 height 27
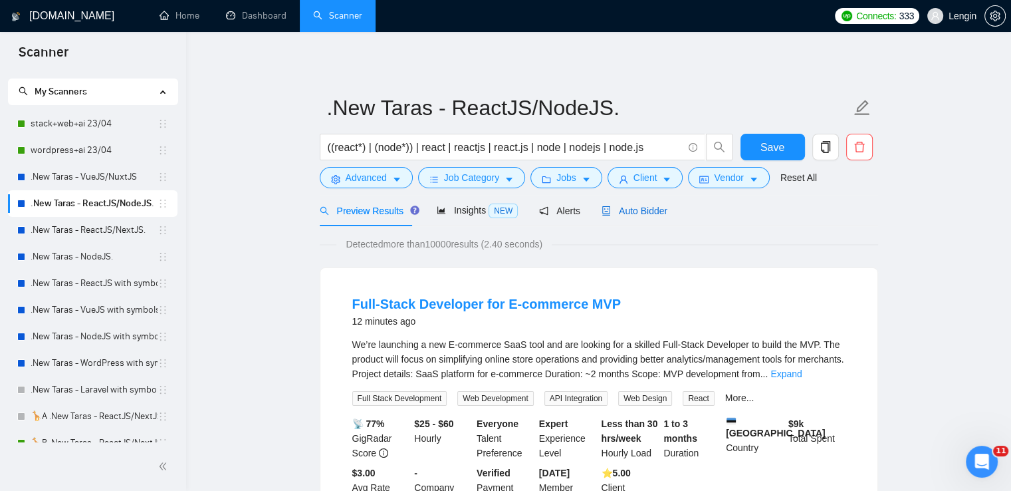
click at [624, 212] on span "Auto Bidder" at bounding box center [635, 210] width 66 height 11
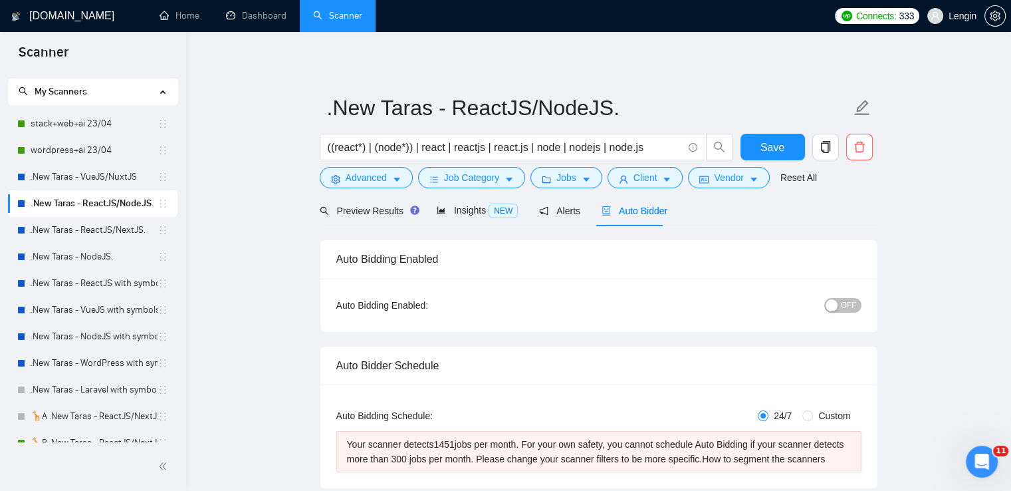
radio input "false"
radio input "true"
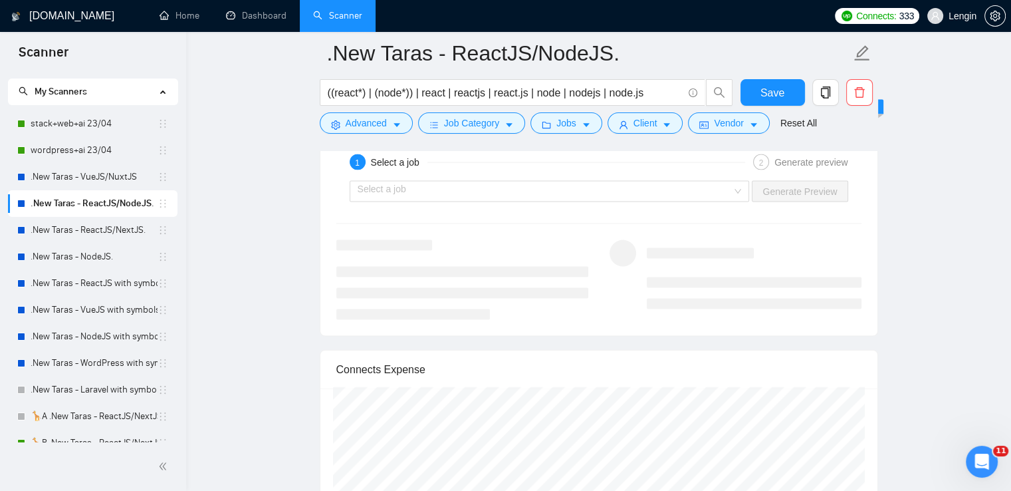
scroll to position [2822, 0]
click at [742, 185] on div "Select a job" at bounding box center [550, 190] width 400 height 21
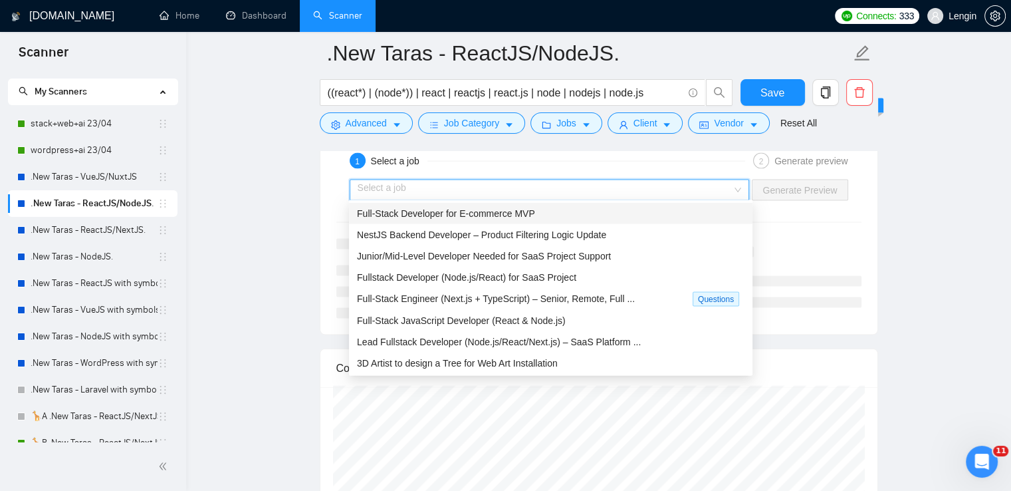
click at [623, 213] on div "Full-Stack Developer for E-commerce MVP" at bounding box center [551, 213] width 388 height 15
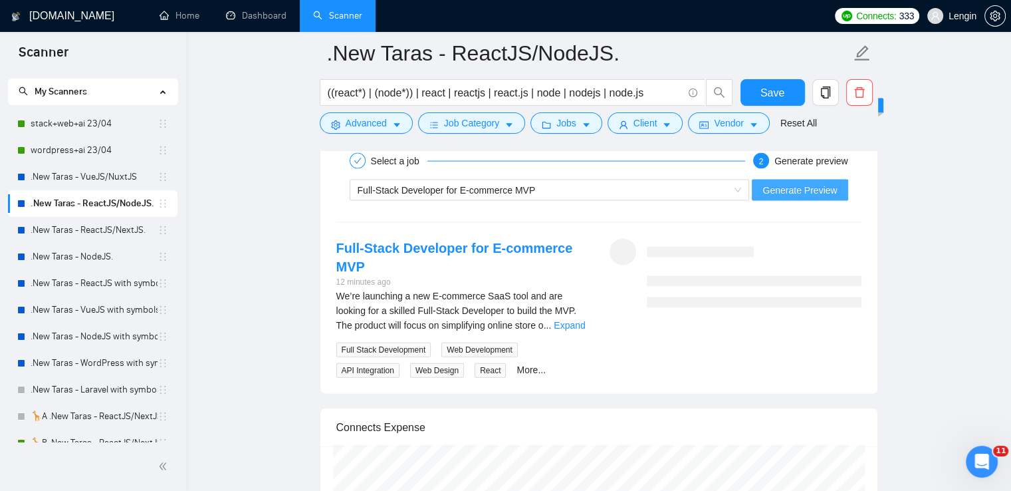
click at [787, 185] on span "Generate Preview" at bounding box center [800, 190] width 74 height 15
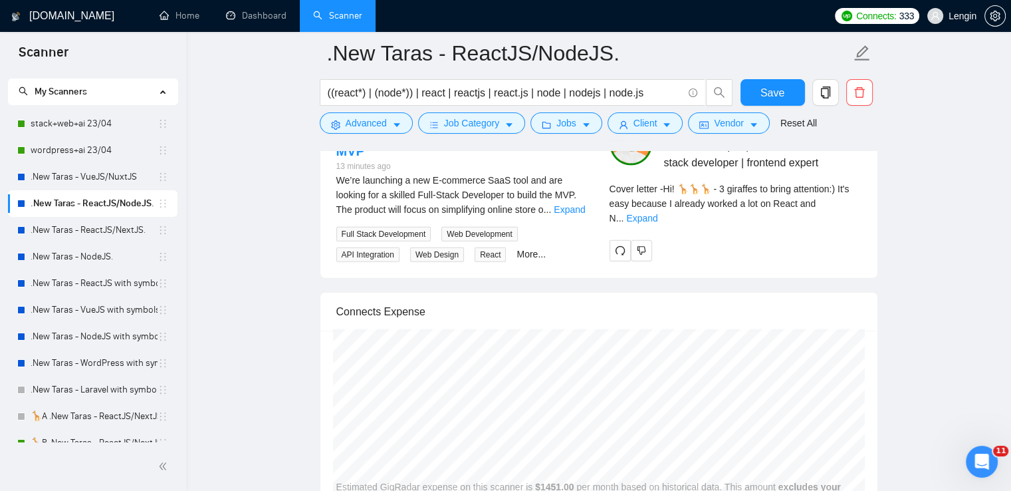
scroll to position [2938, 0]
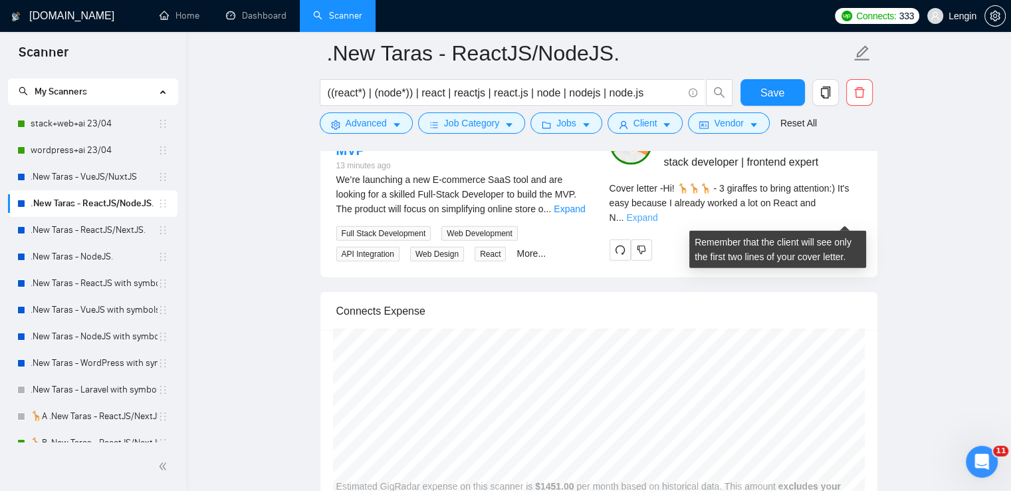
click at [658, 219] on link "Expand" at bounding box center [641, 217] width 31 height 11
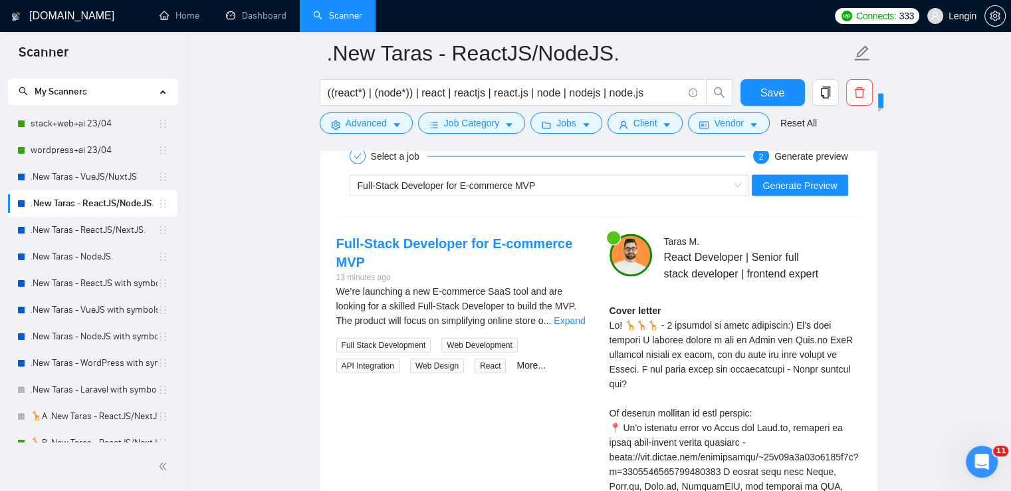
scroll to position [2827, 0]
click at [790, 174] on button "Generate Preview" at bounding box center [800, 184] width 96 height 21
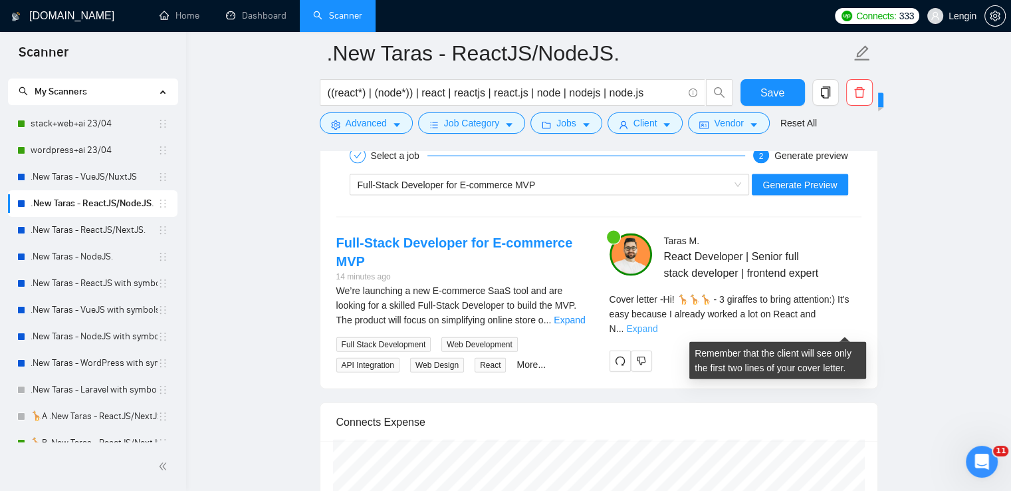
click at [658, 328] on link "Expand" at bounding box center [641, 328] width 31 height 11
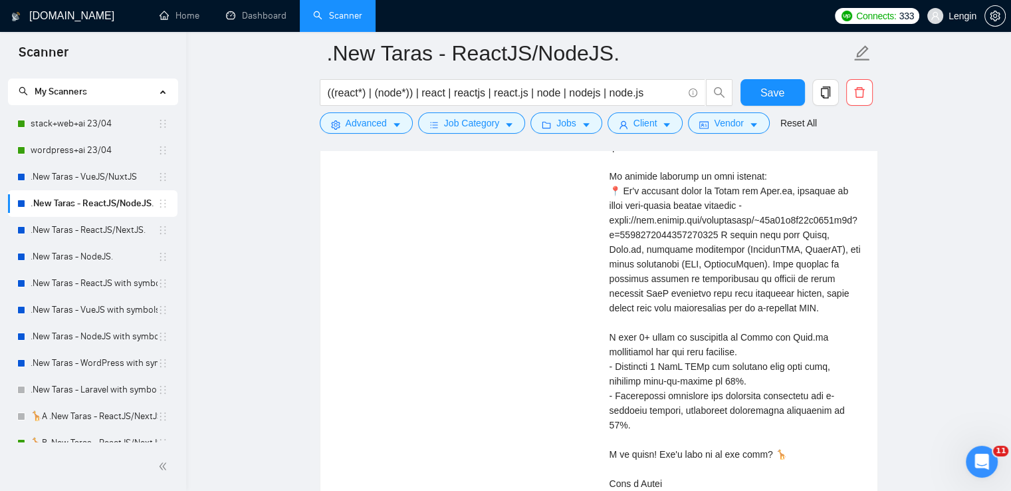
scroll to position [3067, 0]
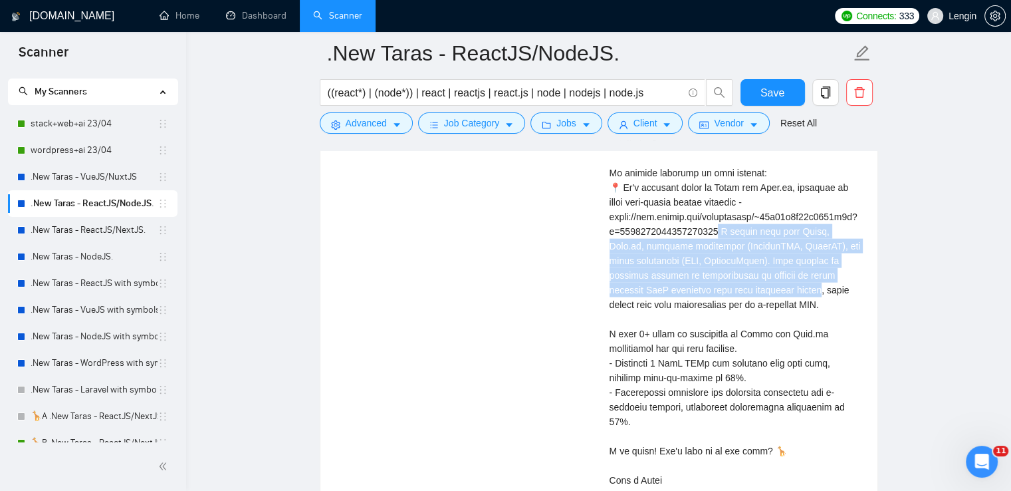
drag, startPoint x: 771, startPoint y: 307, endPoint x: 721, endPoint y: 247, distance: 77.9
click at [721, 247] on div "Cover letter" at bounding box center [736, 275] width 252 height 424
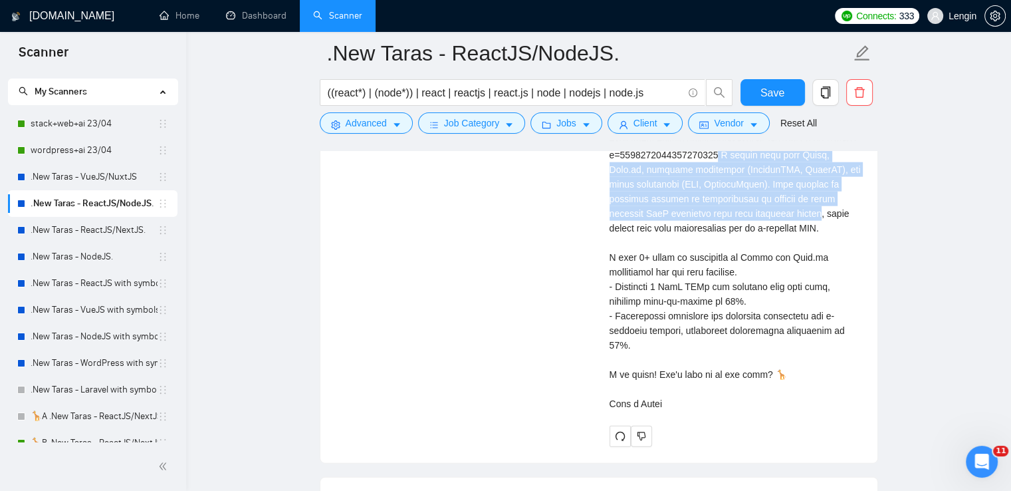
scroll to position [3144, 0]
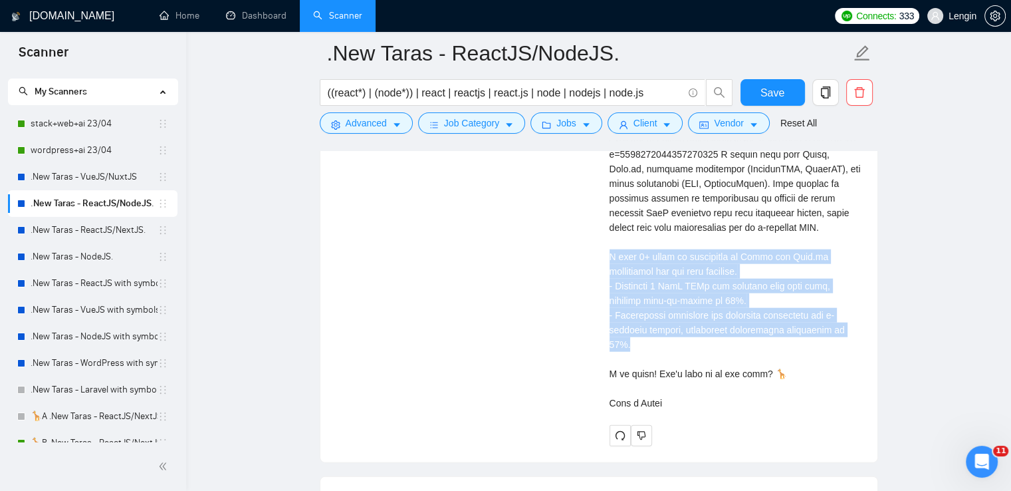
drag, startPoint x: 859, startPoint y: 346, endPoint x: 603, endPoint y: 272, distance: 266.6
click at [603, 272] on div "[PERSON_NAME] React Developer | Senior full stack developer | frontend expert C…" at bounding box center [735, 181] width 273 height 529
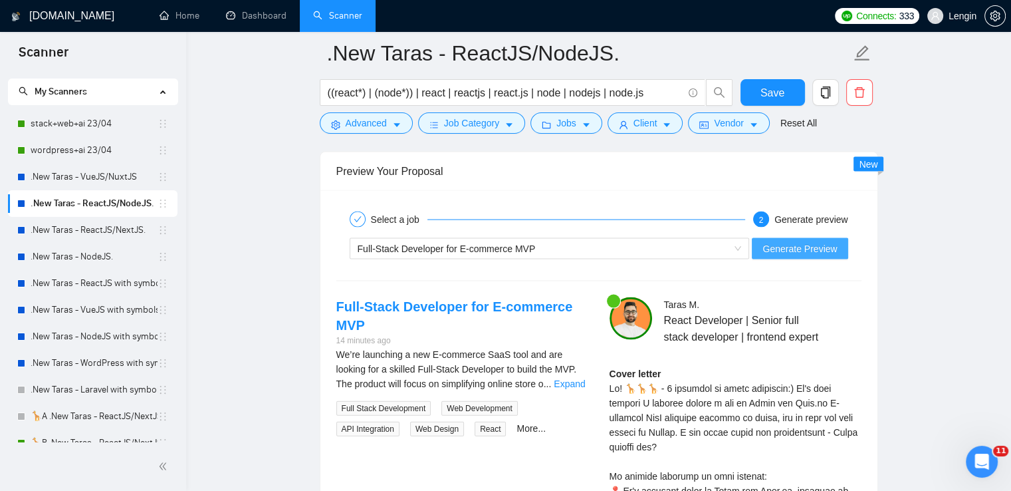
scroll to position [2763, 0]
click at [793, 248] on span "Generate Preview" at bounding box center [800, 249] width 74 height 15
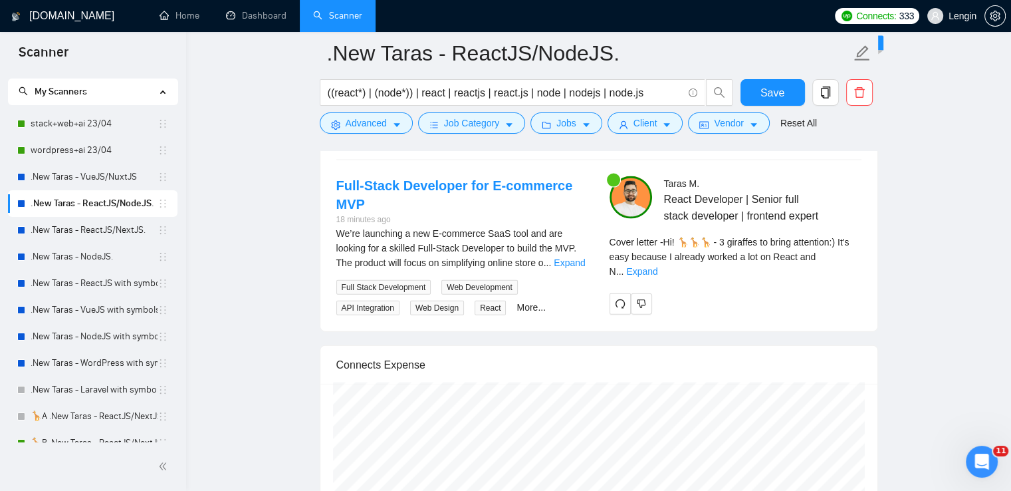
scroll to position [2885, 0]
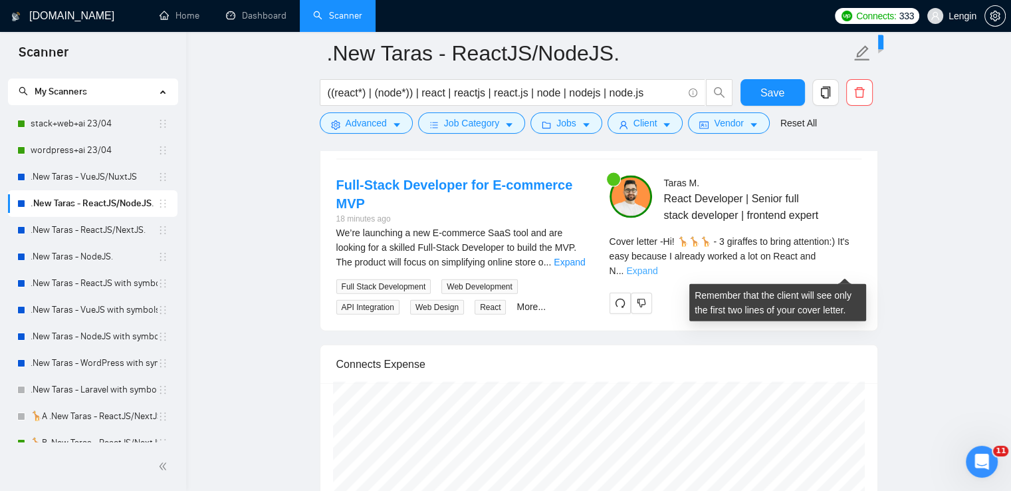
click at [658, 270] on link "Expand" at bounding box center [641, 270] width 31 height 11
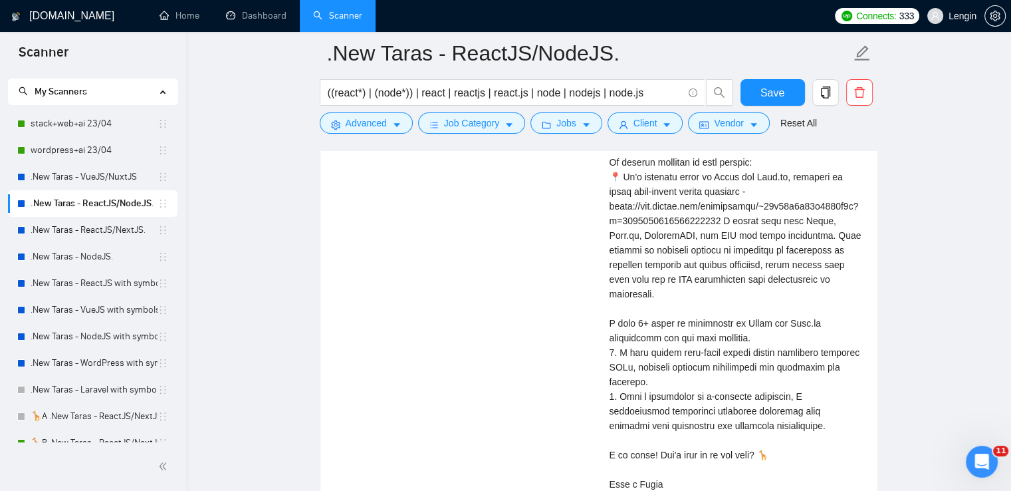
scroll to position [3127, 0]
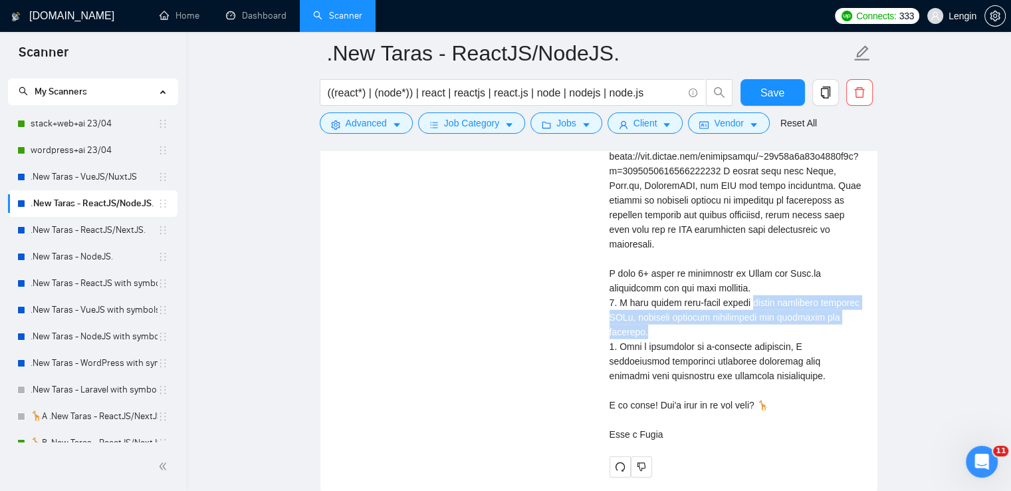
drag, startPoint x: 869, startPoint y: 315, endPoint x: 737, endPoint y: 303, distance: 132.9
click at [737, 303] on div "[PERSON_NAME] React Developer | Senior full stack developer | frontend expert C…" at bounding box center [735, 206] width 273 height 544
